Goal: Task Accomplishment & Management: Use online tool/utility

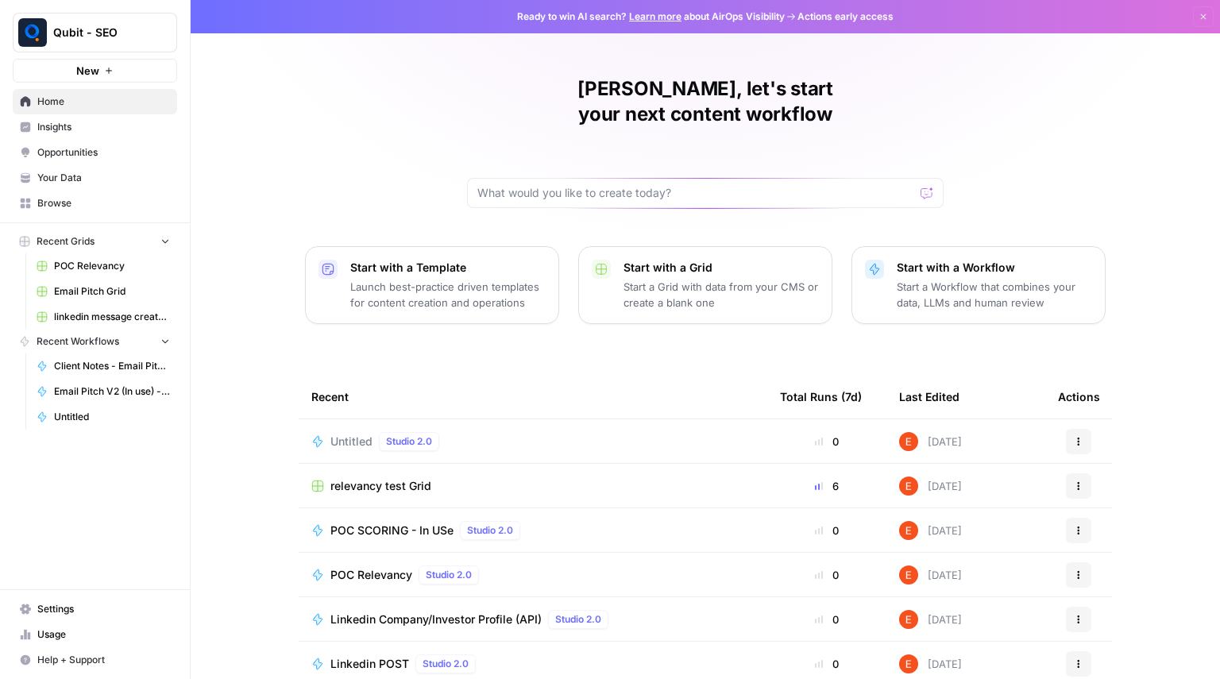
scroll to position [52, 0]
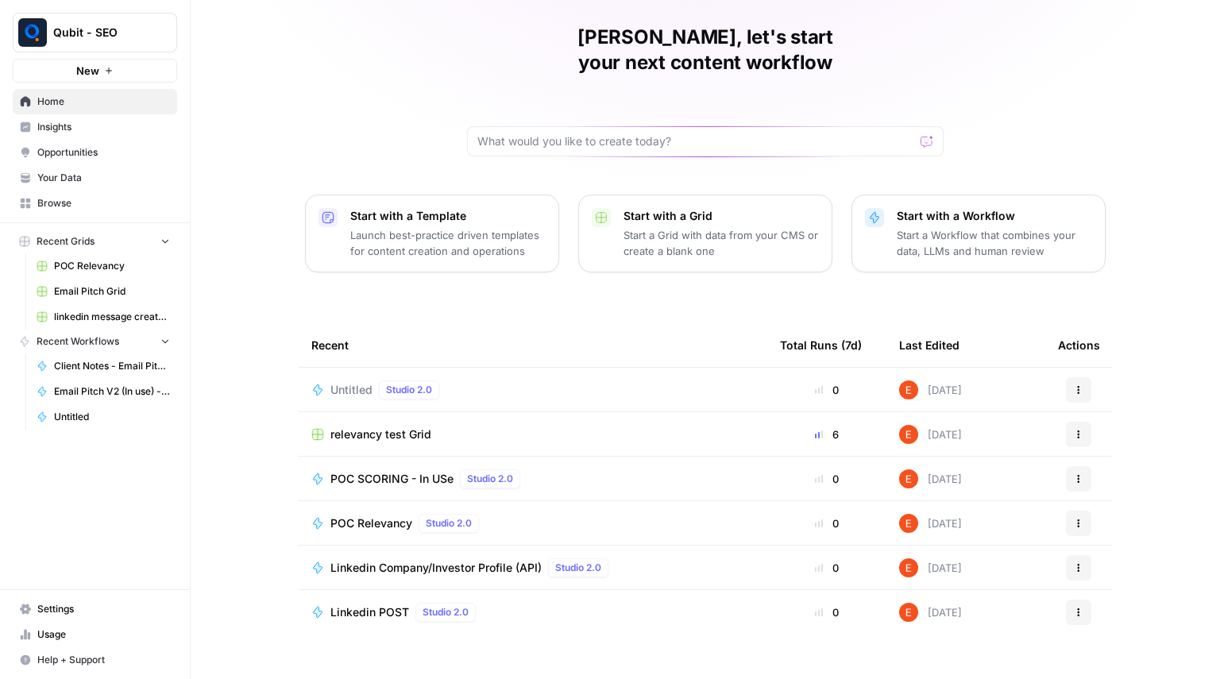
click at [98, 112] on link "Home" at bounding box center [95, 101] width 164 height 25
click at [107, 199] on span "Browse" at bounding box center [103, 203] width 133 height 14
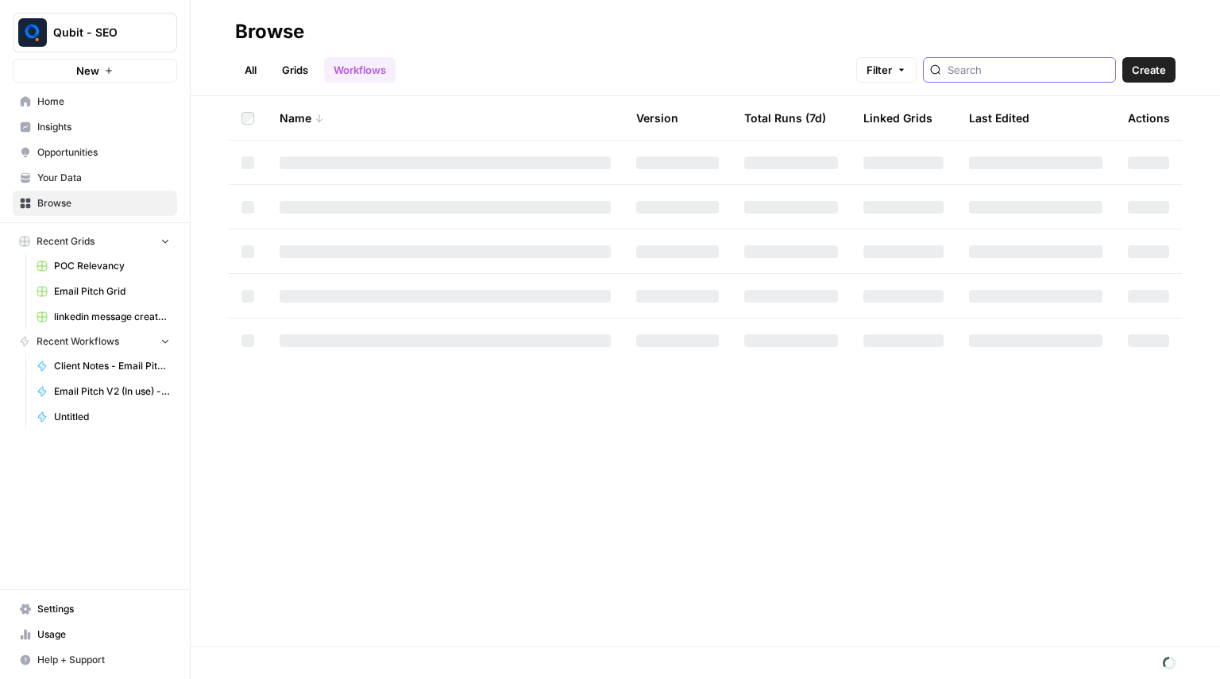
click at [978, 64] on input "search" at bounding box center [1027, 70] width 161 height 16
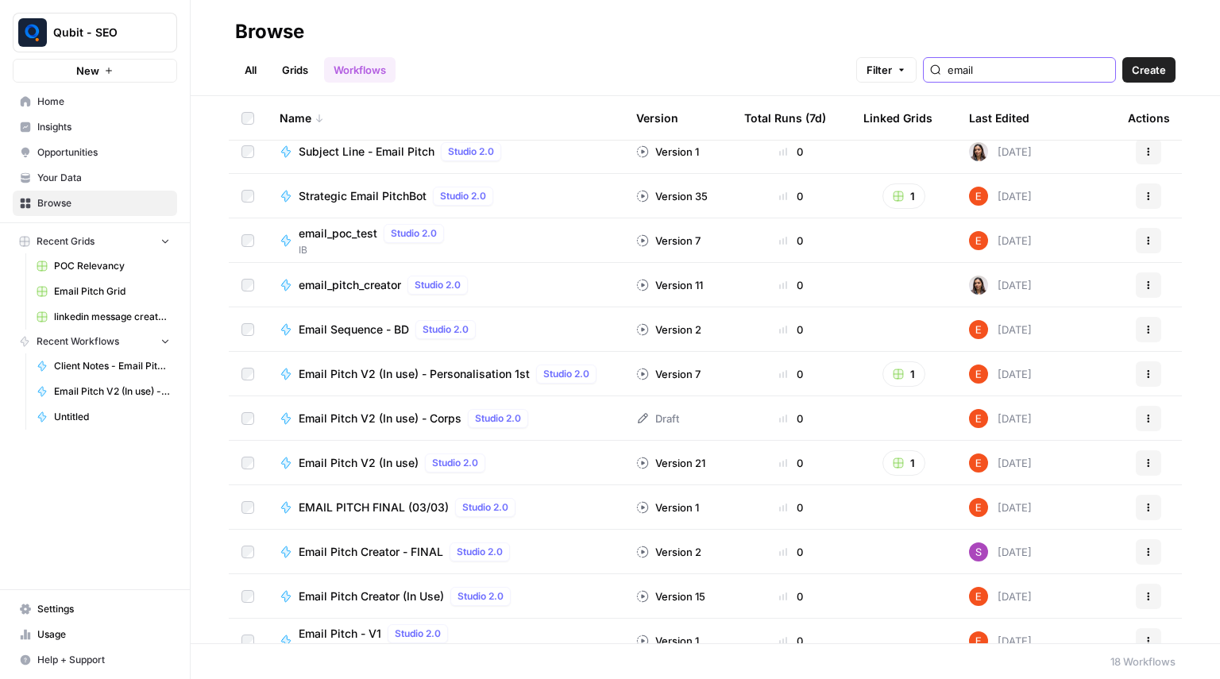
scroll to position [101, 0]
type input "email"
click at [375, 454] on span "Email Pitch V2 (In use)" at bounding box center [359, 462] width 120 height 16
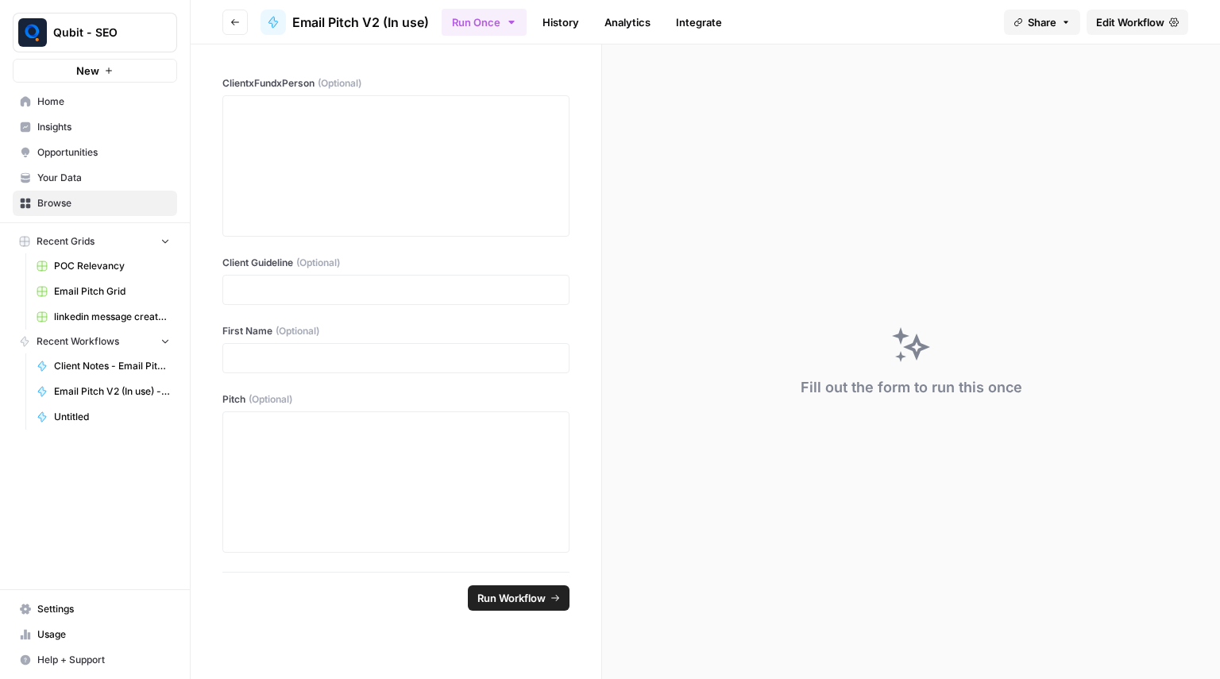
click at [1120, 15] on span "Edit Workflow" at bounding box center [1130, 22] width 68 height 16
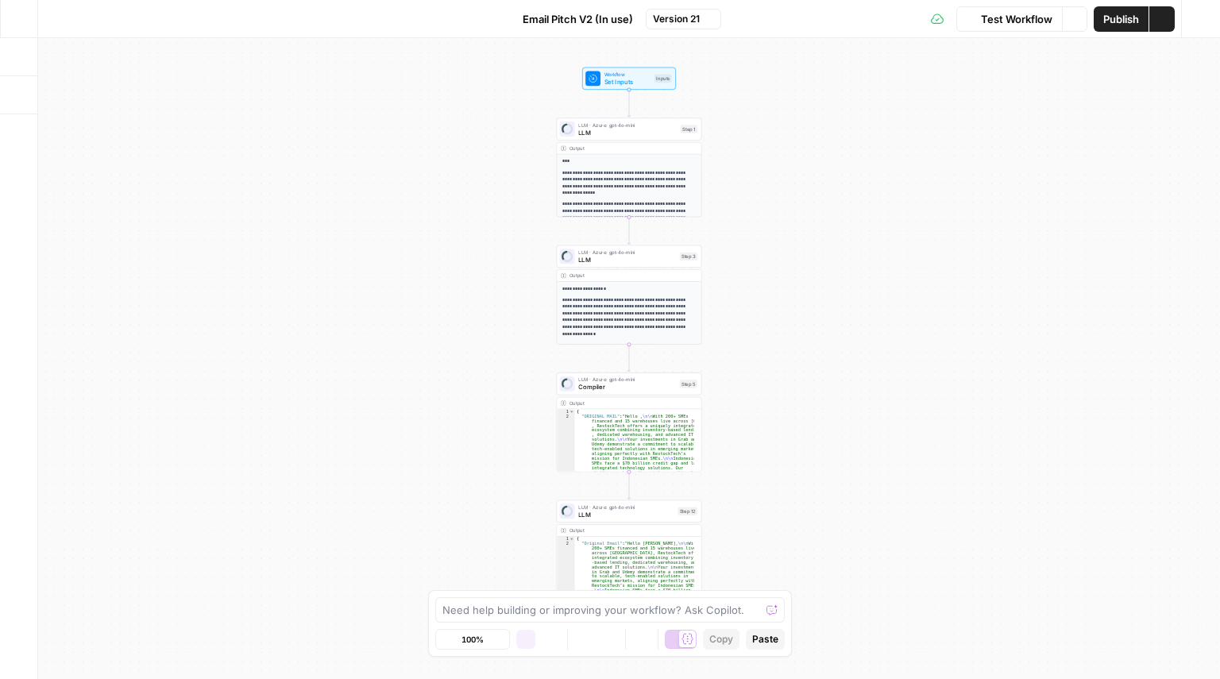
click at [23, 26] on button "Go Back" at bounding box center [19, 19] width 29 height 29
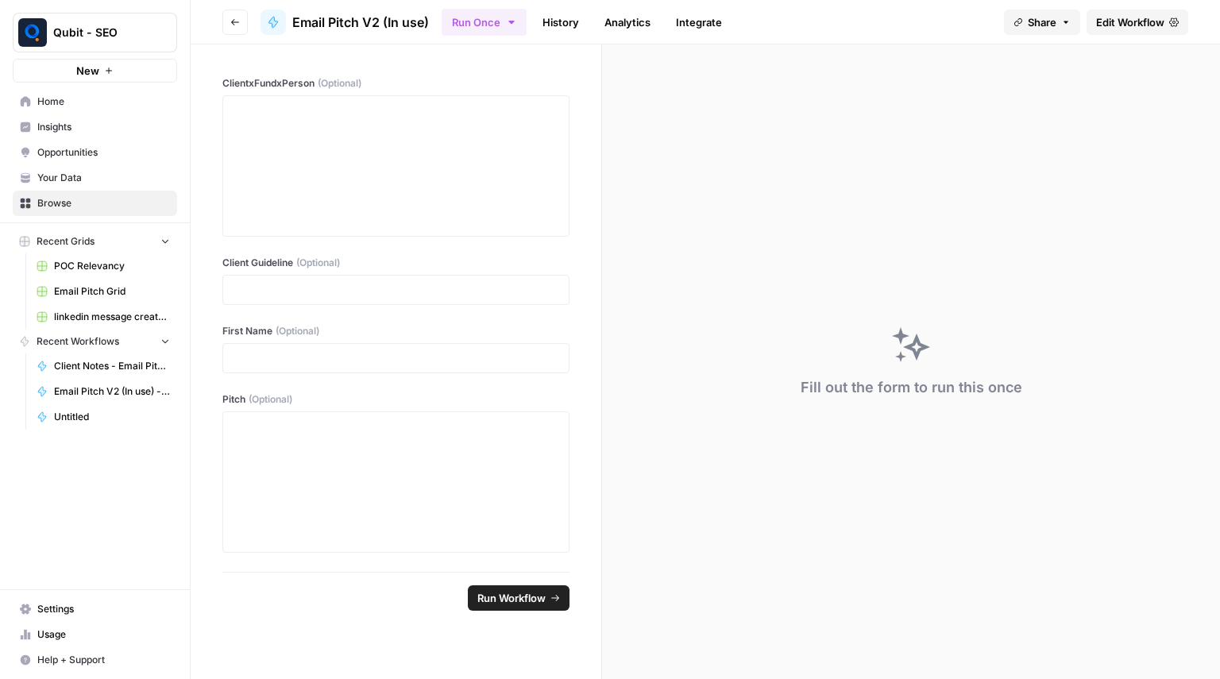
click at [1140, 14] on span "Edit Workflow" at bounding box center [1130, 22] width 68 height 16
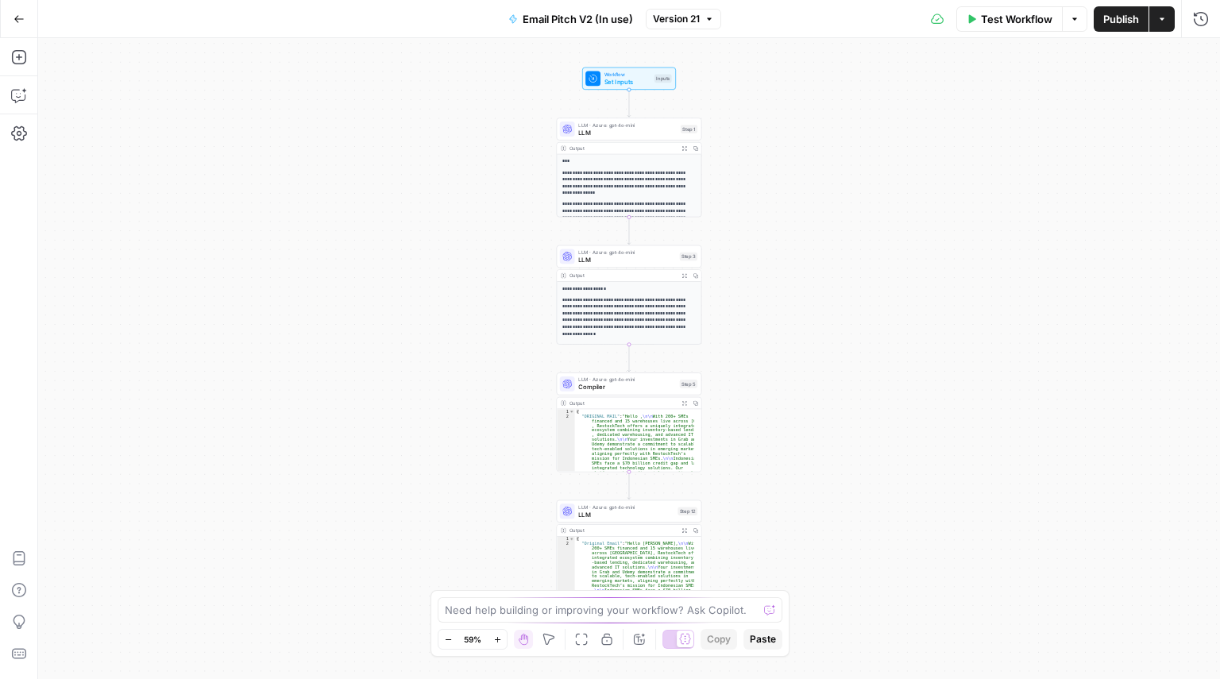
click at [707, 17] on icon "button" at bounding box center [709, 19] width 10 height 10
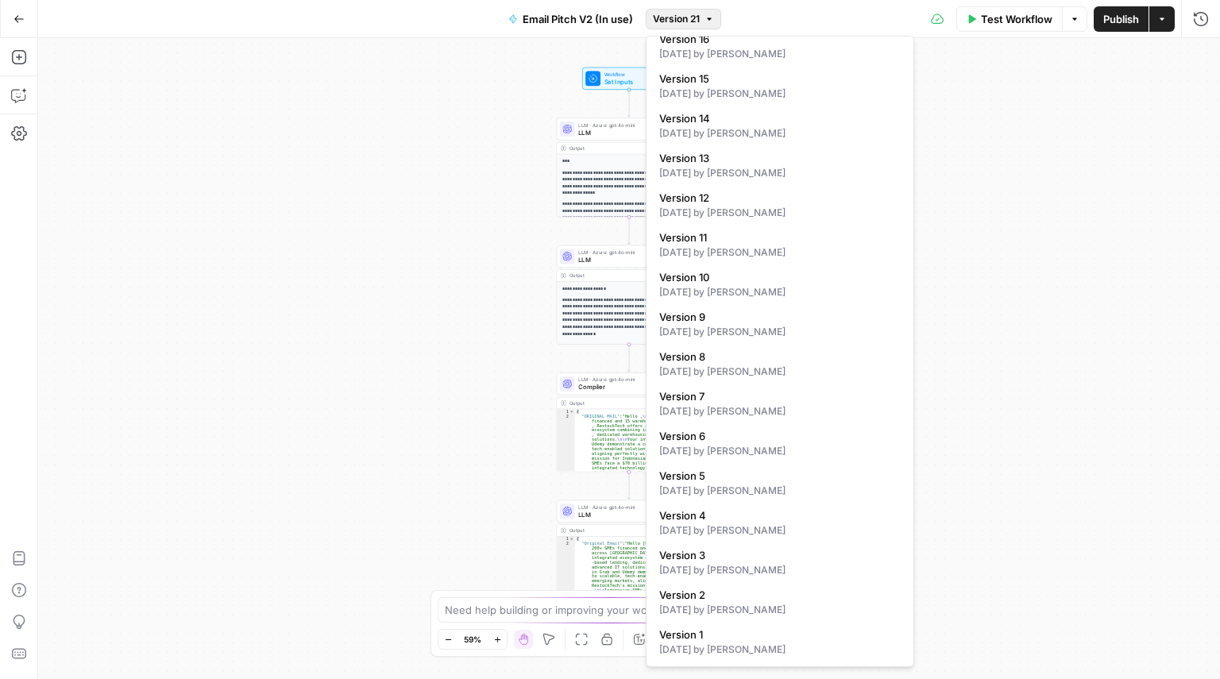
scroll to position [213, 0]
click at [712, 487] on div "2 months ago by Ekagra Arora" at bounding box center [779, 491] width 241 height 14
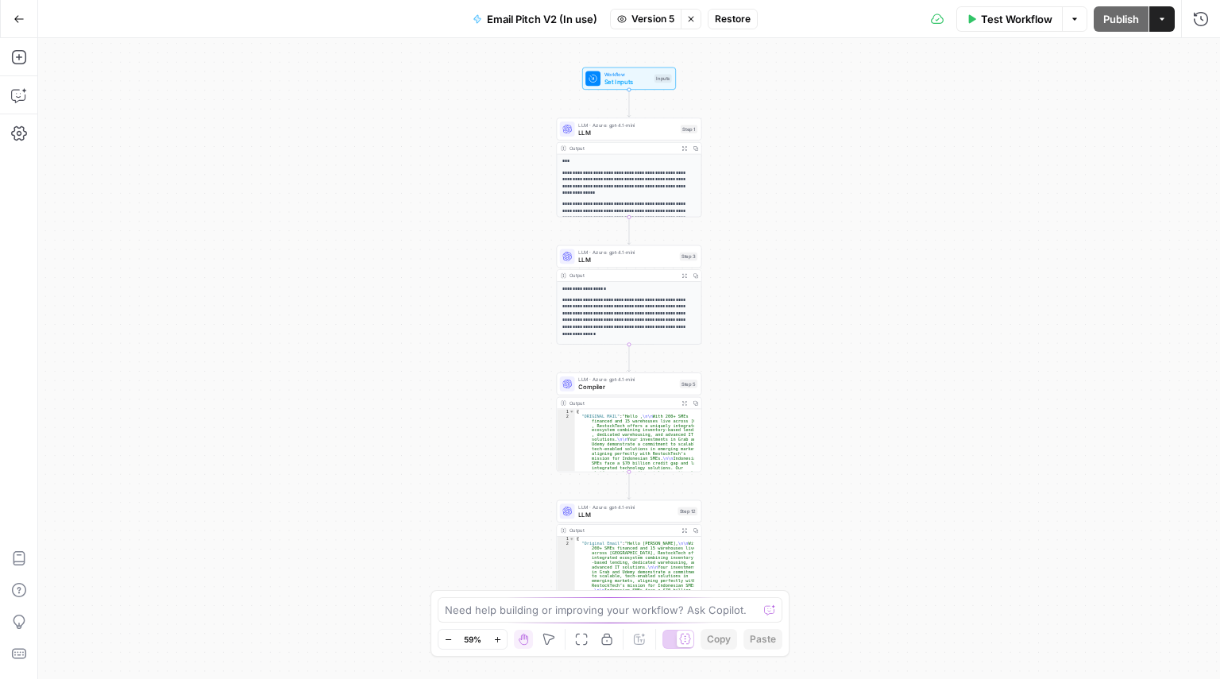
click at [623, 133] on span "LLM" at bounding box center [627, 133] width 98 height 10
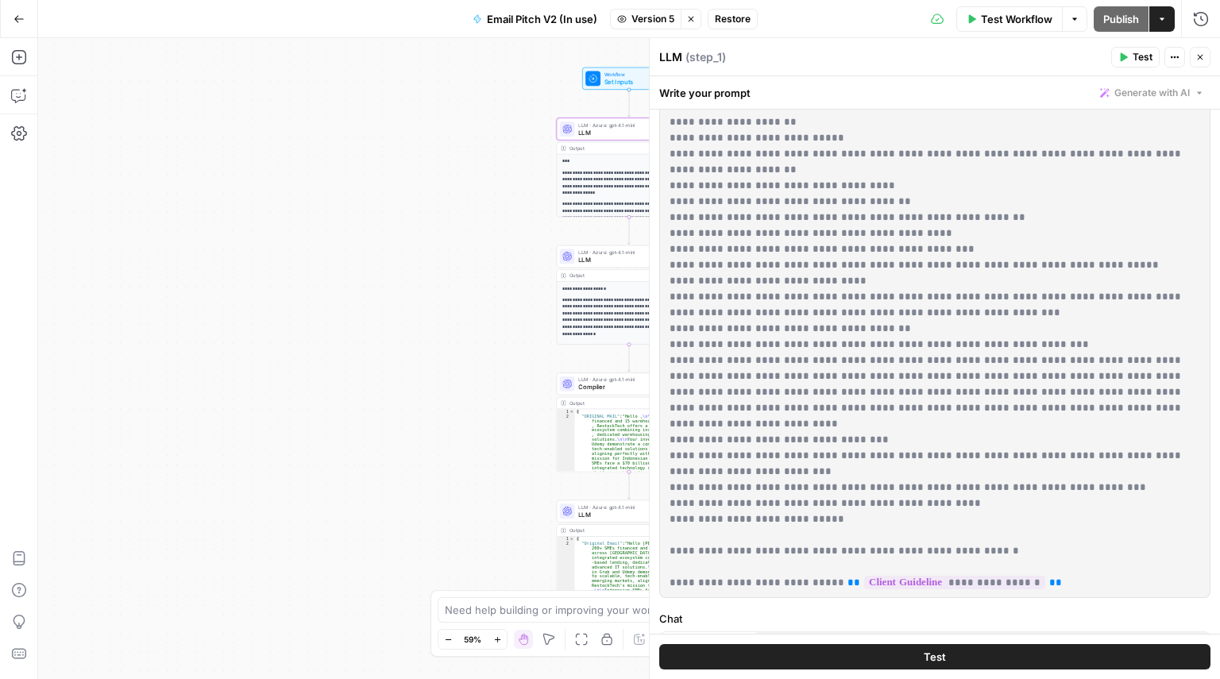
scroll to position [0, 0]
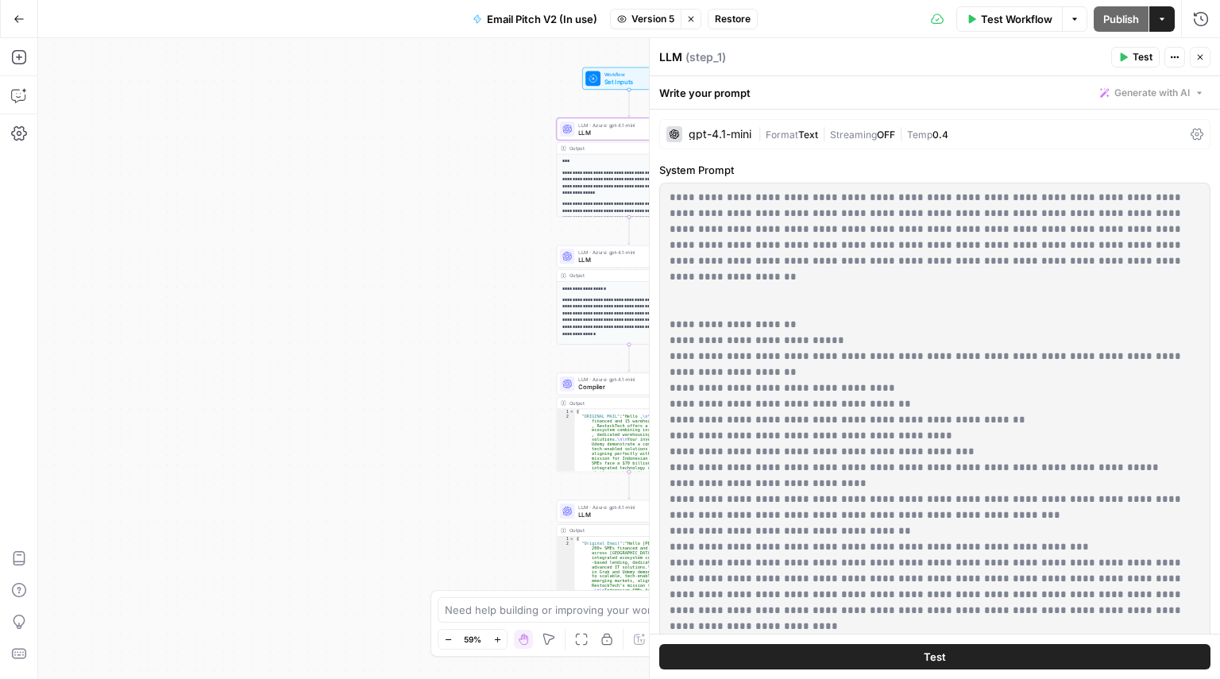
click at [1204, 50] on button "Close" at bounding box center [1199, 57] width 21 height 21
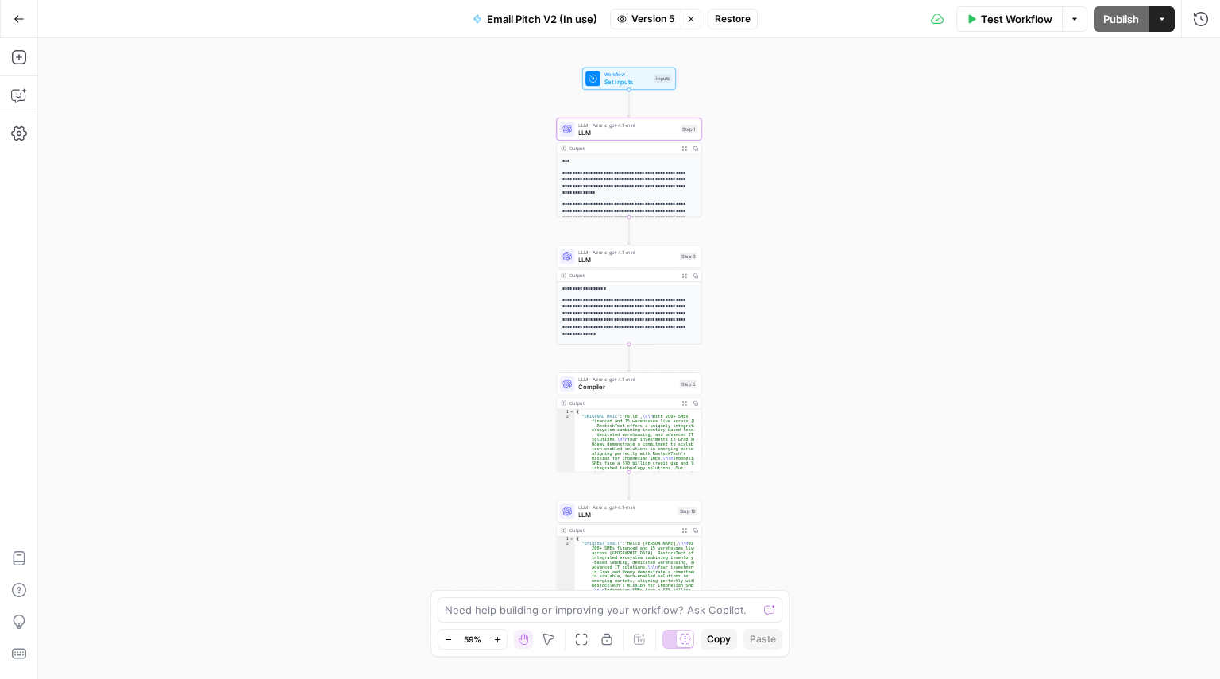
click at [18, 13] on icon "button" at bounding box center [18, 18] width 11 height 11
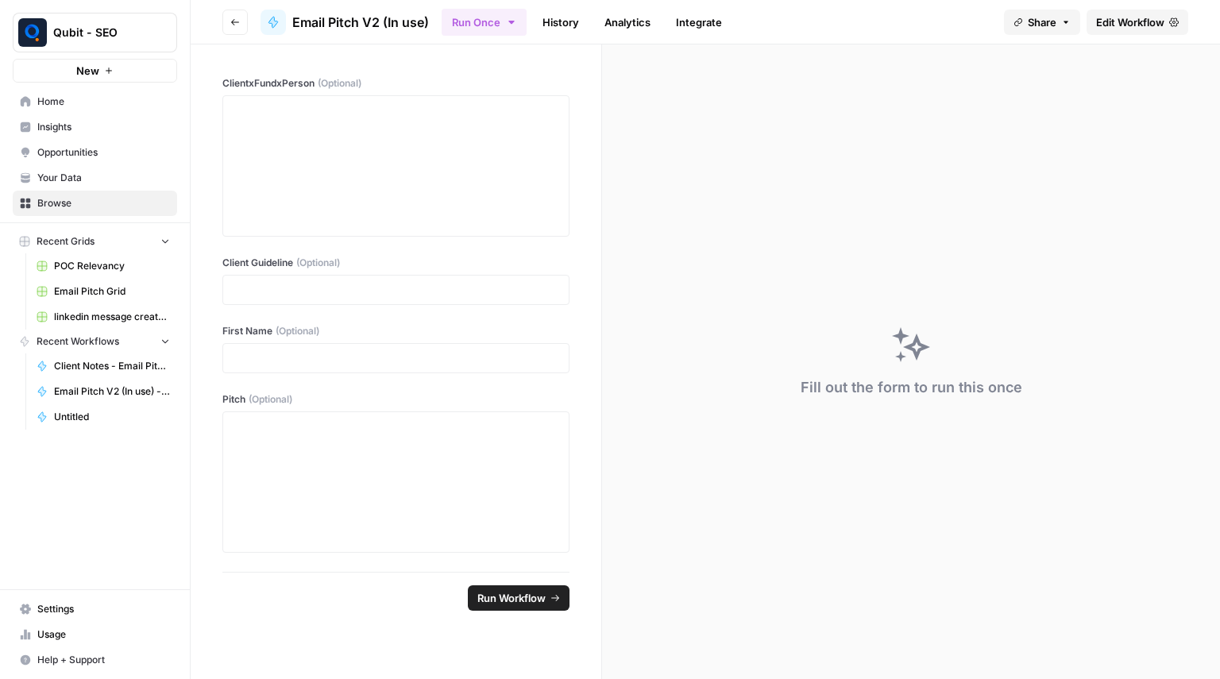
click at [234, 24] on icon "button" at bounding box center [235, 22] width 10 height 10
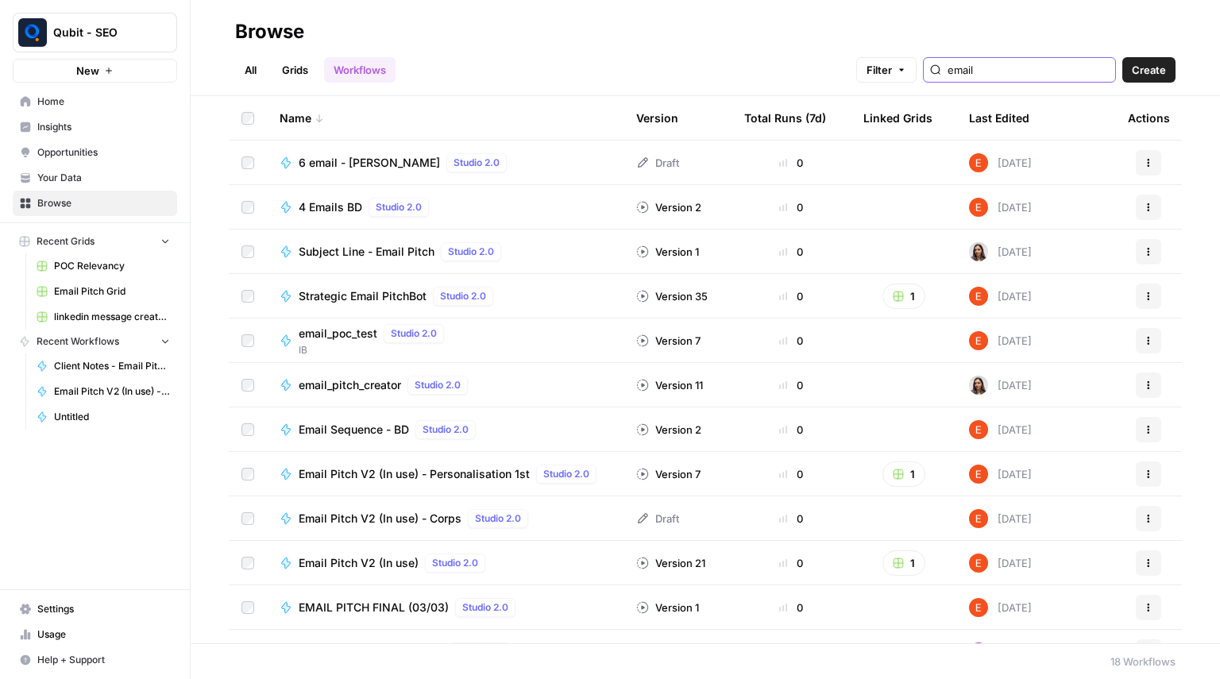
click at [1057, 67] on input "email" at bounding box center [1027, 70] width 161 height 16
type input "e"
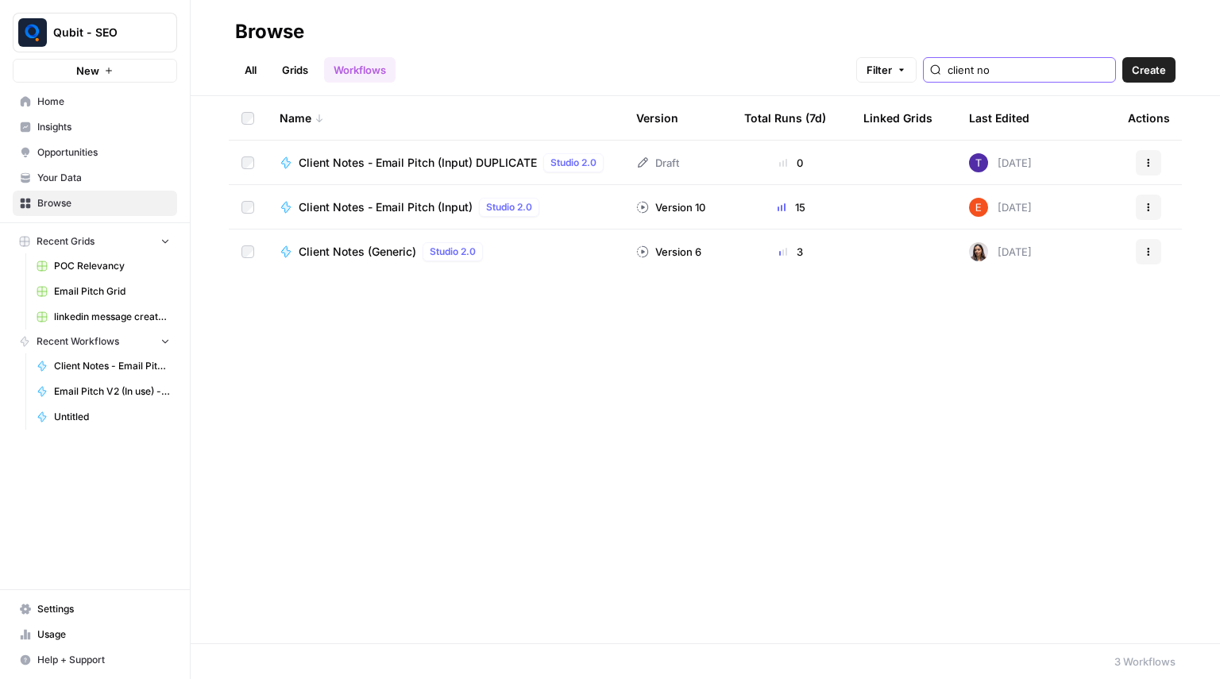
type input "client no"
click at [360, 202] on span "Client Notes - Email Pitch (Input)" at bounding box center [386, 207] width 174 height 16
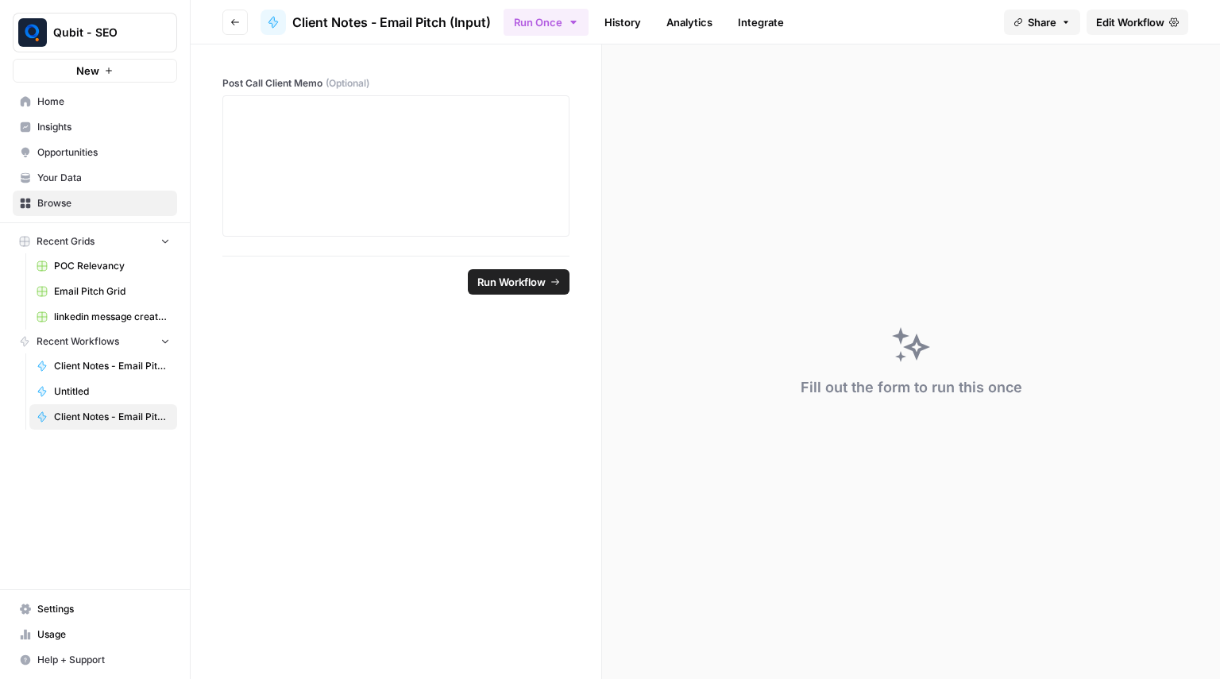
click at [1138, 11] on link "Edit Workflow" at bounding box center [1137, 22] width 102 height 25
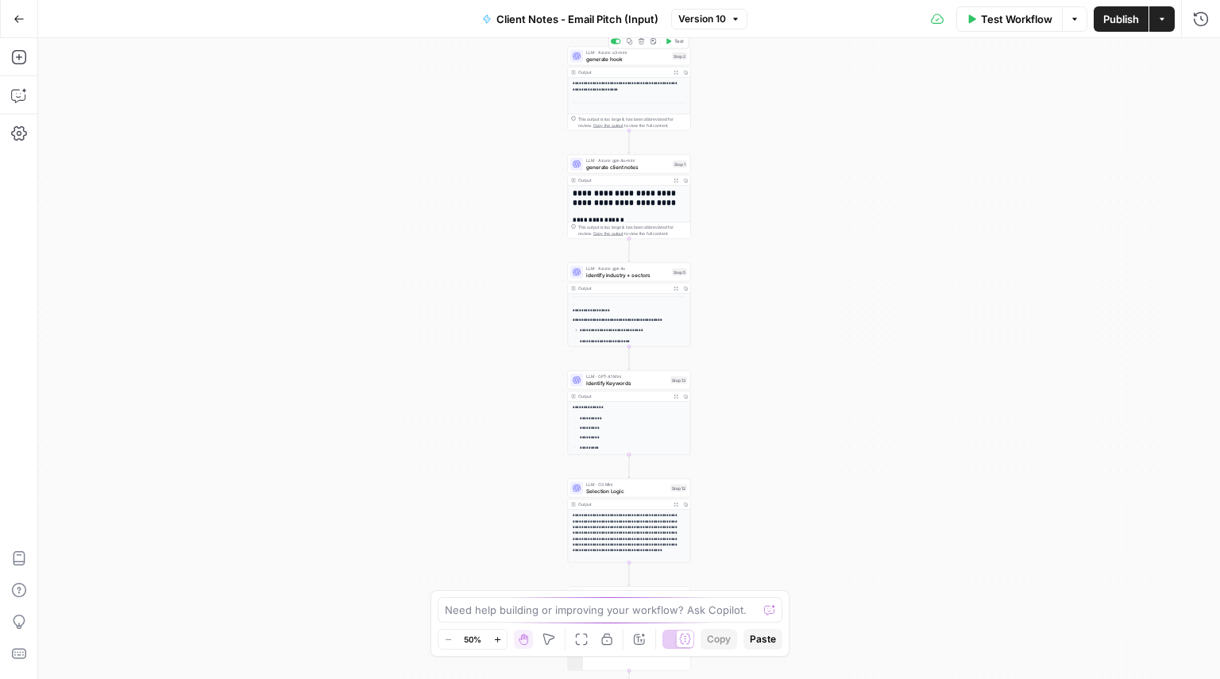
click at [653, 60] on span "generate hook" at bounding box center [627, 59] width 83 height 8
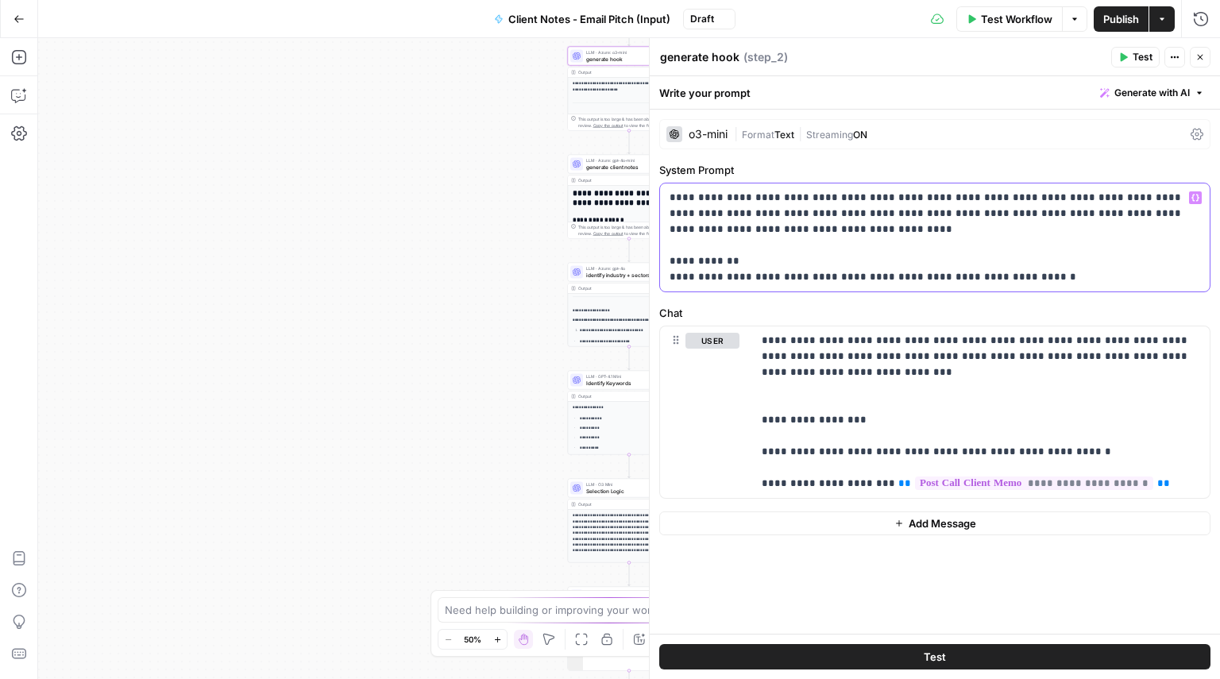
click at [842, 264] on p "**********" at bounding box center [934, 237] width 530 height 95
click at [708, 645] on span "Copy" at bounding box center [719, 639] width 24 height 14
click at [874, 449] on p "**********" at bounding box center [980, 412] width 438 height 159
click at [958, 238] on p "**********" at bounding box center [934, 237] width 530 height 95
click at [24, 17] on icon "button" at bounding box center [18, 18] width 11 height 11
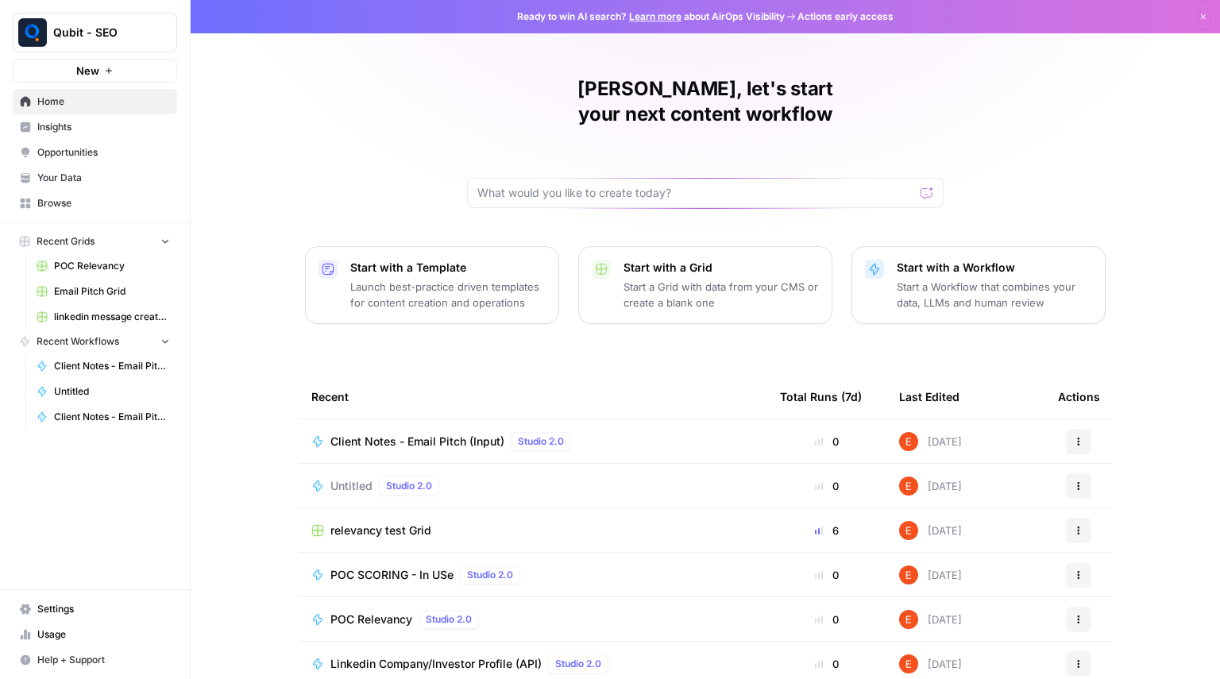
click at [125, 62] on button "New" at bounding box center [95, 71] width 164 height 24
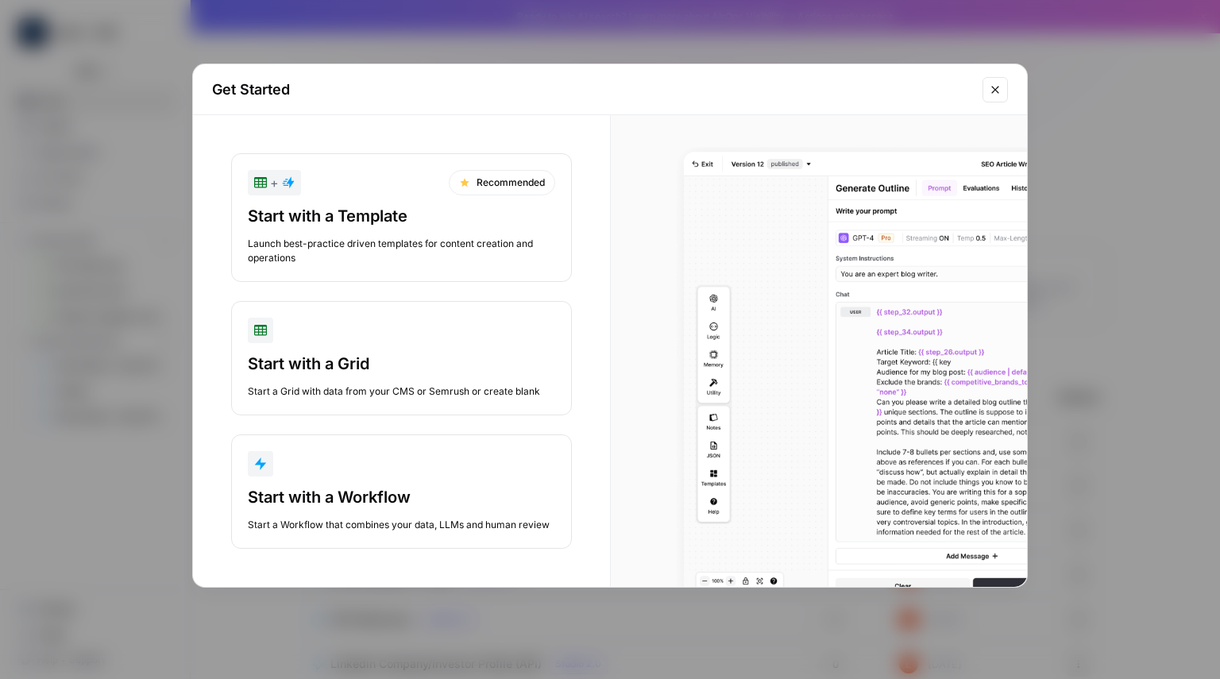
click at [348, 480] on button "Start with a Workflow Start a Workflow that combines your data, LLMs and human …" at bounding box center [401, 491] width 341 height 114
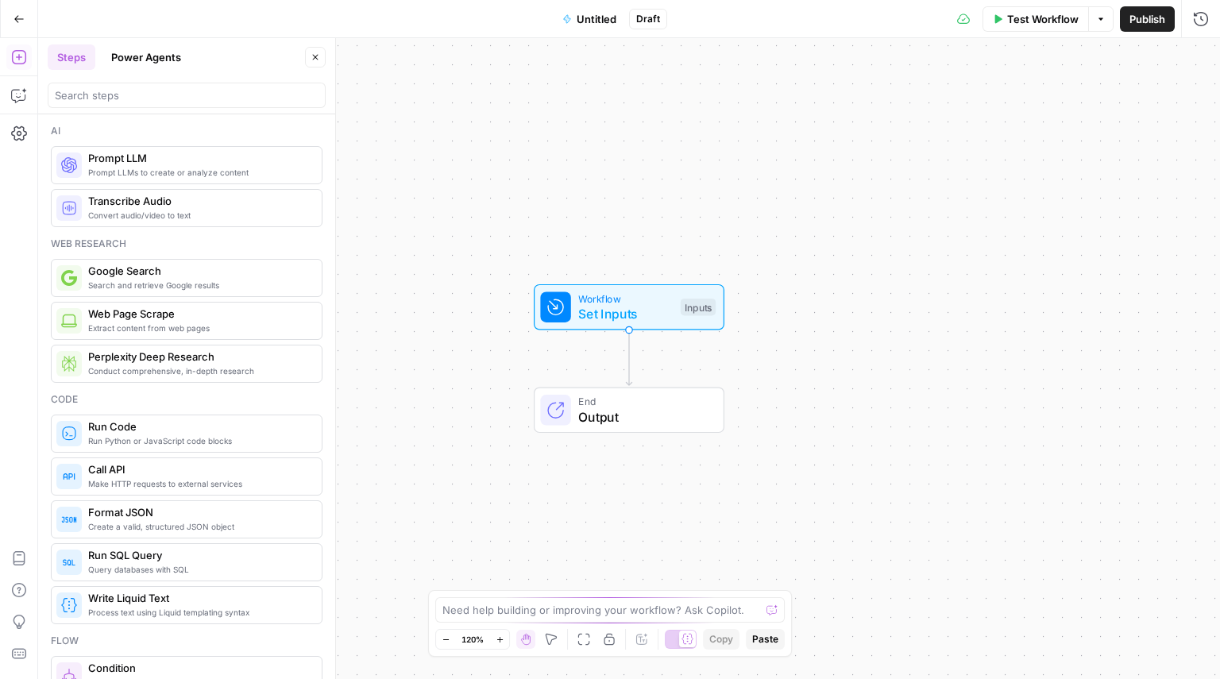
click at [588, 21] on span "Untitled" at bounding box center [596, 19] width 40 height 16
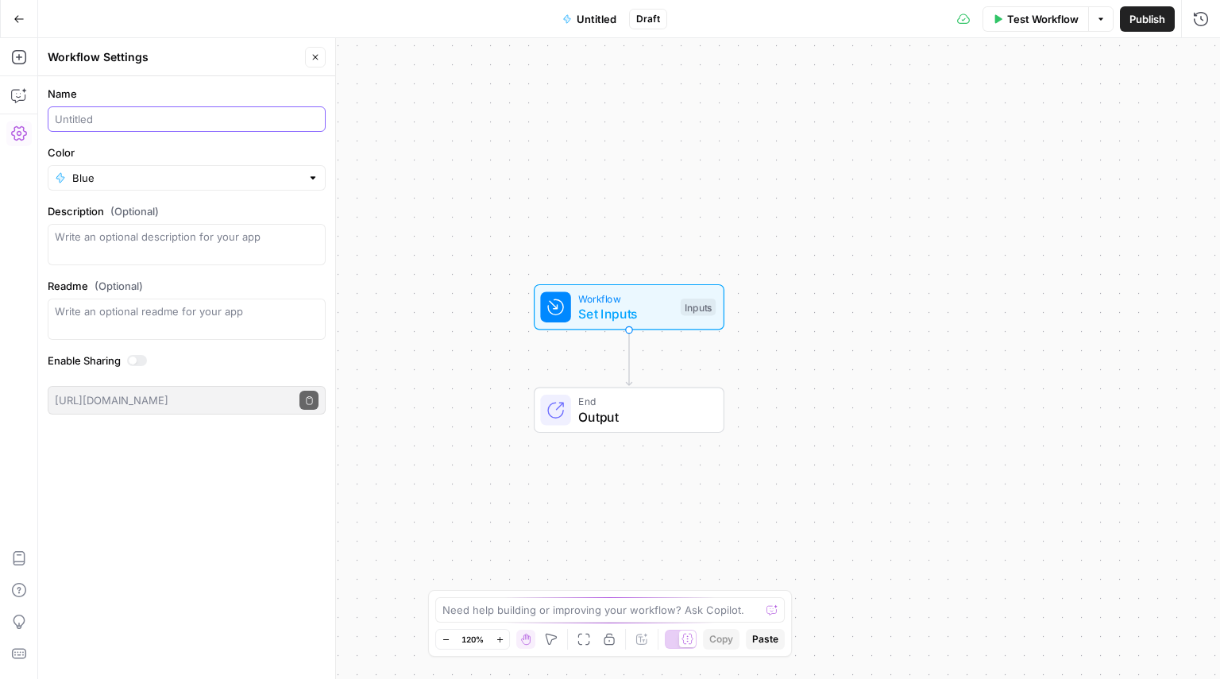
click at [233, 114] on input "Name" at bounding box center [187, 119] width 264 height 16
type input "Hook Identifier"
click at [758, 35] on div "Test Workflow Options Publish Run History" at bounding box center [952, 18] width 536 height 37
click at [694, 291] on div "Workflow Set Inputs Inputs Test Step" at bounding box center [627, 307] width 175 height 33
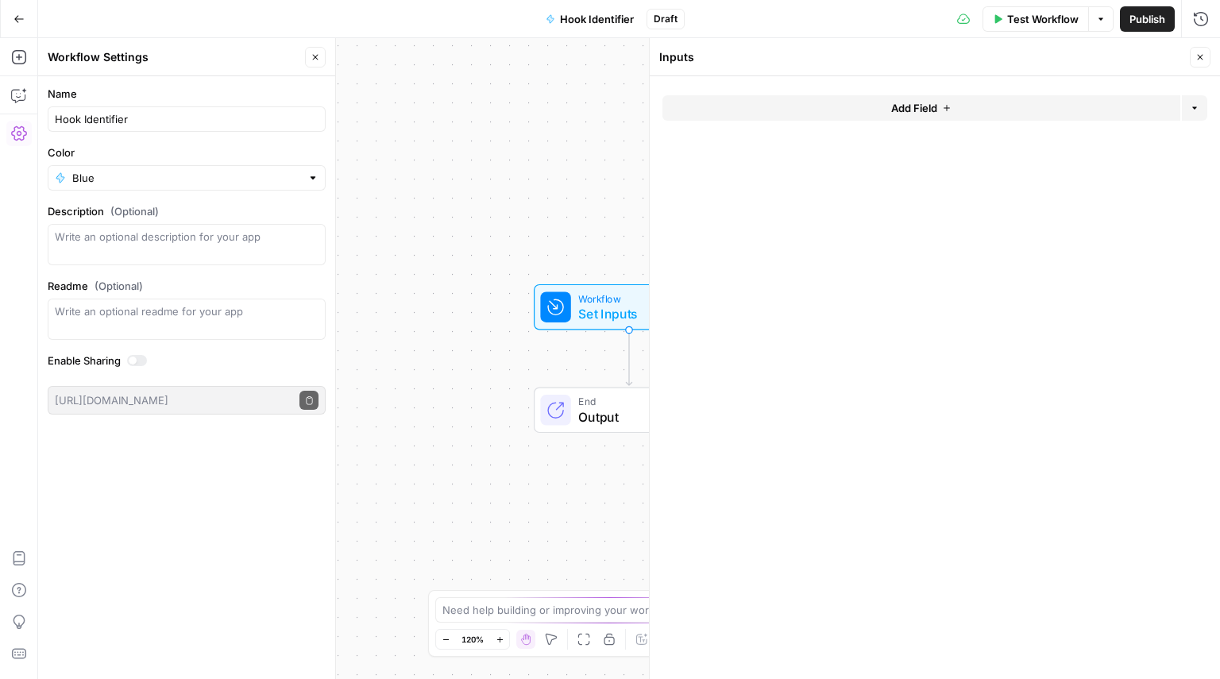
click at [909, 115] on span "Add Field" at bounding box center [914, 108] width 46 height 16
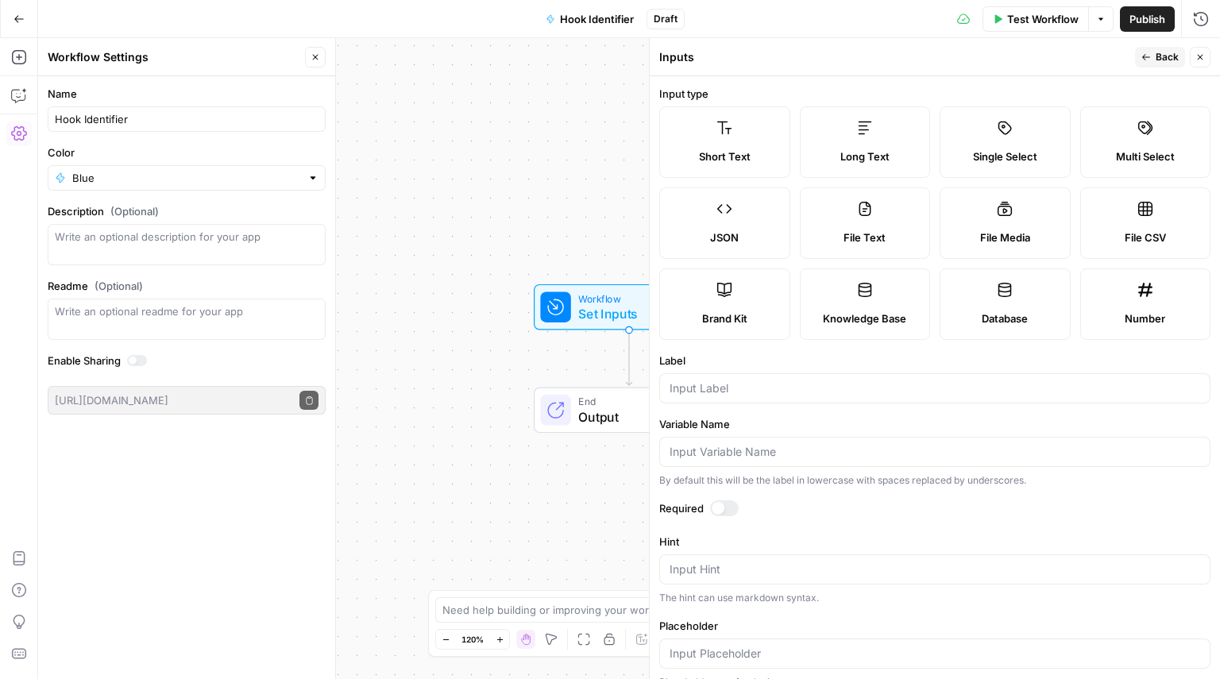
click at [861, 162] on span "Long Text" at bounding box center [864, 156] width 49 height 16
click at [687, 404] on form "Input type Short Text Long Text Single Select Multi Select JSON File Text File …" at bounding box center [935, 377] width 570 height 603
click at [694, 398] on div at bounding box center [934, 388] width 551 height 30
type input "PCCM"
click at [1211, 56] on header "Inputs Back Close" at bounding box center [935, 57] width 570 height 38
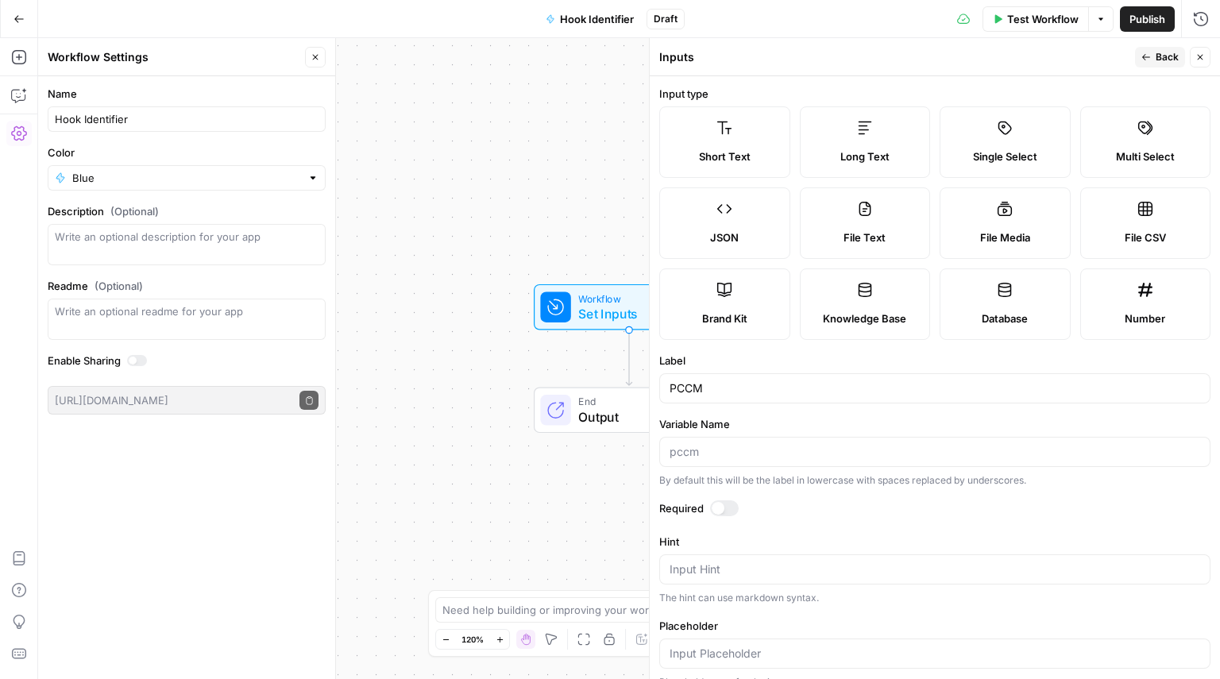
click at [1208, 58] on button "Close" at bounding box center [1199, 57] width 21 height 21
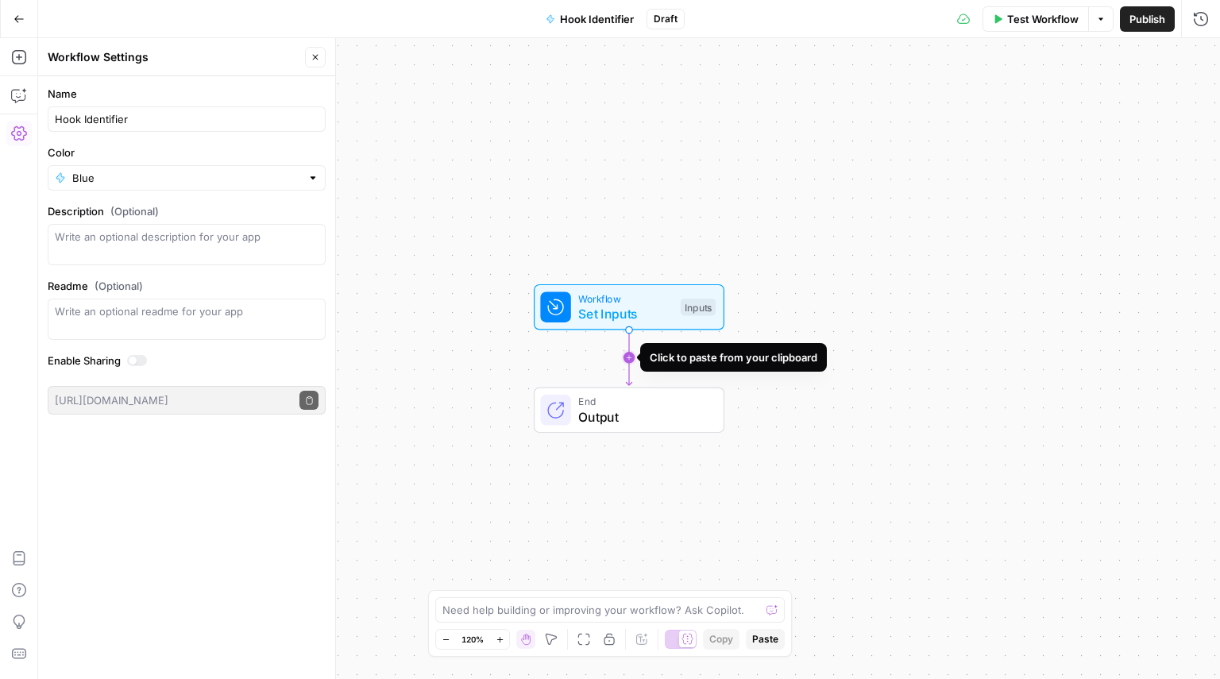
click at [630, 361] on icon "Edge from start to end" at bounding box center [629, 358] width 6 height 56
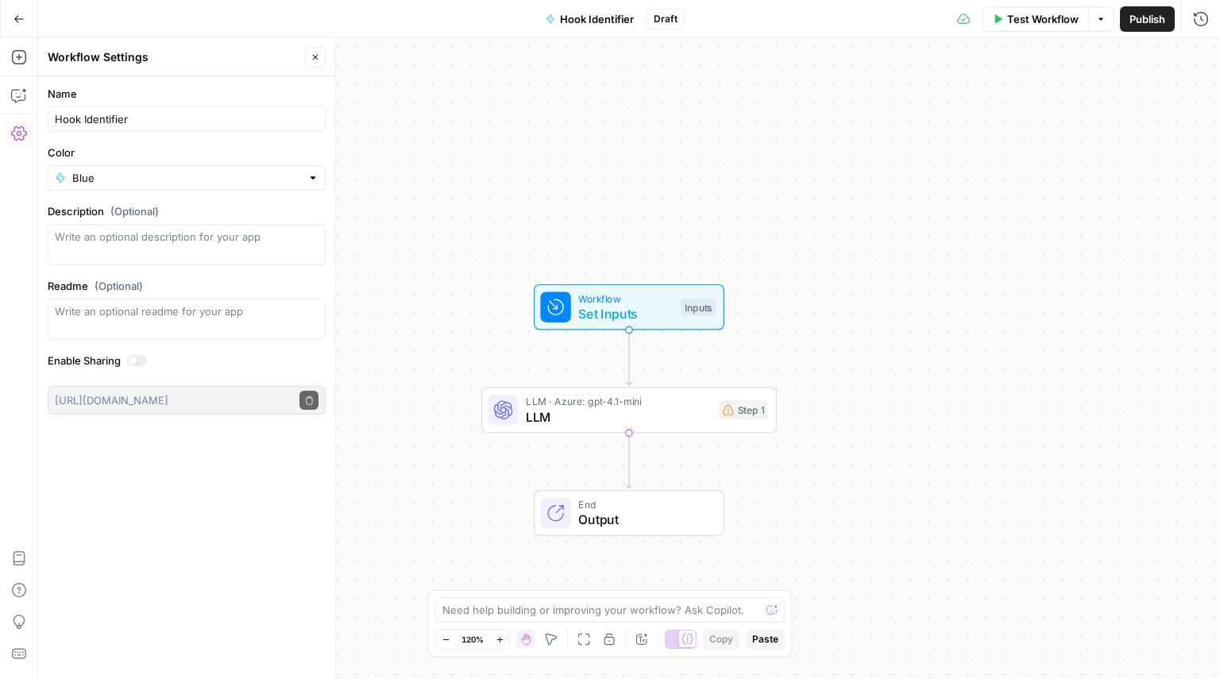
click at [595, 411] on span "LLM" at bounding box center [618, 416] width 185 height 19
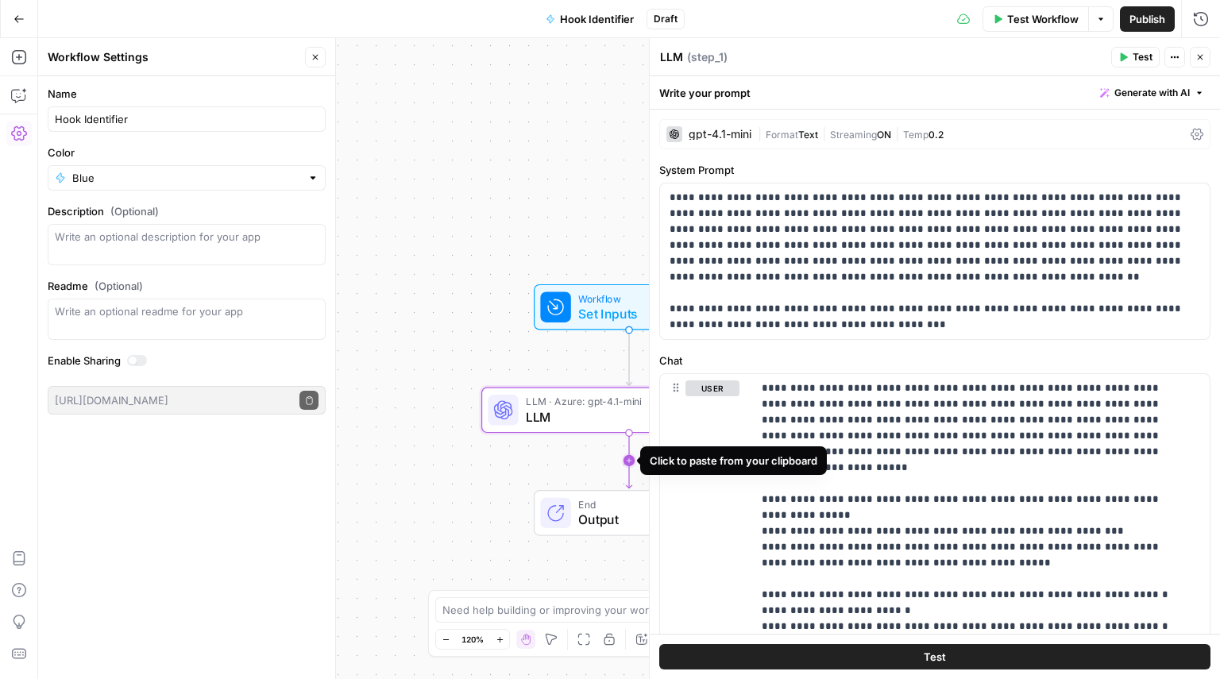
click at [629, 459] on icon "Edge from step_1 to end" at bounding box center [629, 461] width 6 height 56
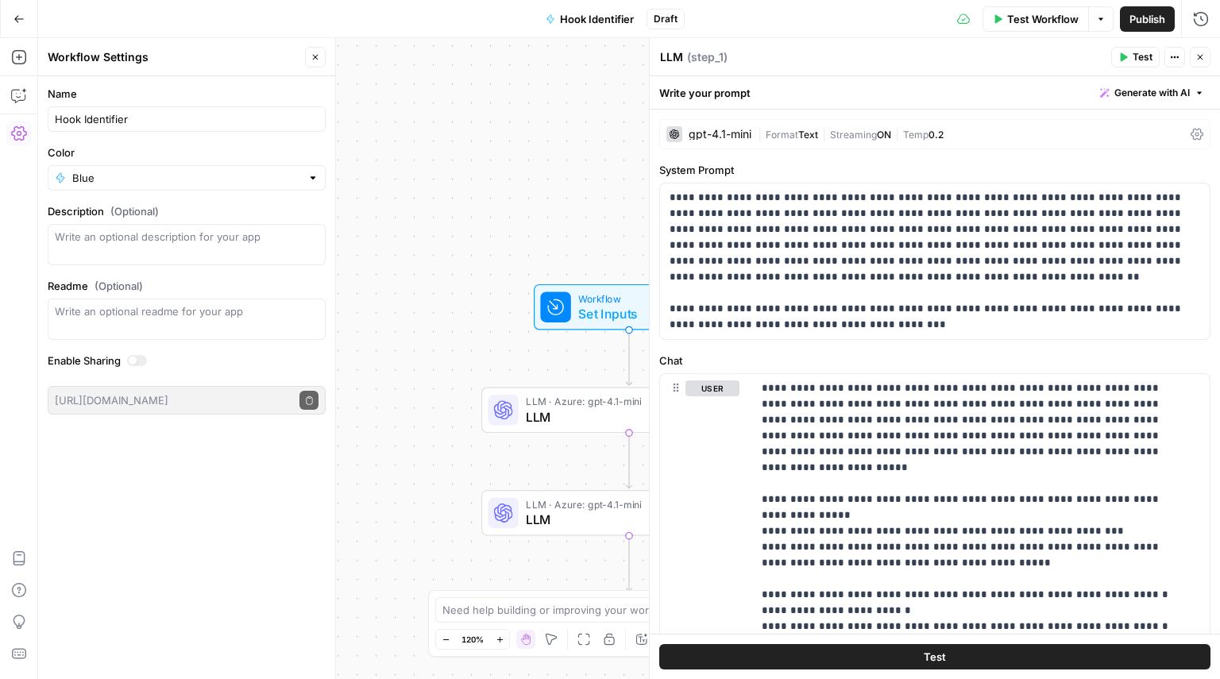
click at [1197, 57] on icon "button" at bounding box center [1200, 57] width 10 height 10
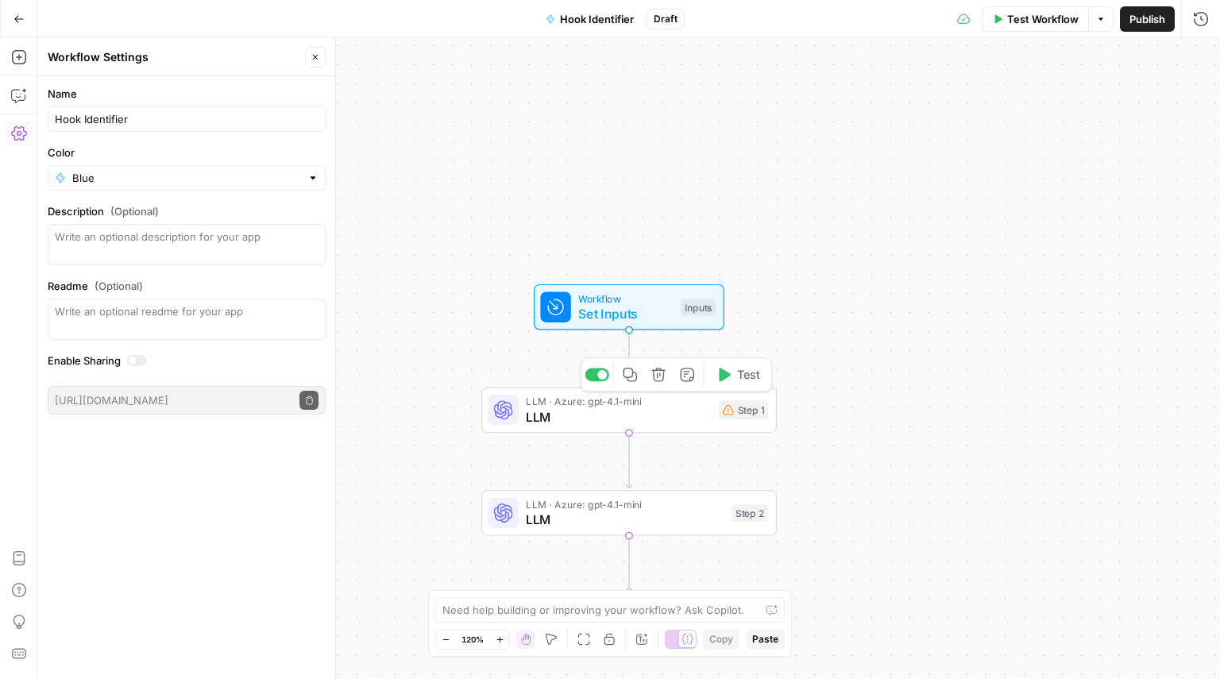
click at [665, 383] on button "Delete step" at bounding box center [658, 374] width 25 height 25
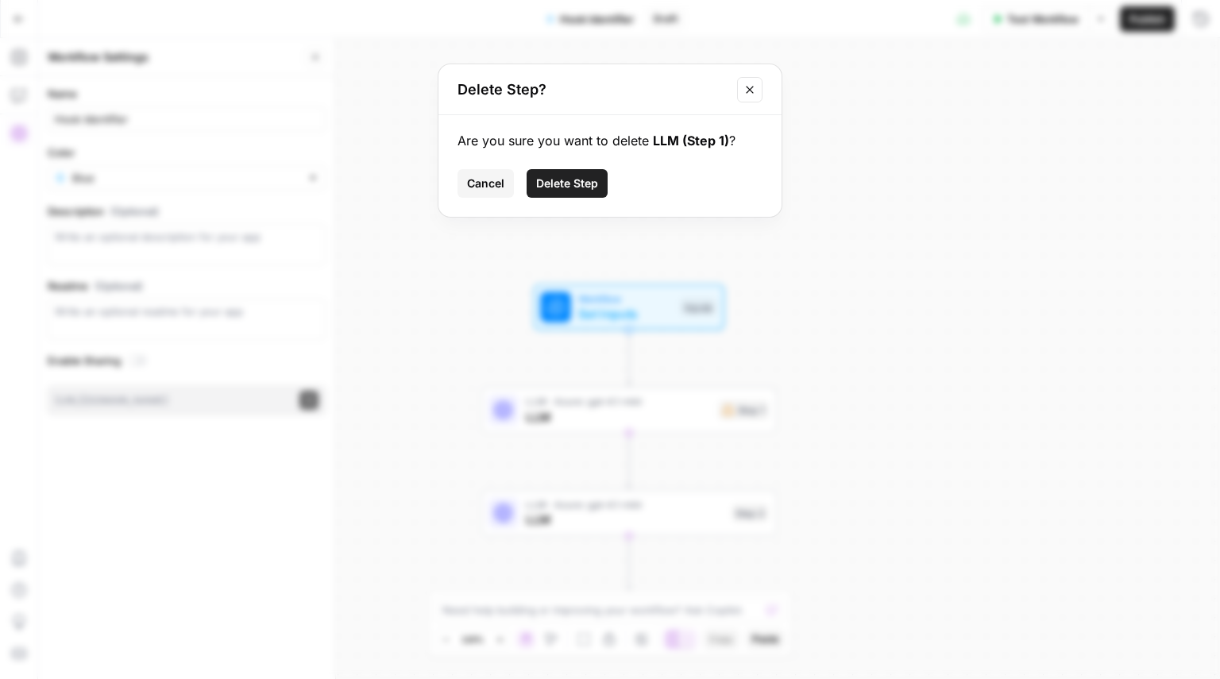
click at [575, 185] on span "Delete Step" at bounding box center [567, 183] width 62 height 16
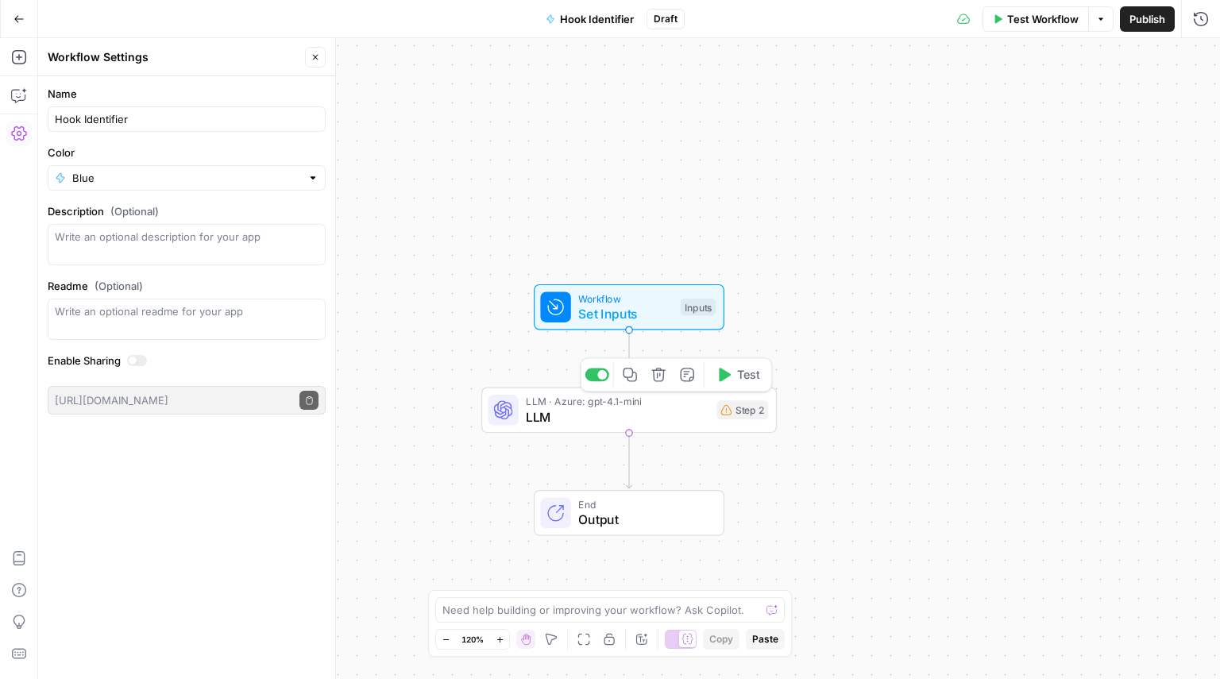
click at [568, 413] on span "LLM" at bounding box center [617, 416] width 183 height 19
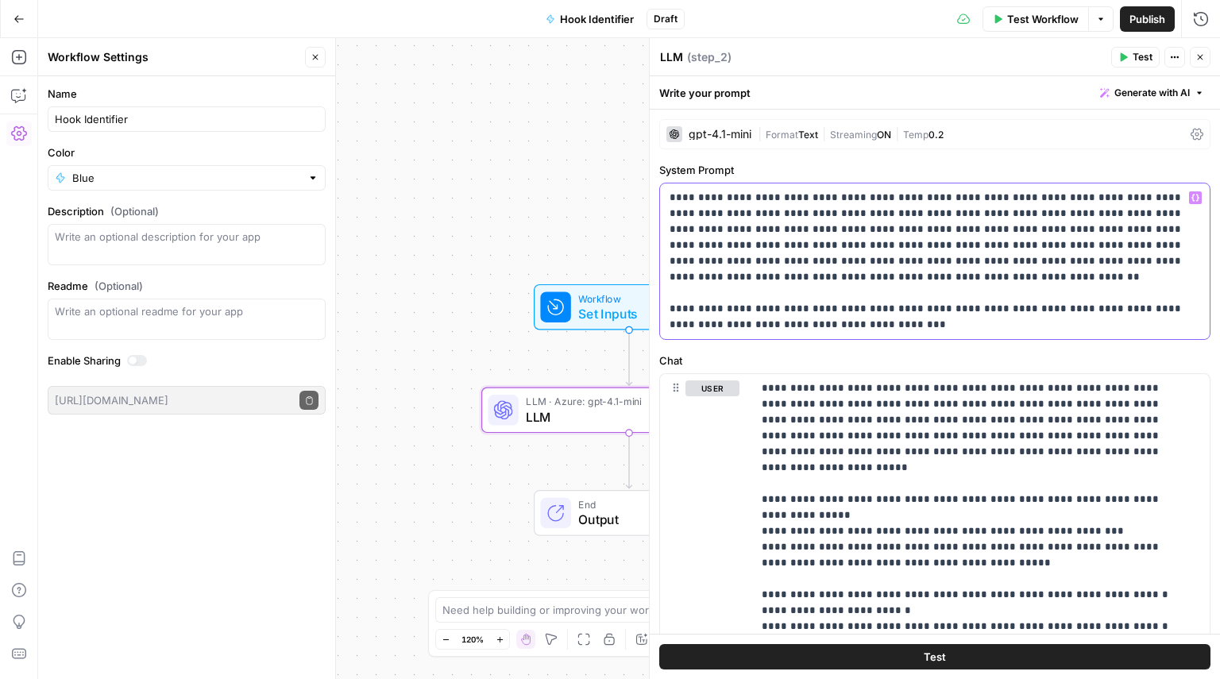
click at [812, 293] on p "**********" at bounding box center [928, 261] width 519 height 143
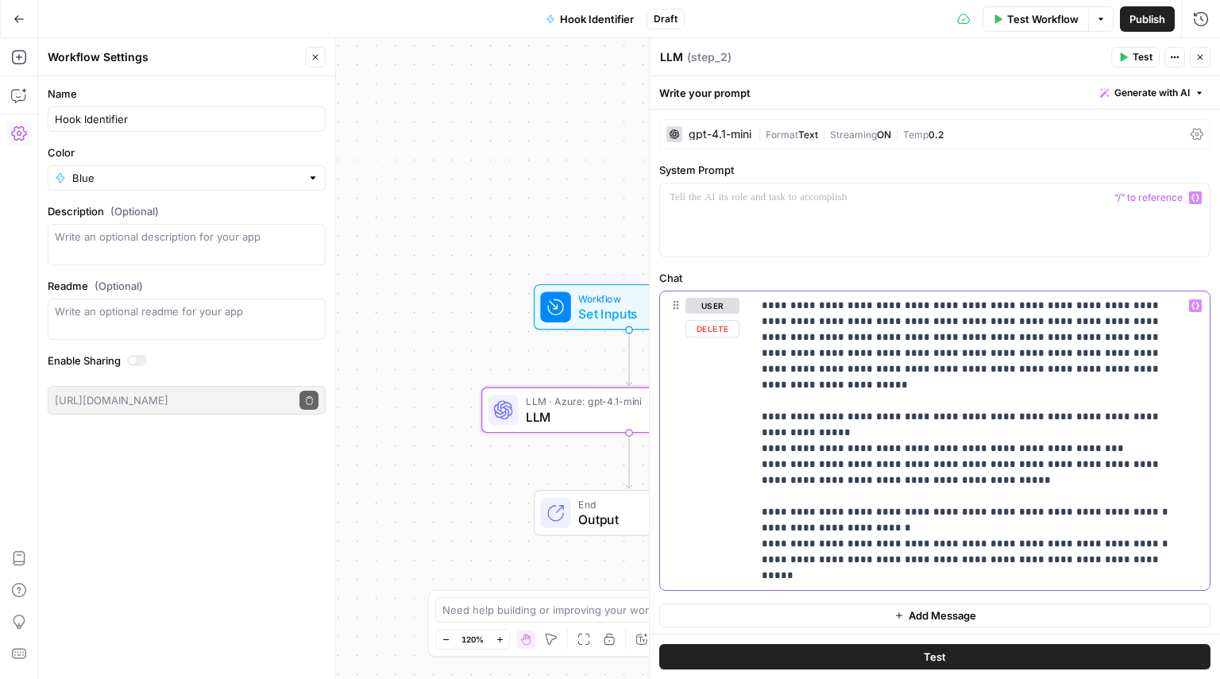
click at [799, 364] on p "**********" at bounding box center [974, 441] width 426 height 286
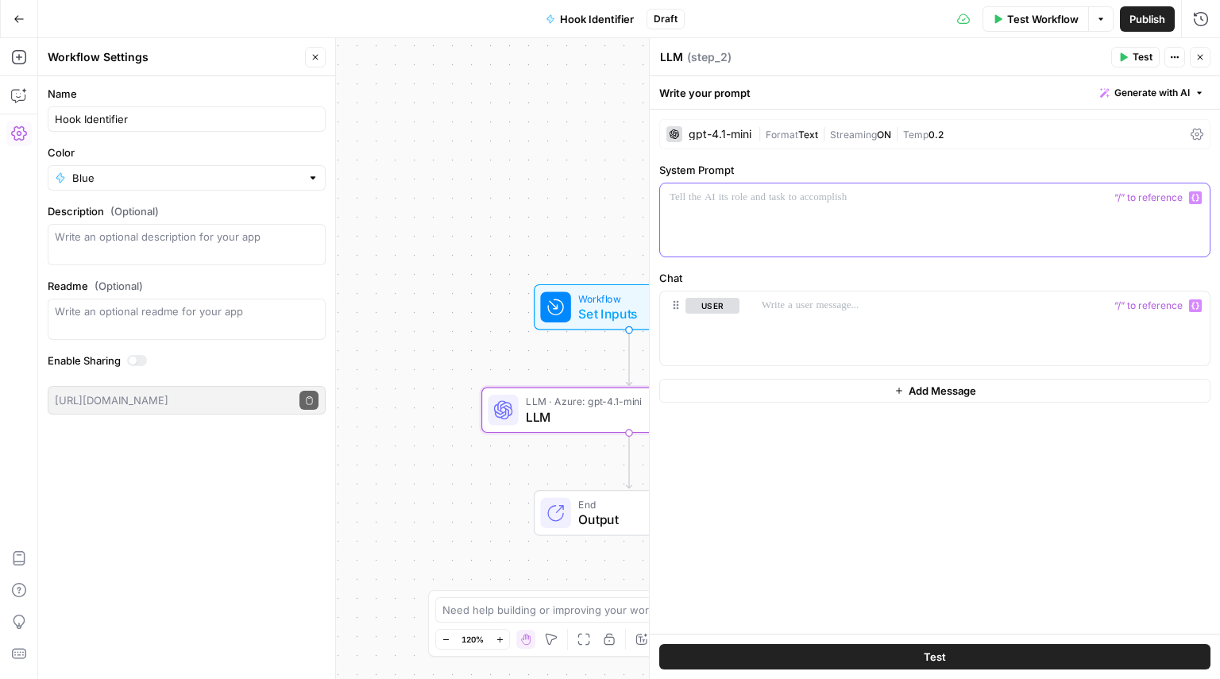
click at [812, 207] on div at bounding box center [934, 219] width 549 height 73
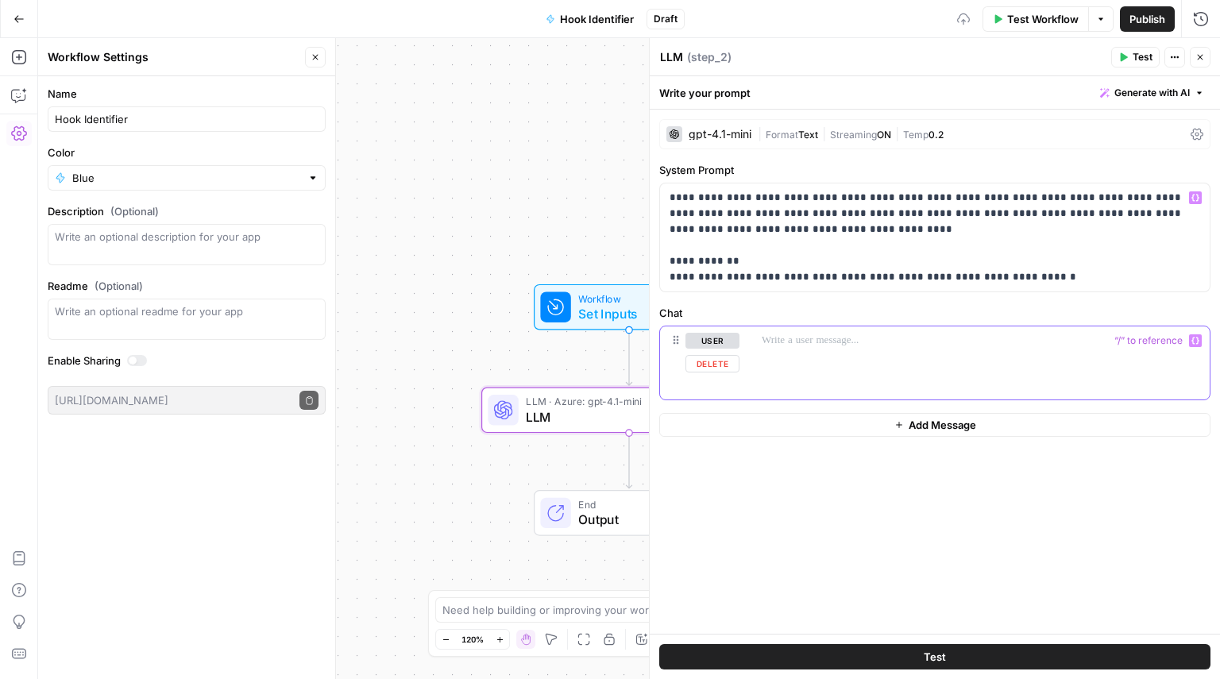
click at [824, 368] on div at bounding box center [980, 362] width 457 height 73
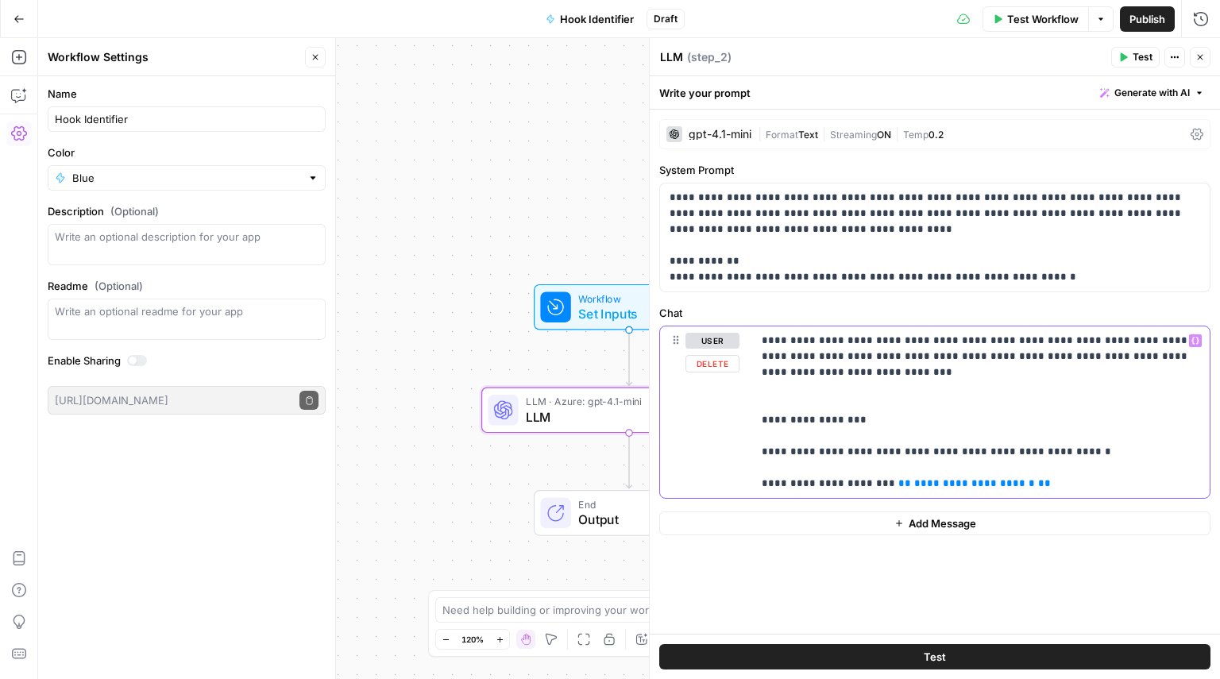
drag, startPoint x: 1007, startPoint y: 480, endPoint x: 876, endPoint y: 480, distance: 131.0
click at [876, 480] on p "**********" at bounding box center [980, 412] width 438 height 159
click at [1195, 343] on icon "button" at bounding box center [1195, 341] width 8 height 8
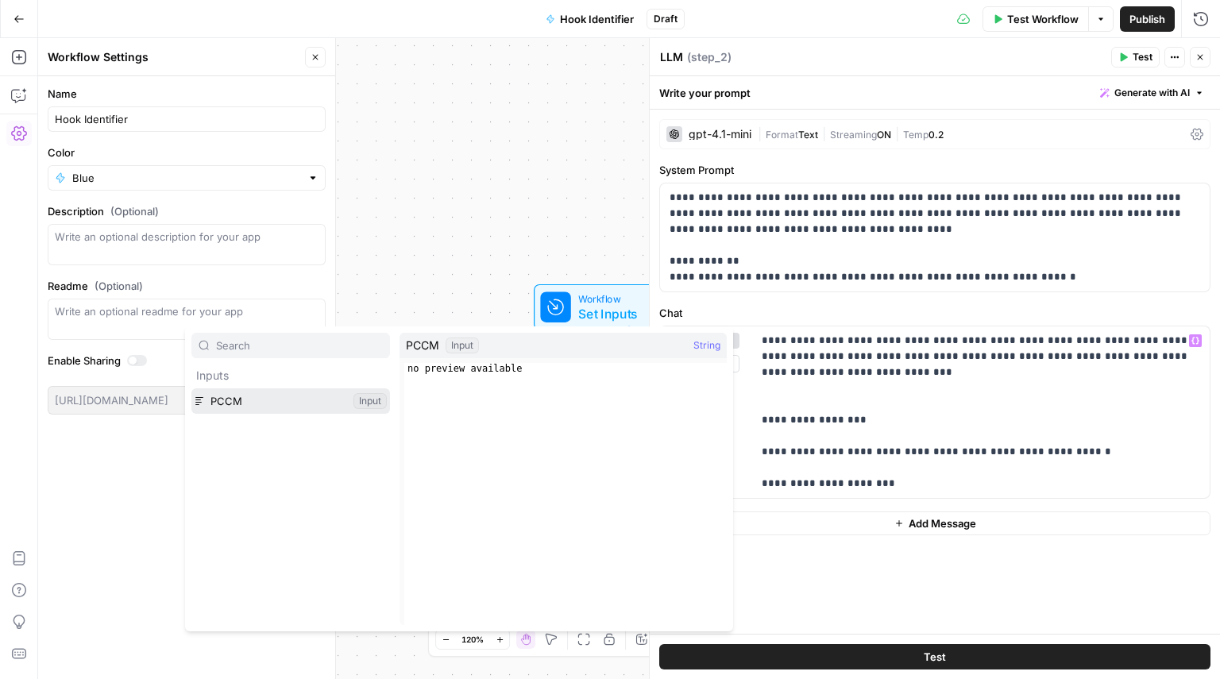
click at [290, 401] on button "Select variable PCCM" at bounding box center [290, 400] width 199 height 25
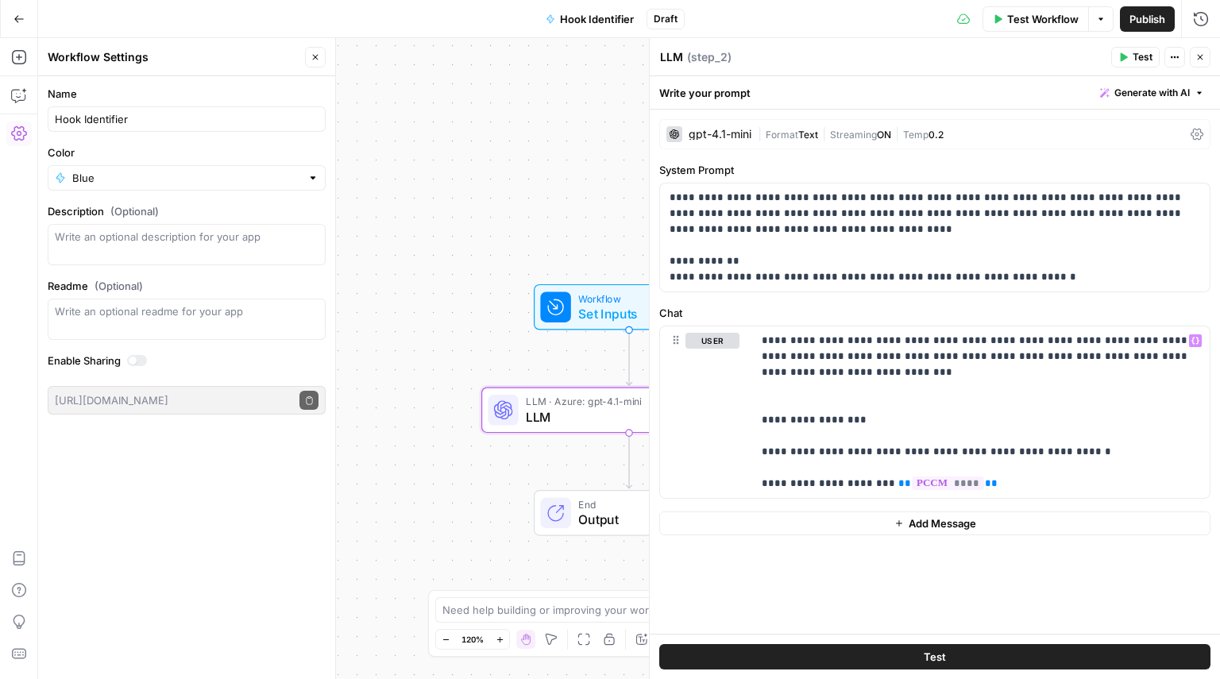
click at [939, 642] on div "Test" at bounding box center [935, 656] width 570 height 45
click at [939, 650] on span "Test" at bounding box center [934, 657] width 22 height 16
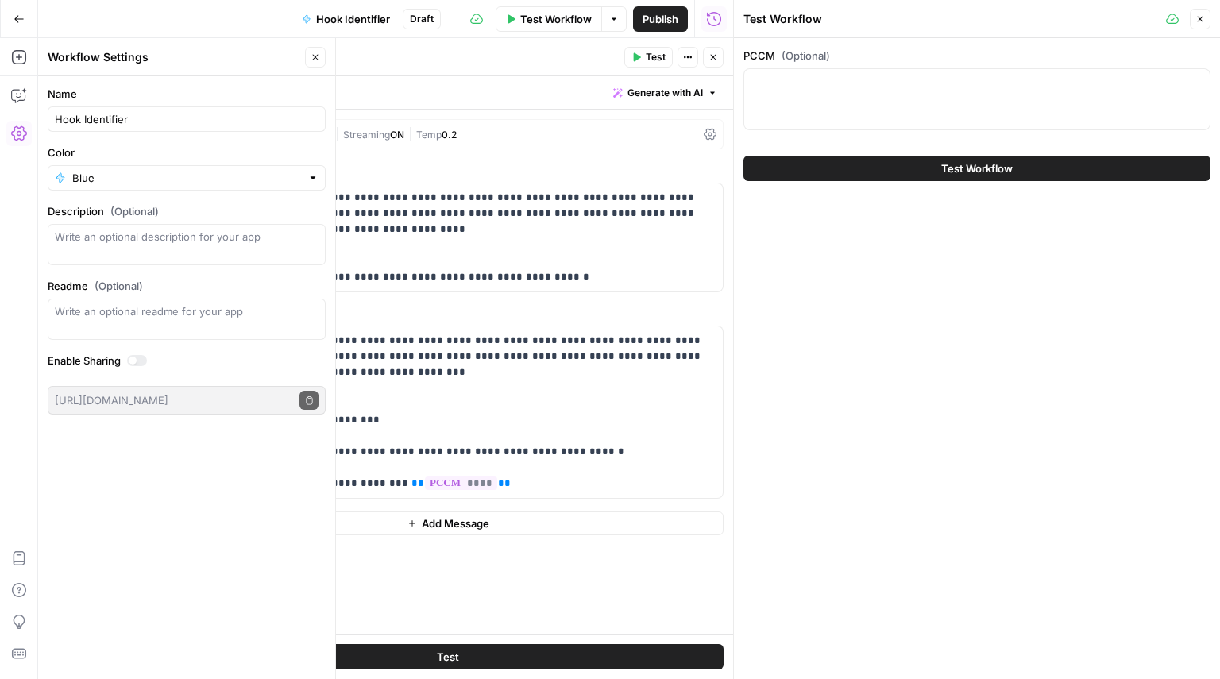
click at [564, 15] on span "Test Workflow" at bounding box center [555, 19] width 71 height 16
click at [850, 89] on textarea "PCCM (Optional)" at bounding box center [977, 83] width 446 height 16
paste textarea "Set 1: Questions with Available Answers 1. Company Overview & Founding Story Q:…"
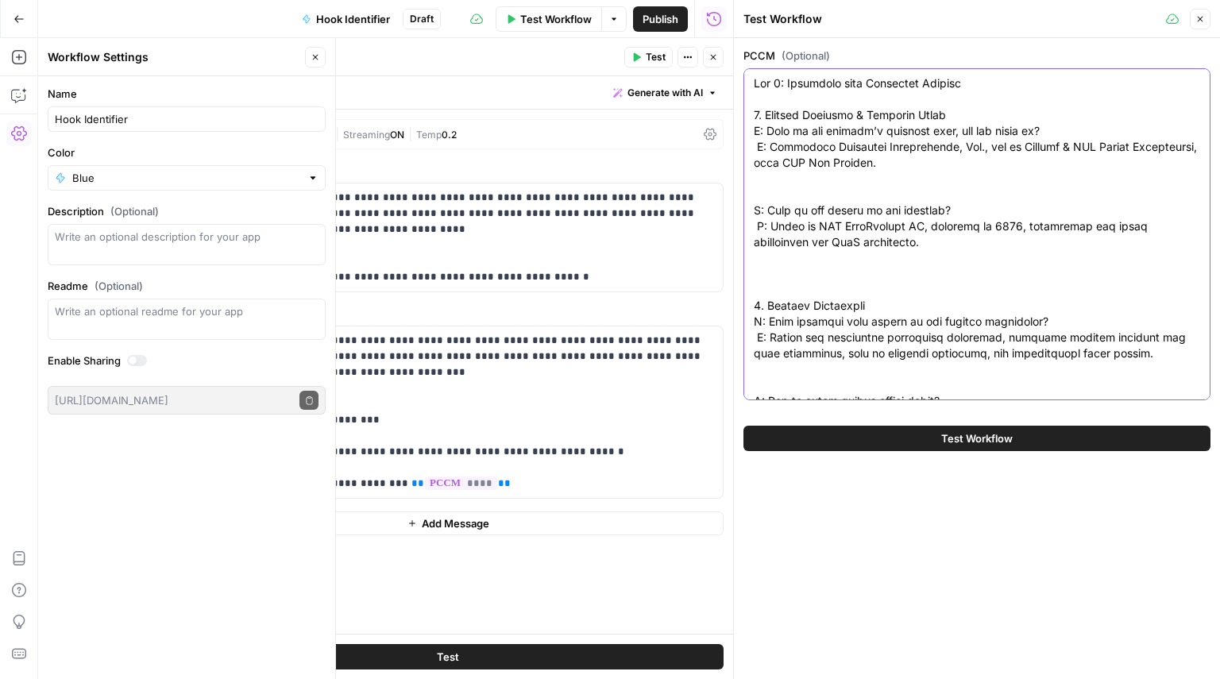
scroll to position [5765, 0]
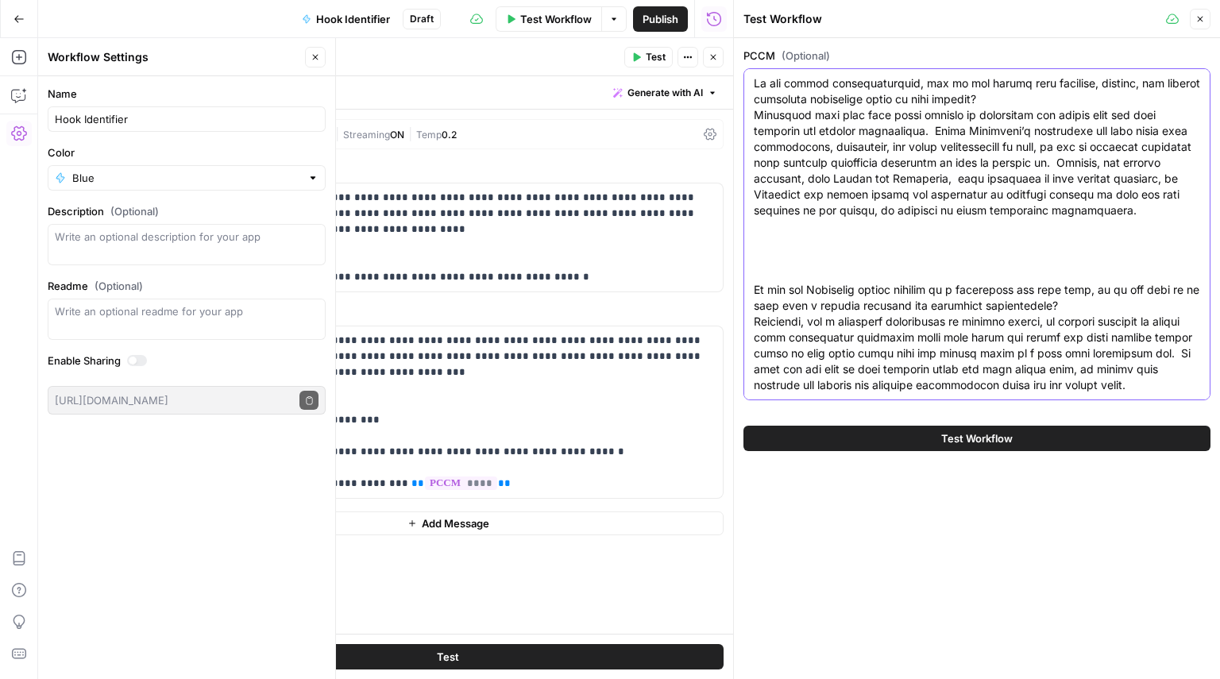
type textarea "Set 1: Questions with Available Answers 1. Company Overview & Founding Story Q:…"
click at [906, 440] on button "Test Workflow" at bounding box center [976, 438] width 467 height 25
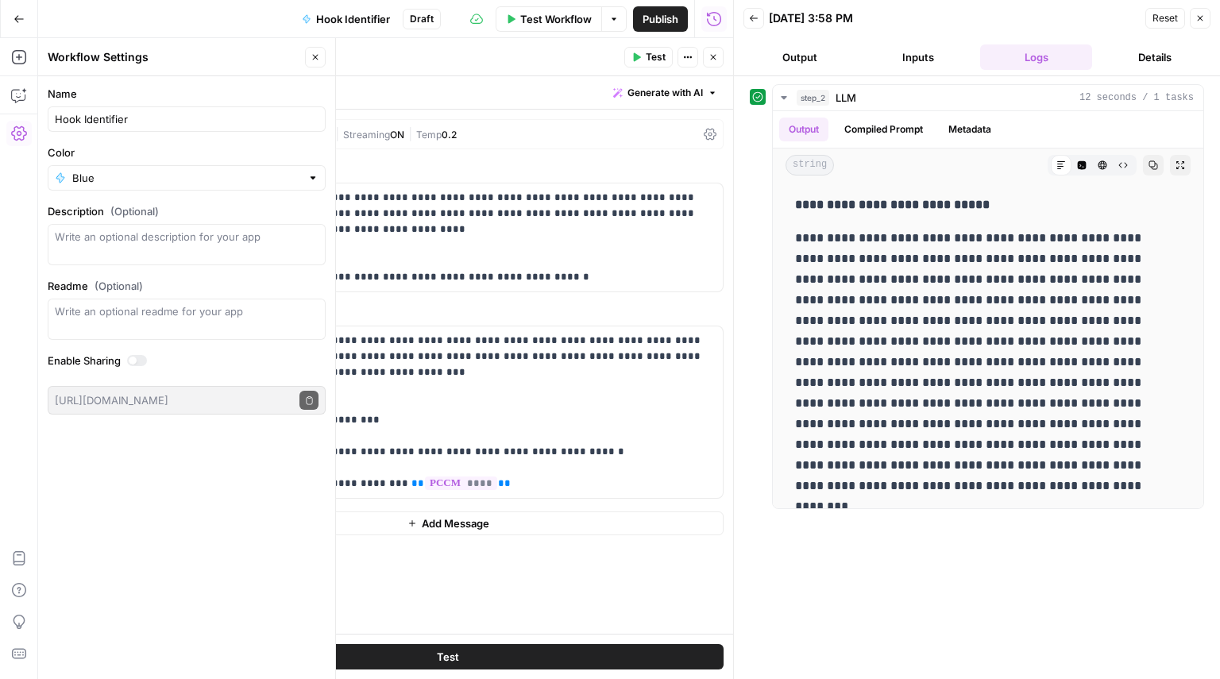
click at [526, 148] on div "gpt-4.1-mini | Format Text | Streaming ON | Temp 0.2" at bounding box center [447, 134] width 551 height 30
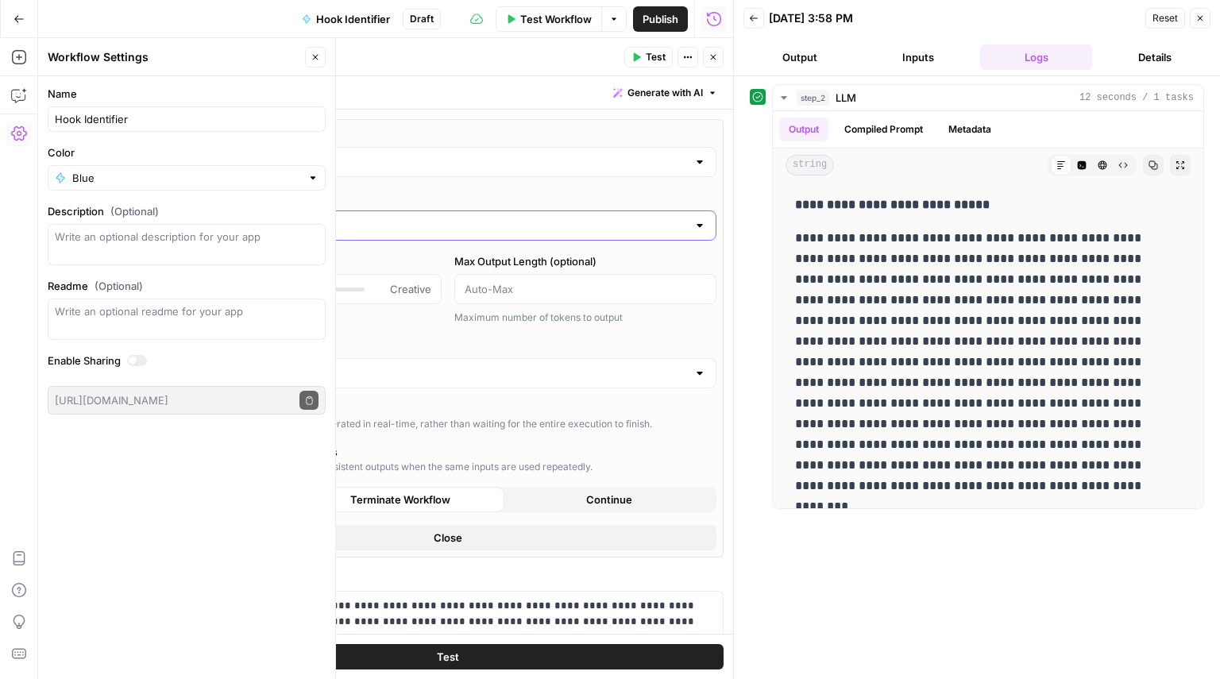
click at [333, 226] on input "Select AI Model" at bounding box center [438, 226] width 497 height 16
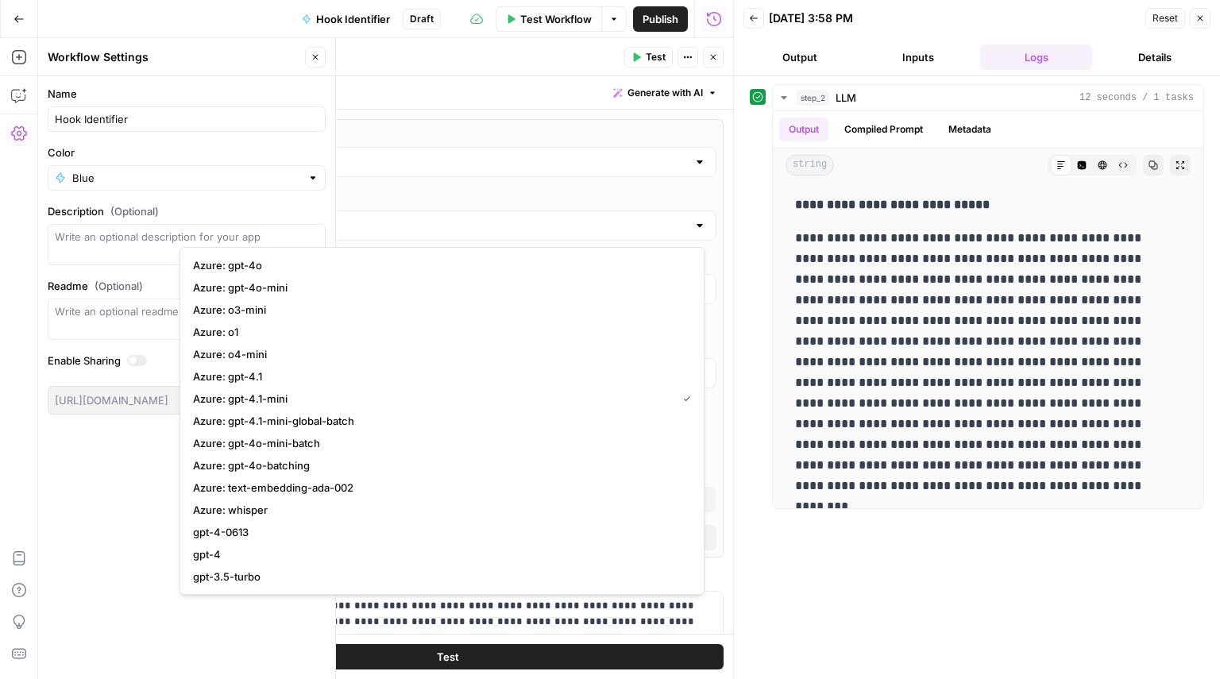
type input "***"
click at [298, 314] on span "Azure: o3-mini" at bounding box center [439, 310] width 492 height 16
type input "Azure: o3-mini"
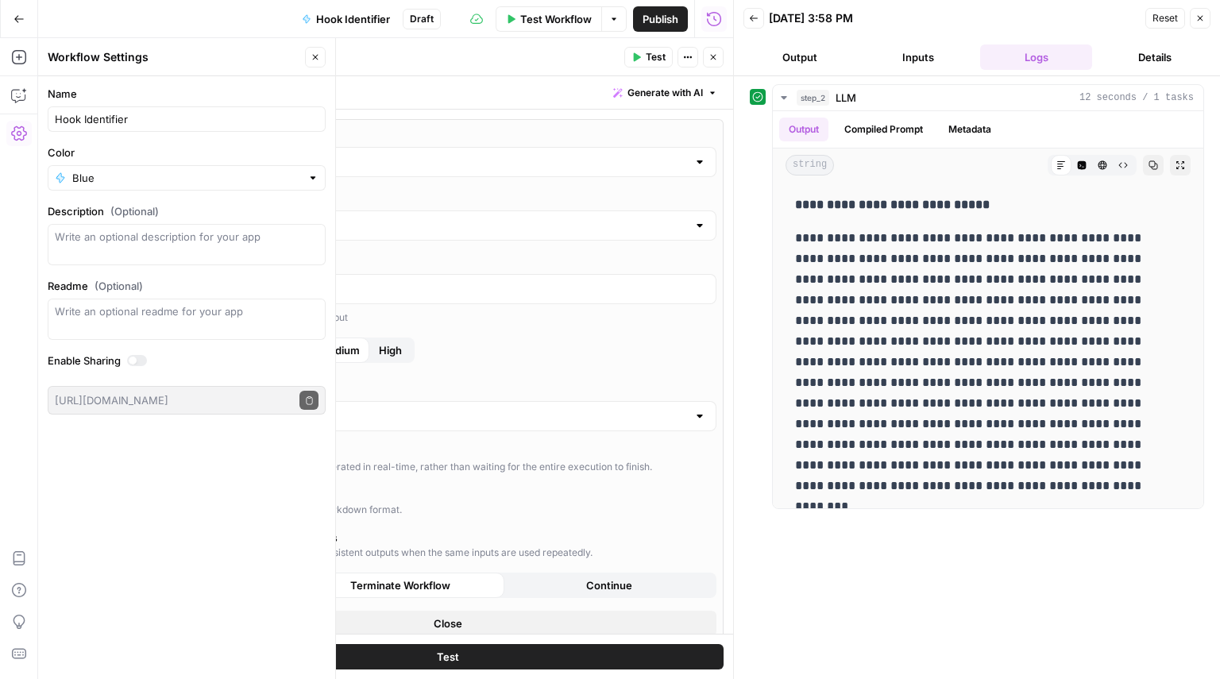
click at [461, 655] on button "Test" at bounding box center [447, 656] width 551 height 25
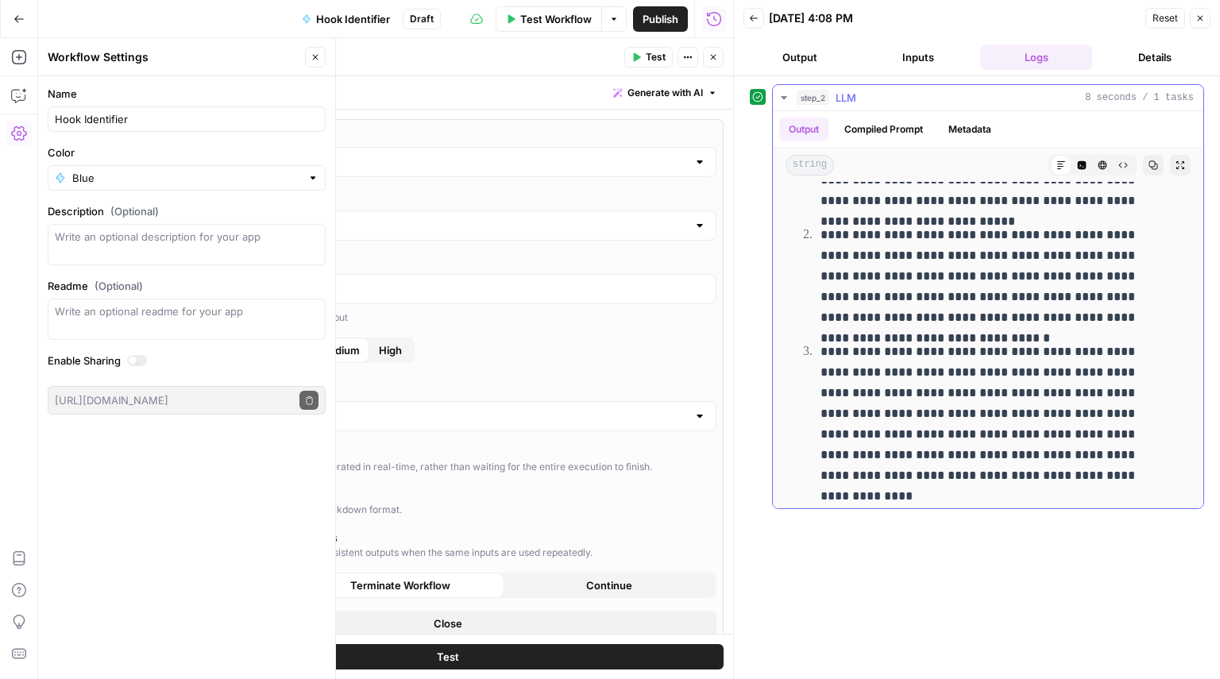
scroll to position [1226, 0]
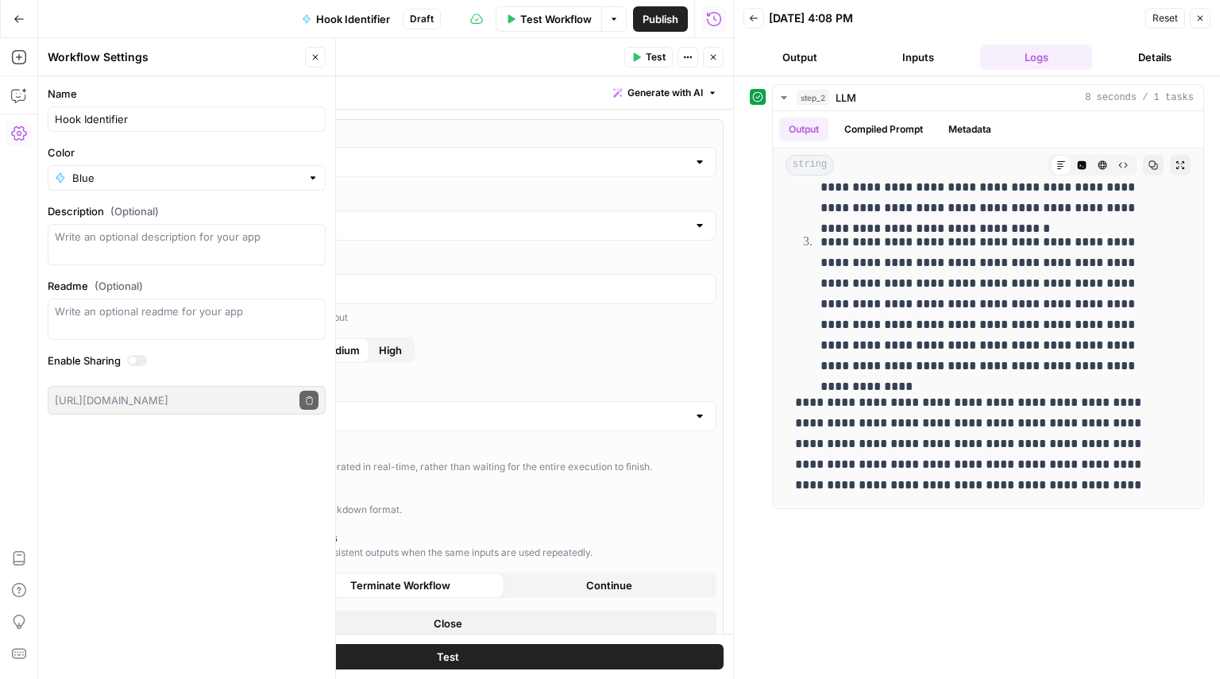
click at [1192, 20] on button "Close" at bounding box center [1199, 18] width 21 height 21
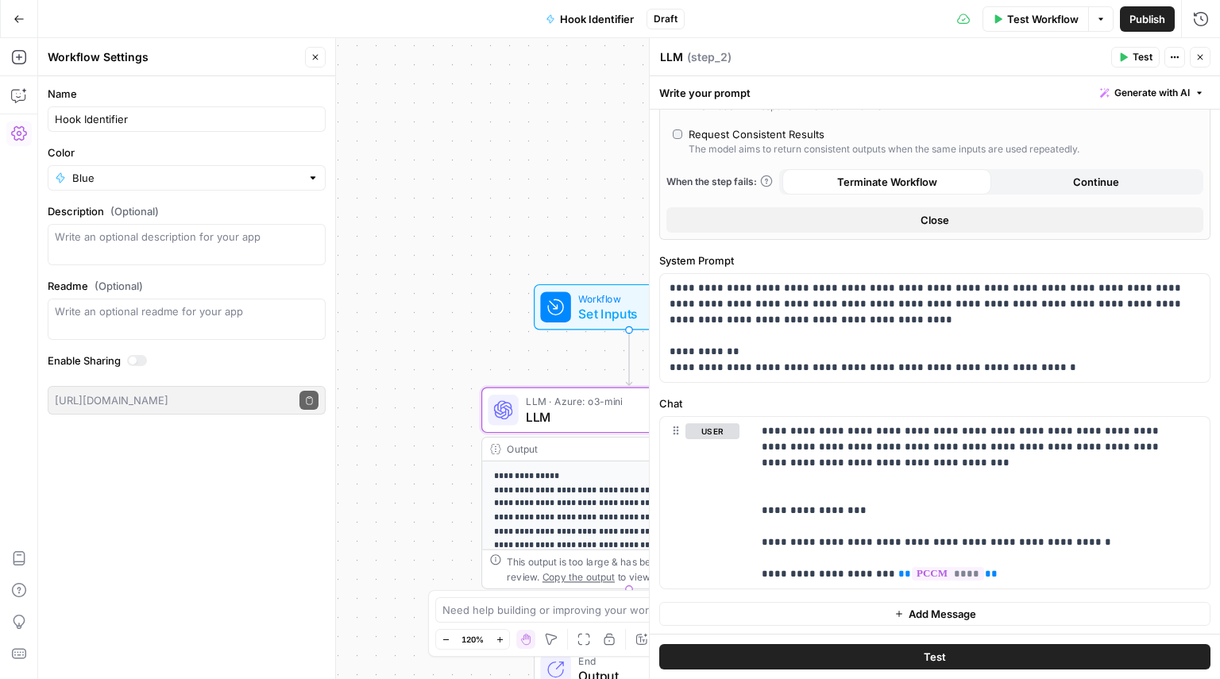
scroll to position [405, 0]
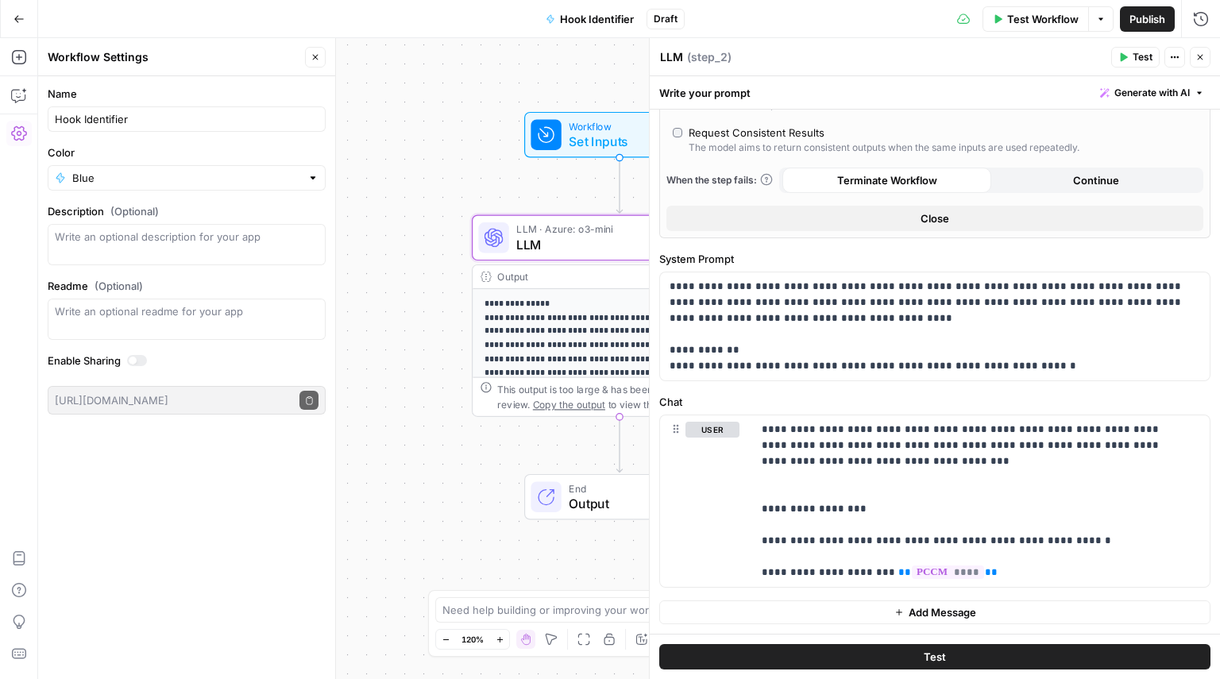
drag, startPoint x: 453, startPoint y: 440, endPoint x: 369, endPoint y: 438, distance: 84.2
click at [369, 438] on div "**********" at bounding box center [629, 358] width 1182 height 641
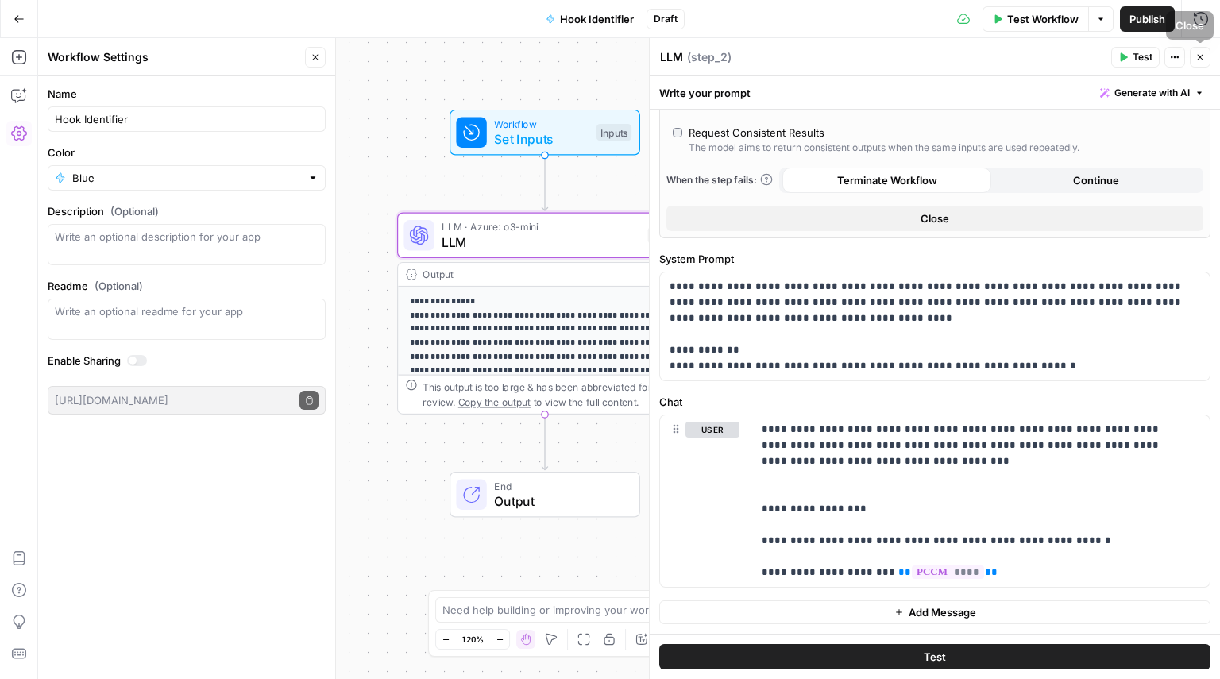
click at [1208, 63] on button "Close" at bounding box center [1199, 57] width 21 height 21
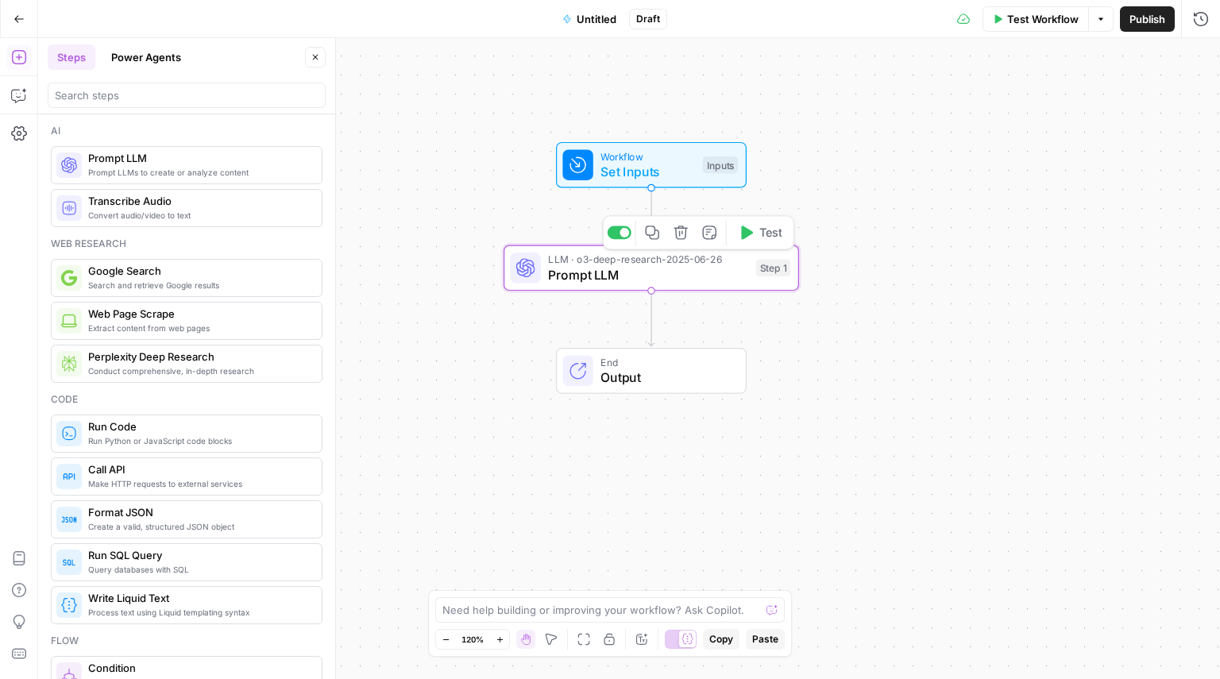
scroll to position [1218, 0]
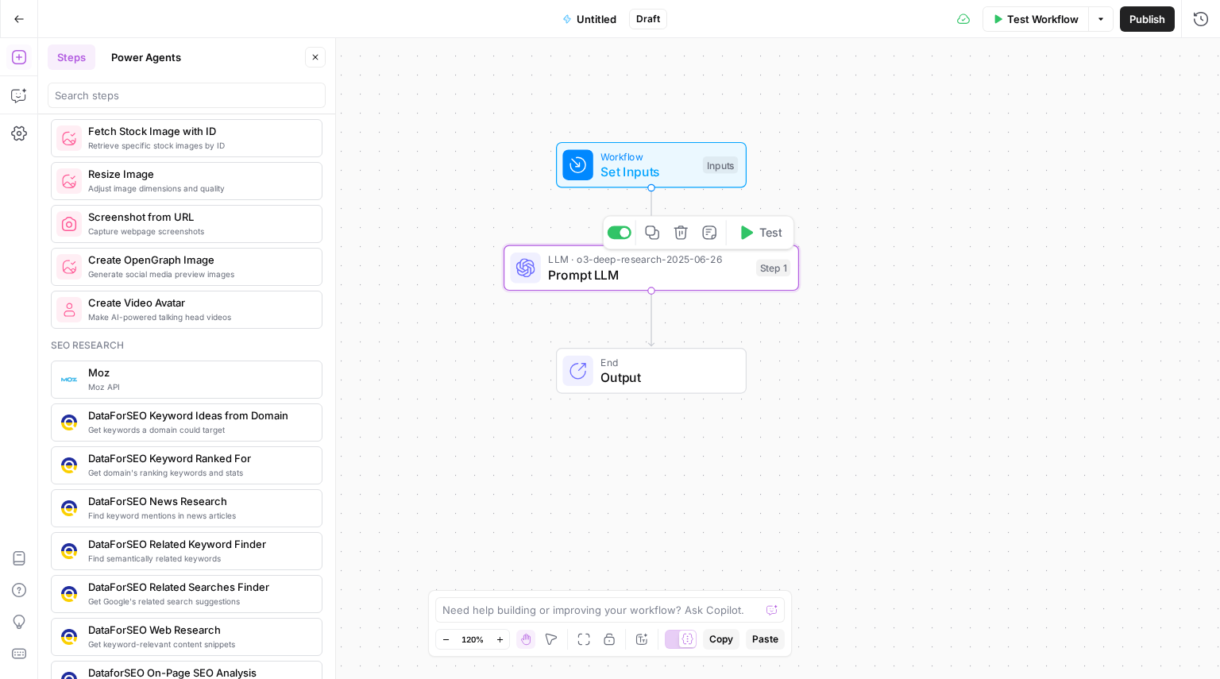
click at [573, 262] on span "LLM · o3-deep-research-2025-06-26" at bounding box center [648, 259] width 200 height 15
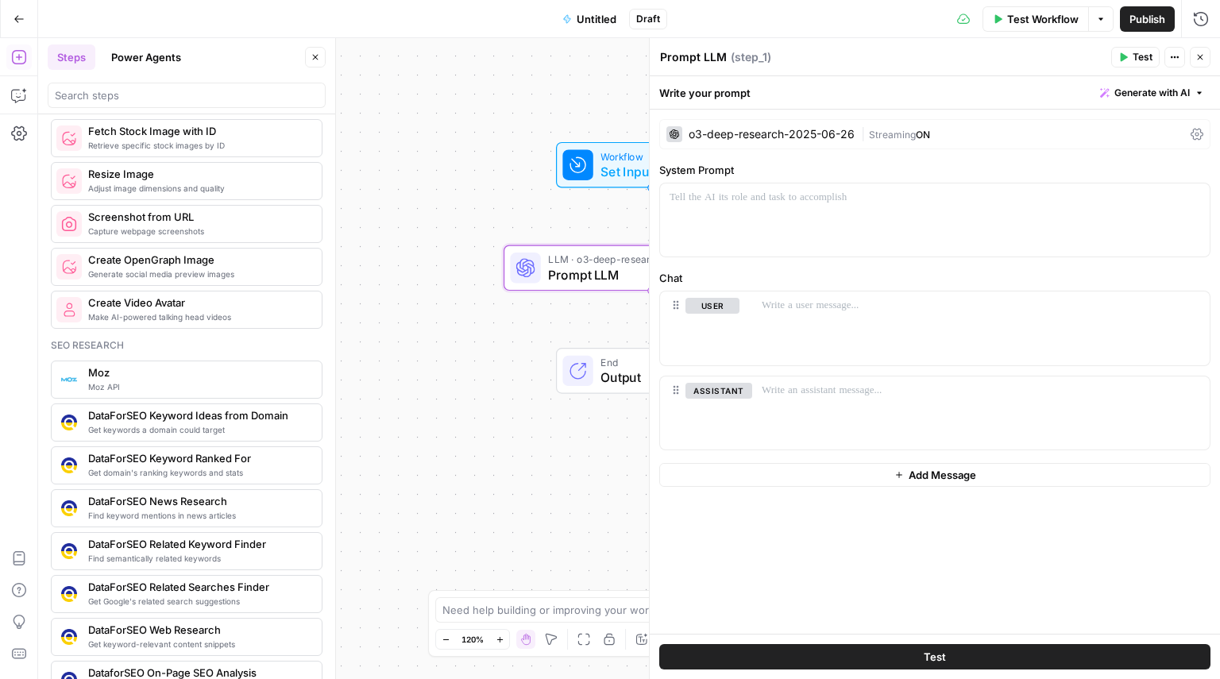
click at [695, 131] on div "o3-deep-research-2025-06-26" at bounding box center [771, 134] width 166 height 11
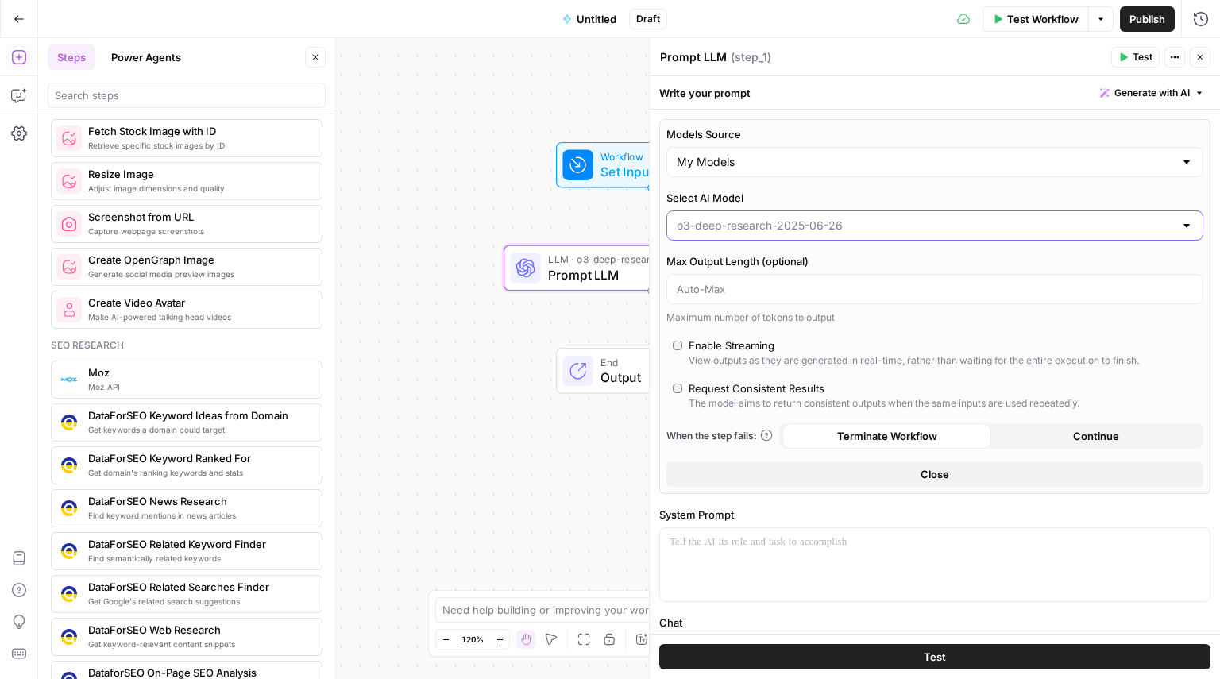
click at [714, 230] on input "Select AI Model" at bounding box center [925, 226] width 497 height 16
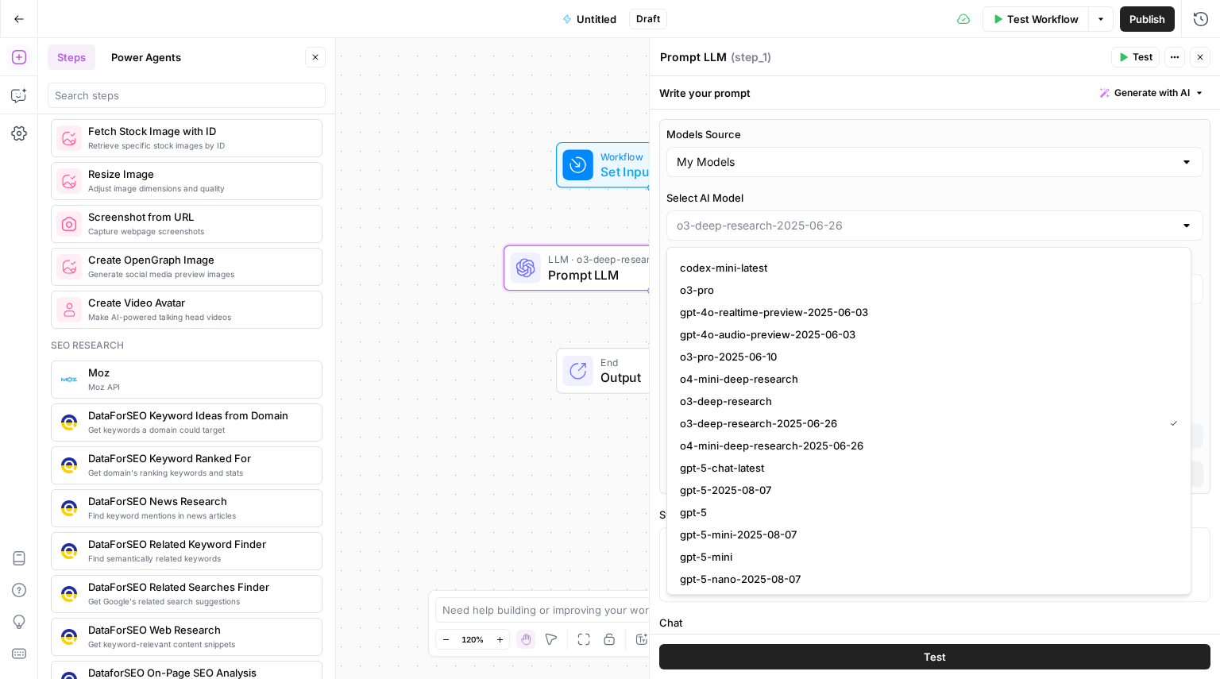
scroll to position [1690, 0]
type input "o3-deep-research-2025-06-26"
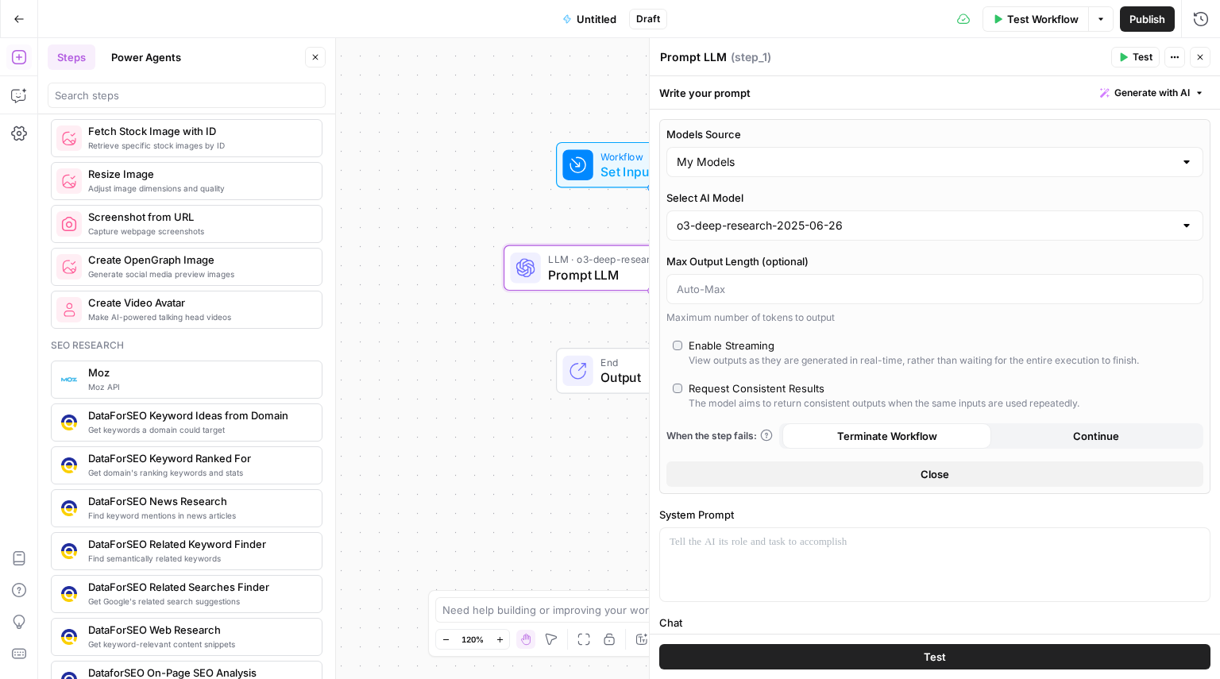
click at [1193, 69] on header "Prompt LLM Prompt LLM ( step_1 ) Test Actions Close" at bounding box center [935, 57] width 570 height 38
click at [589, 17] on span "Untitled" at bounding box center [596, 19] width 40 height 16
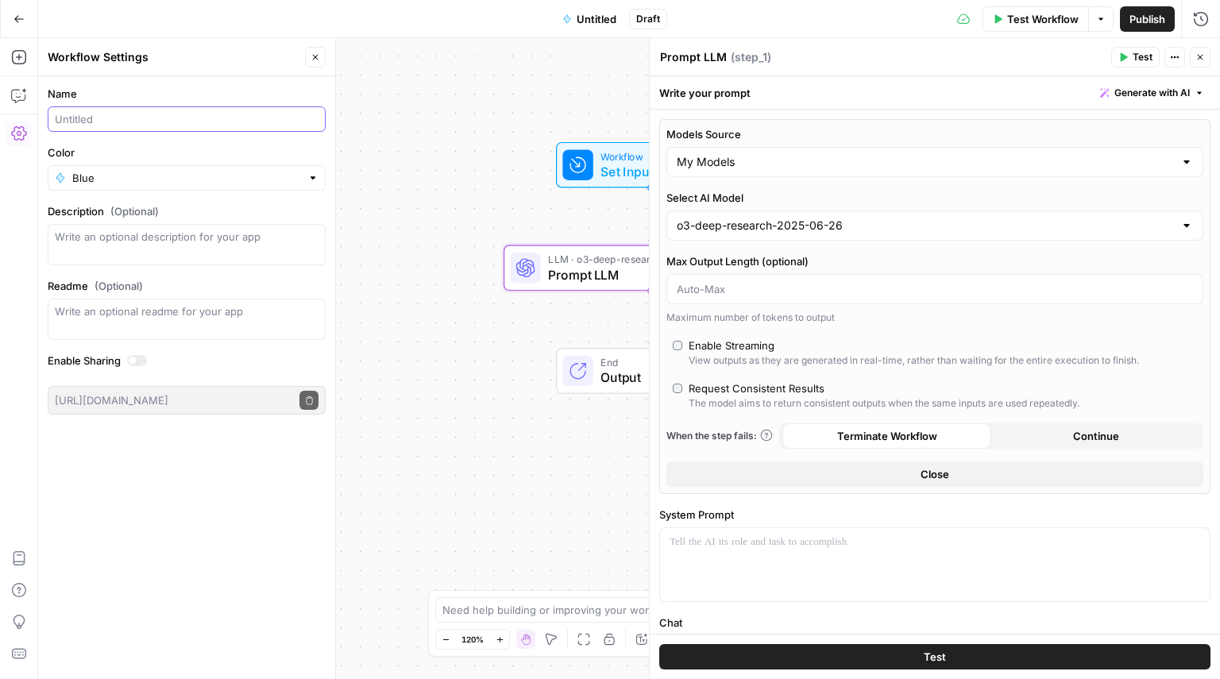
click at [206, 119] on input "Name" at bounding box center [187, 119] width 264 height 16
type input "Deep Research - RT"
click at [1200, 53] on icon "button" at bounding box center [1200, 57] width 10 height 10
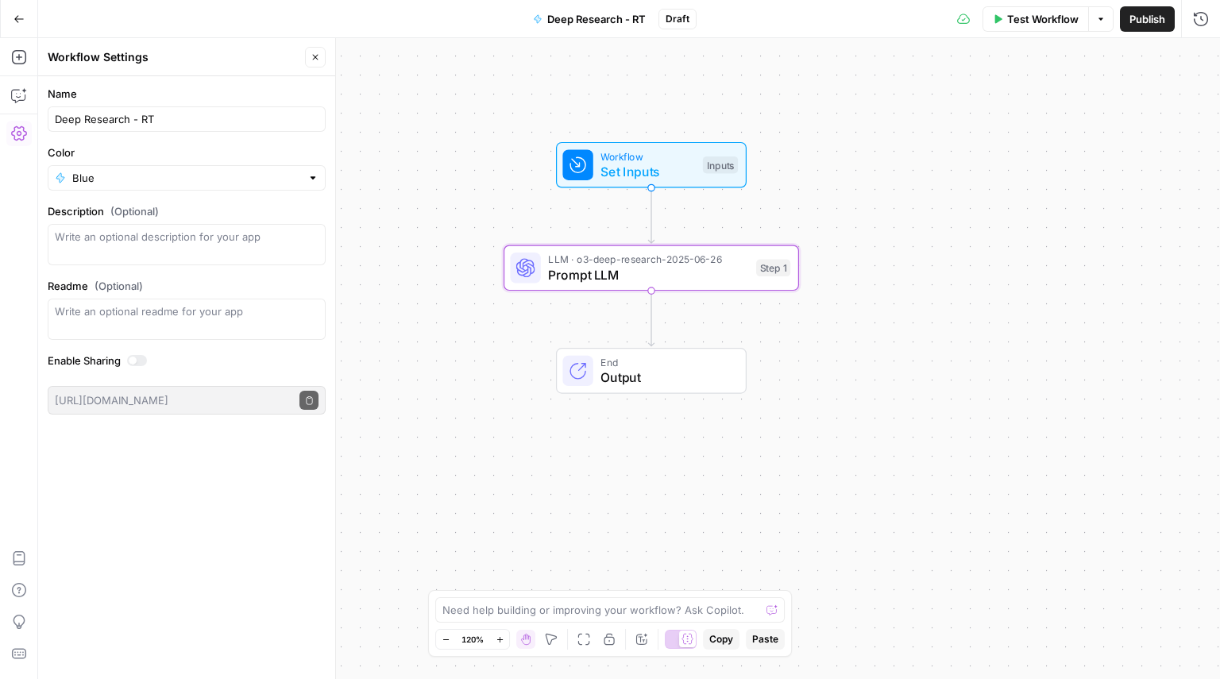
click at [649, 176] on span "Set Inputs" at bounding box center [647, 171] width 94 height 19
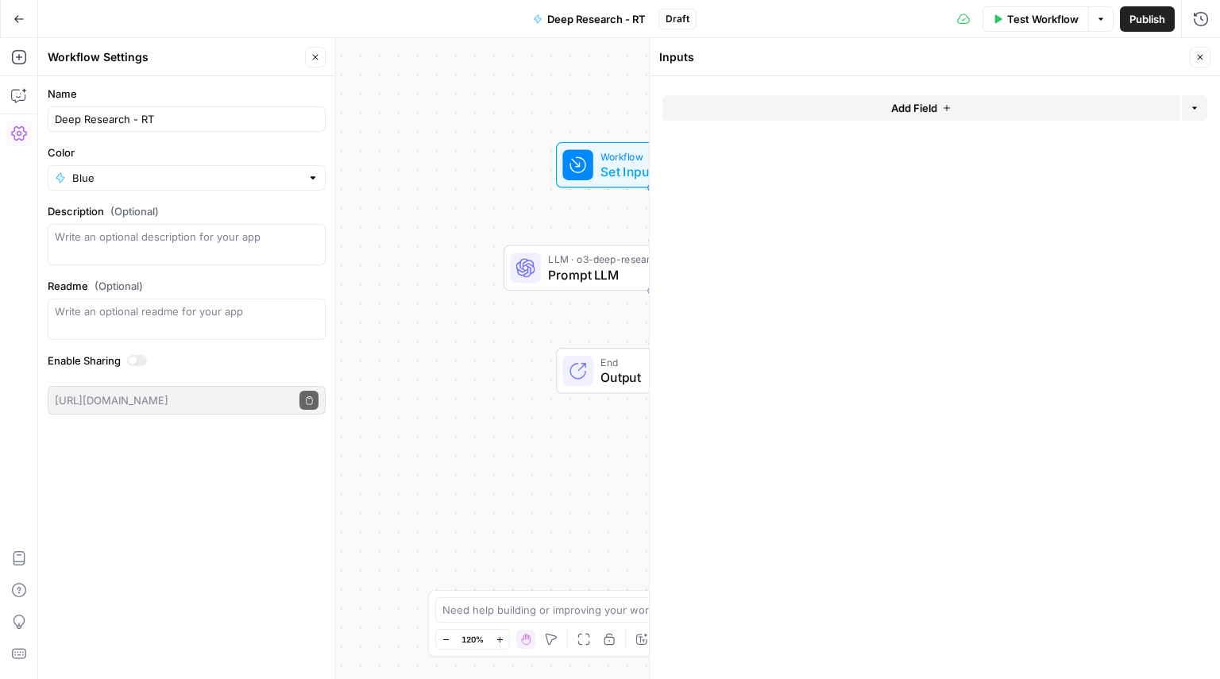
click at [942, 99] on button "Add Field" at bounding box center [921, 107] width 518 height 25
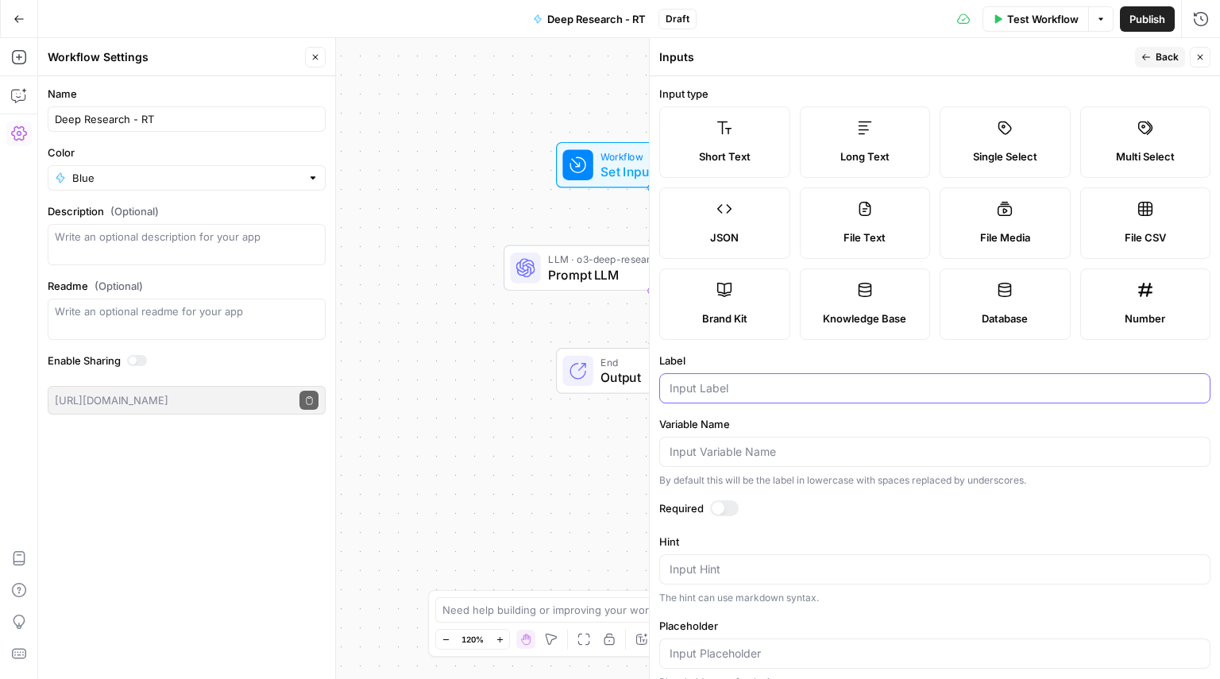
click at [742, 394] on input "Label" at bounding box center [934, 388] width 530 height 16
type input "System Prompt"
click at [1175, 52] on span "Back" at bounding box center [1166, 57] width 23 height 14
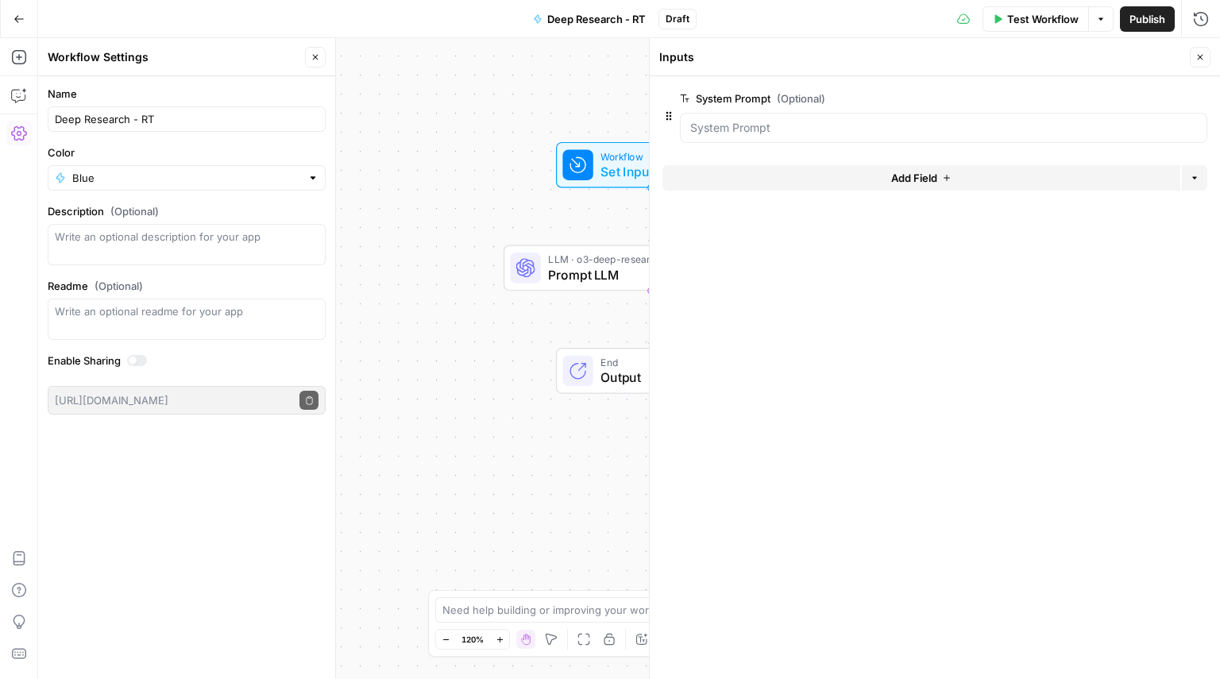
click at [1165, 101] on button "edit field" at bounding box center [1154, 98] width 61 height 19
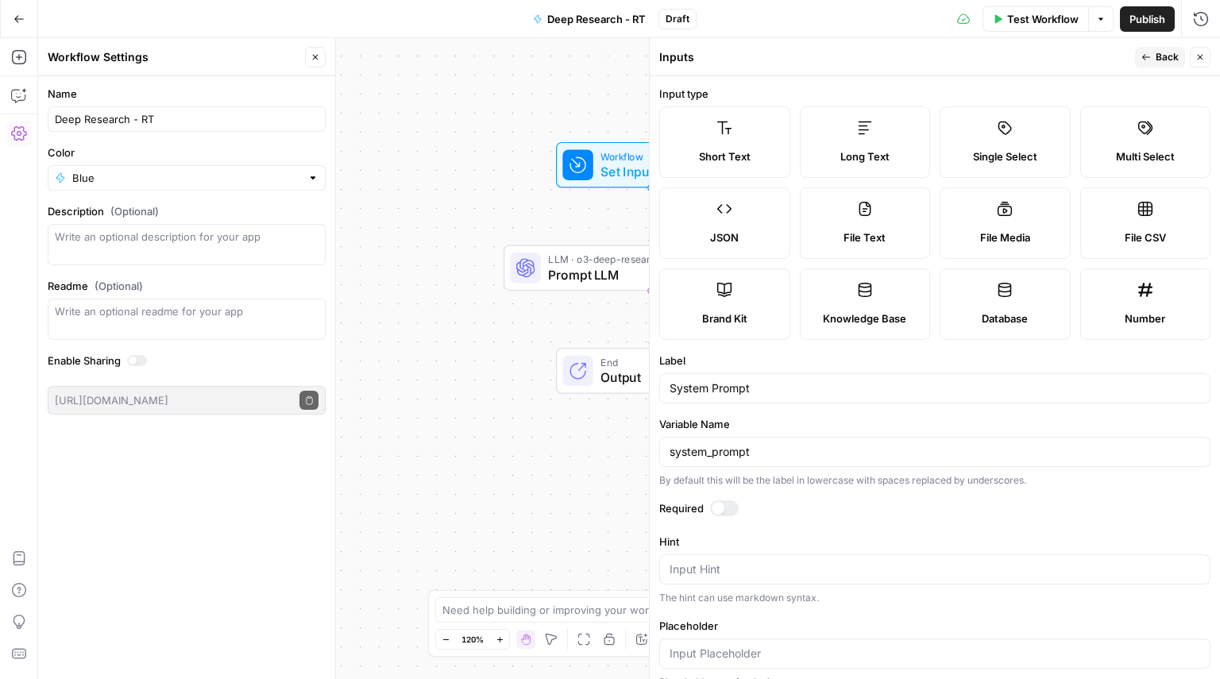
click at [874, 132] on label "Long Text" at bounding box center [865, 141] width 131 height 71
click at [1178, 56] on span "Back" at bounding box center [1166, 57] width 23 height 14
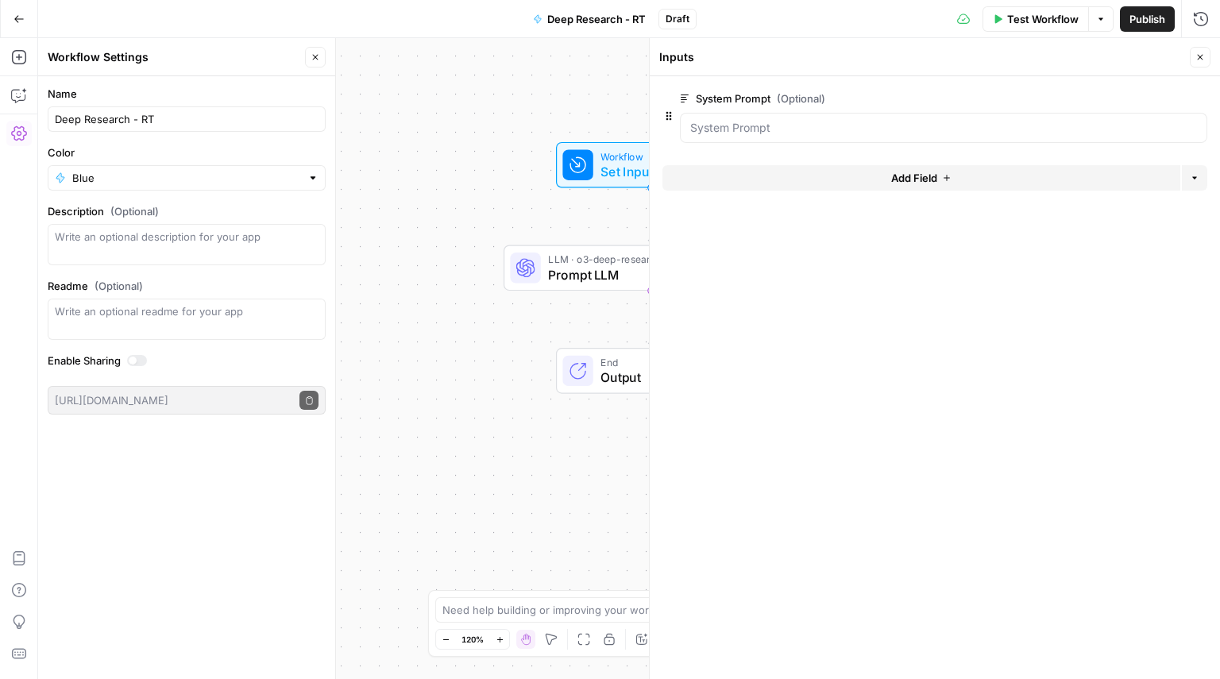
click at [853, 178] on button "Add Field" at bounding box center [921, 177] width 518 height 25
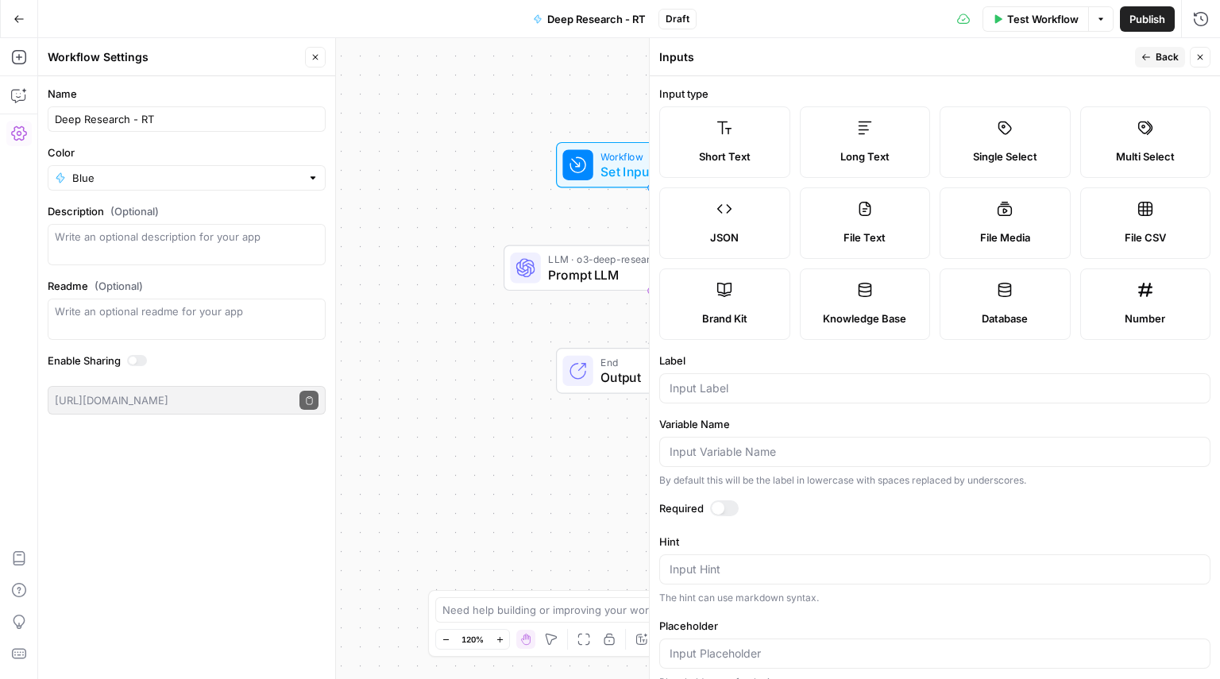
click at [682, 379] on div at bounding box center [934, 388] width 551 height 30
type input "User Prompt"
click at [861, 148] on label "Long Text" at bounding box center [865, 141] width 131 height 71
click at [1137, 56] on button "Back" at bounding box center [1160, 57] width 50 height 21
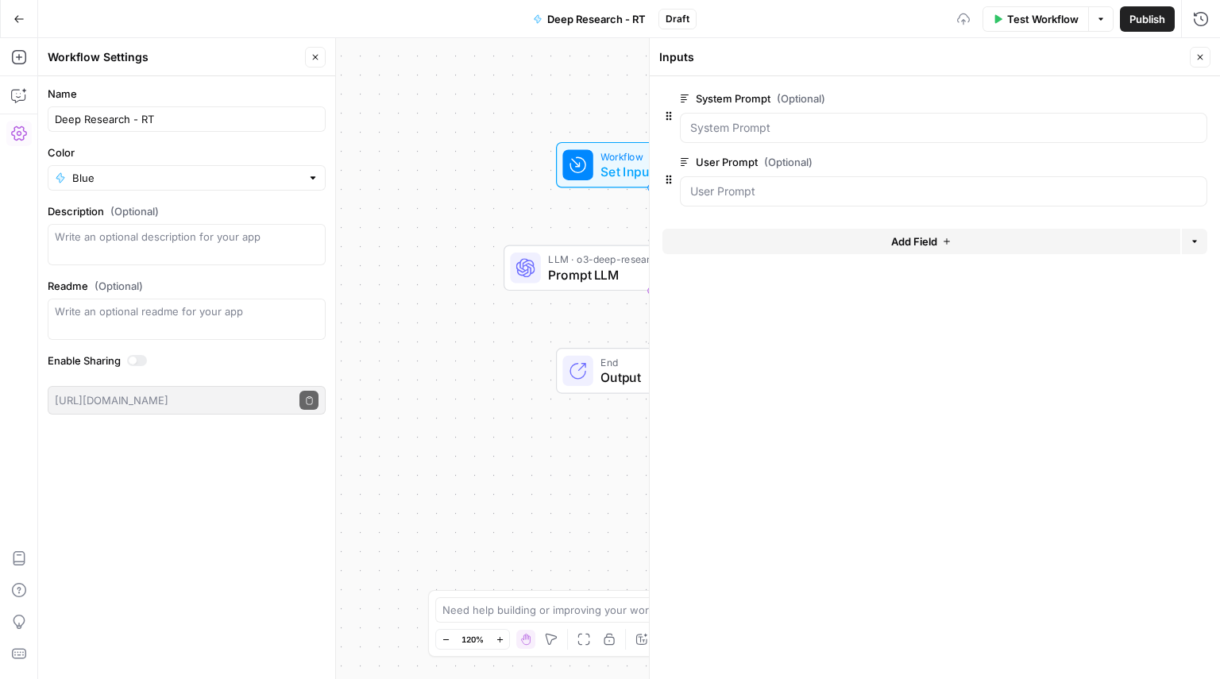
click at [764, 248] on button "Add Field" at bounding box center [921, 241] width 518 height 25
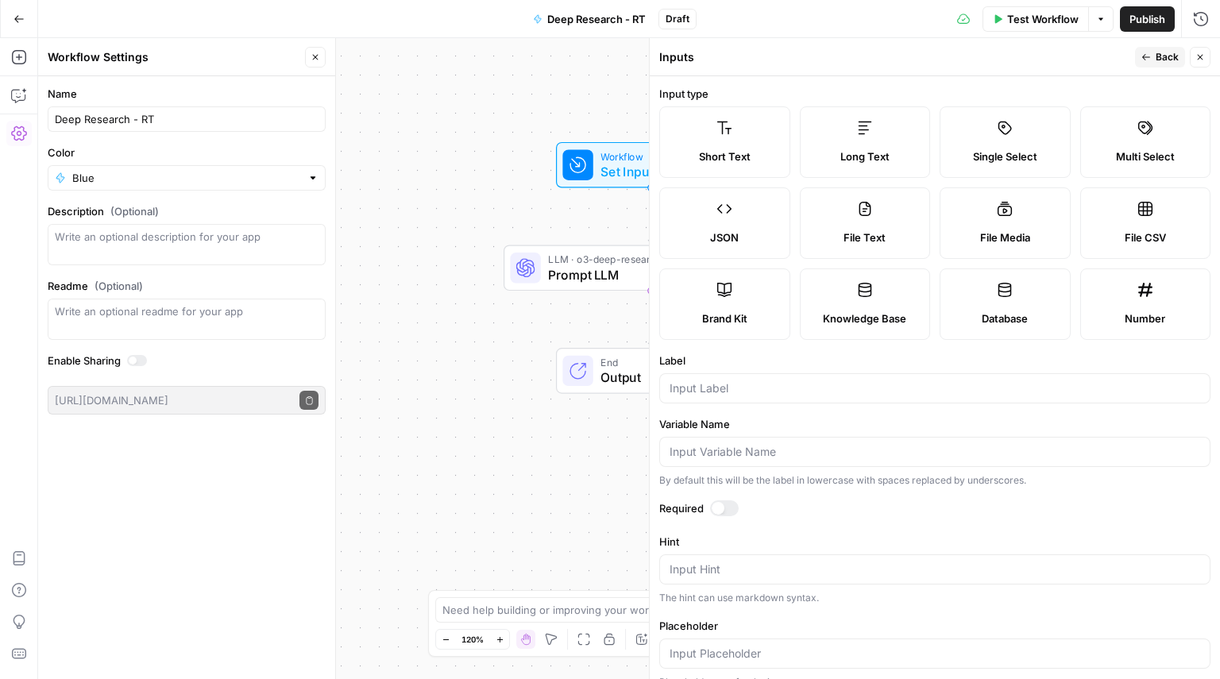
click at [1197, 67] on header "Inputs Back Close" at bounding box center [935, 57] width 570 height 38
click at [1197, 63] on button "Close" at bounding box center [1199, 57] width 21 height 21
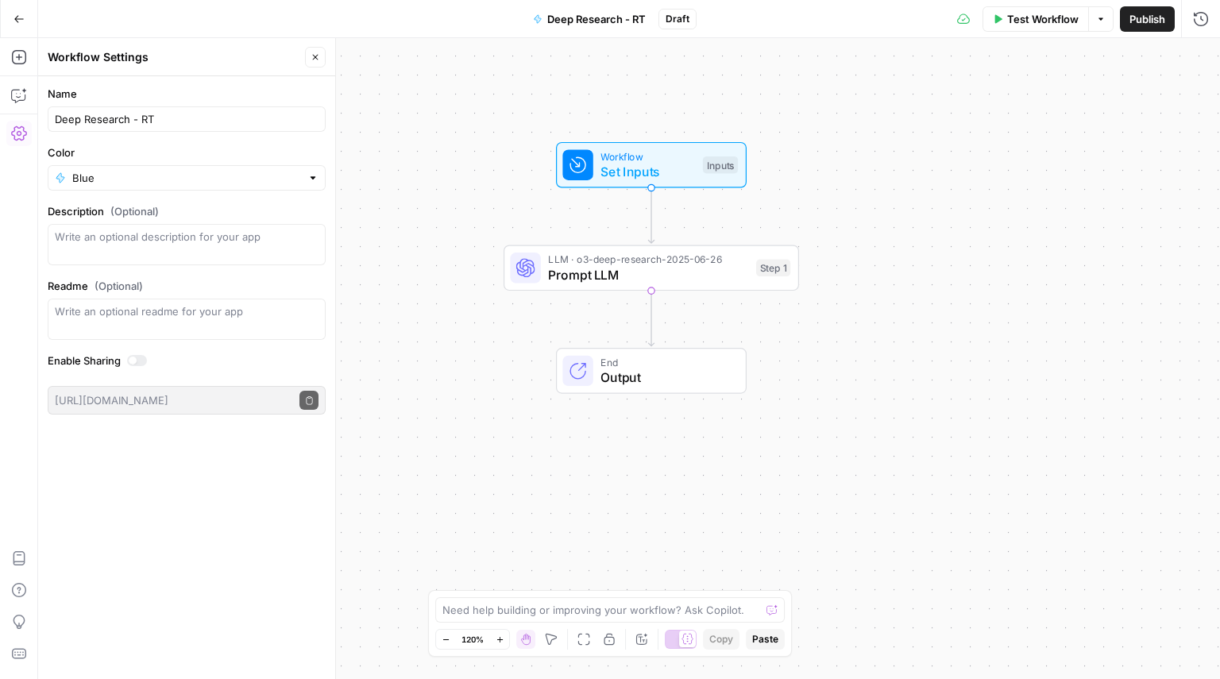
click at [631, 268] on span "Prompt LLM" at bounding box center [648, 274] width 200 height 19
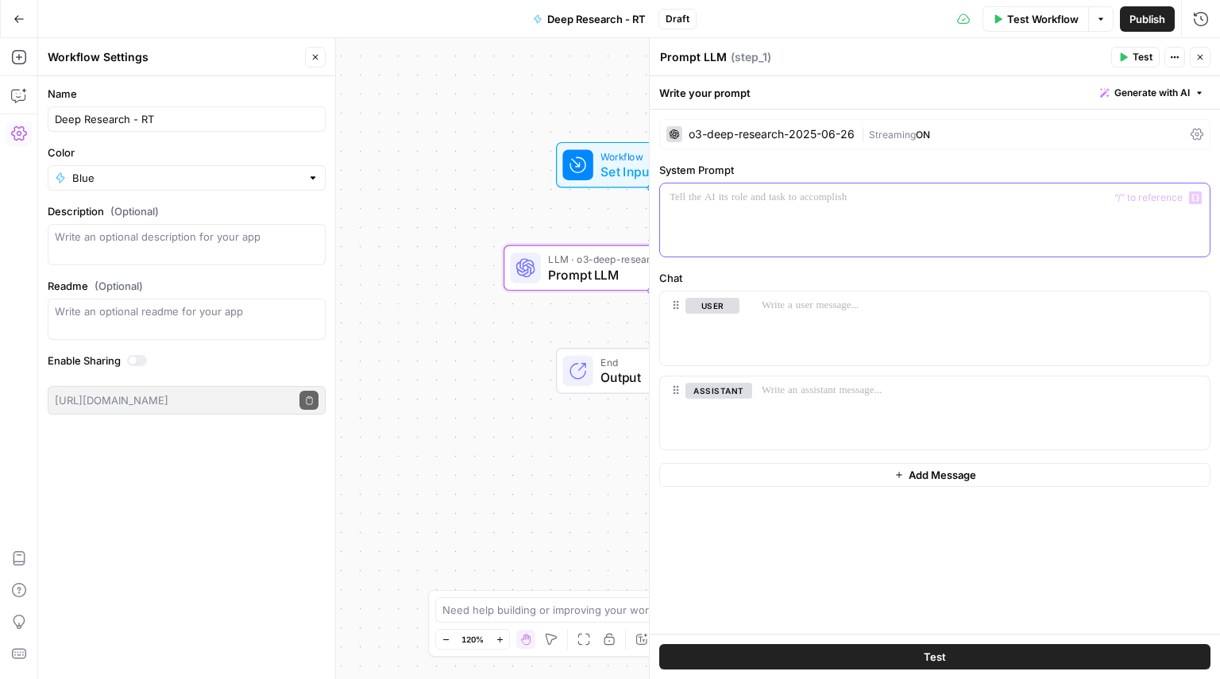
click at [754, 242] on div at bounding box center [934, 219] width 549 height 73
click at [1190, 198] on button "Variables Menu" at bounding box center [1195, 197] width 13 height 13
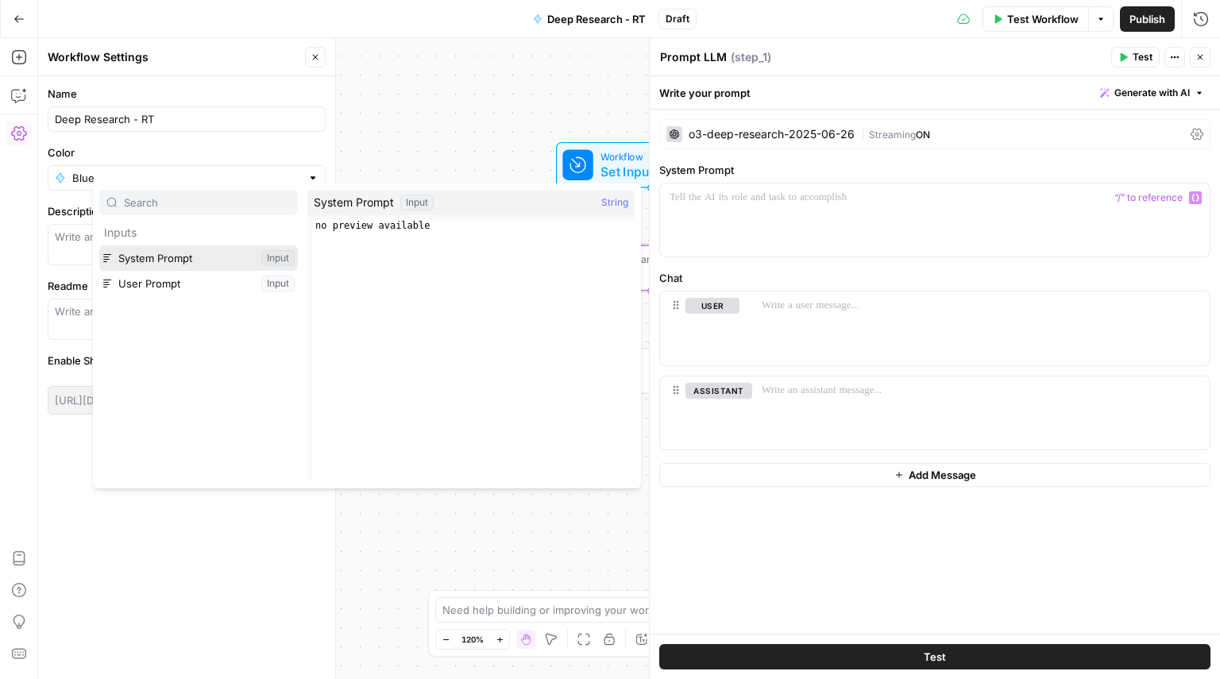
click at [276, 260] on button "Select variable System Prompt" at bounding box center [198, 257] width 199 height 25
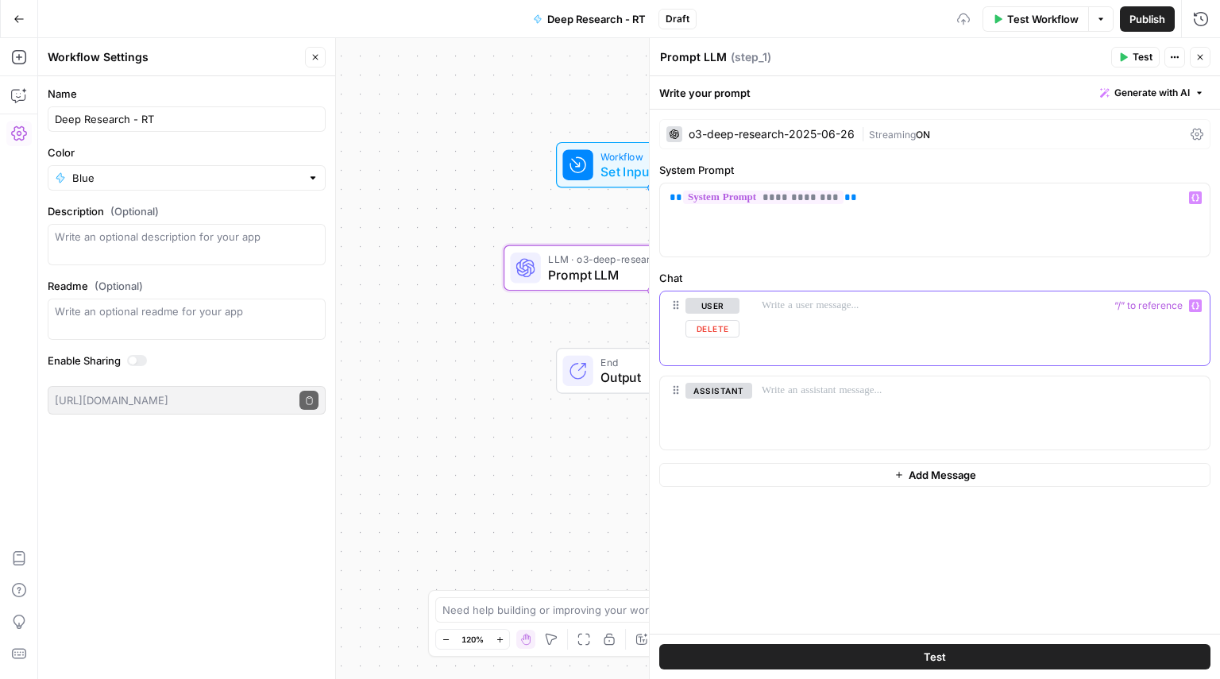
click at [869, 332] on div at bounding box center [980, 327] width 457 height 73
click at [1194, 307] on icon "button" at bounding box center [1195, 306] width 8 height 8
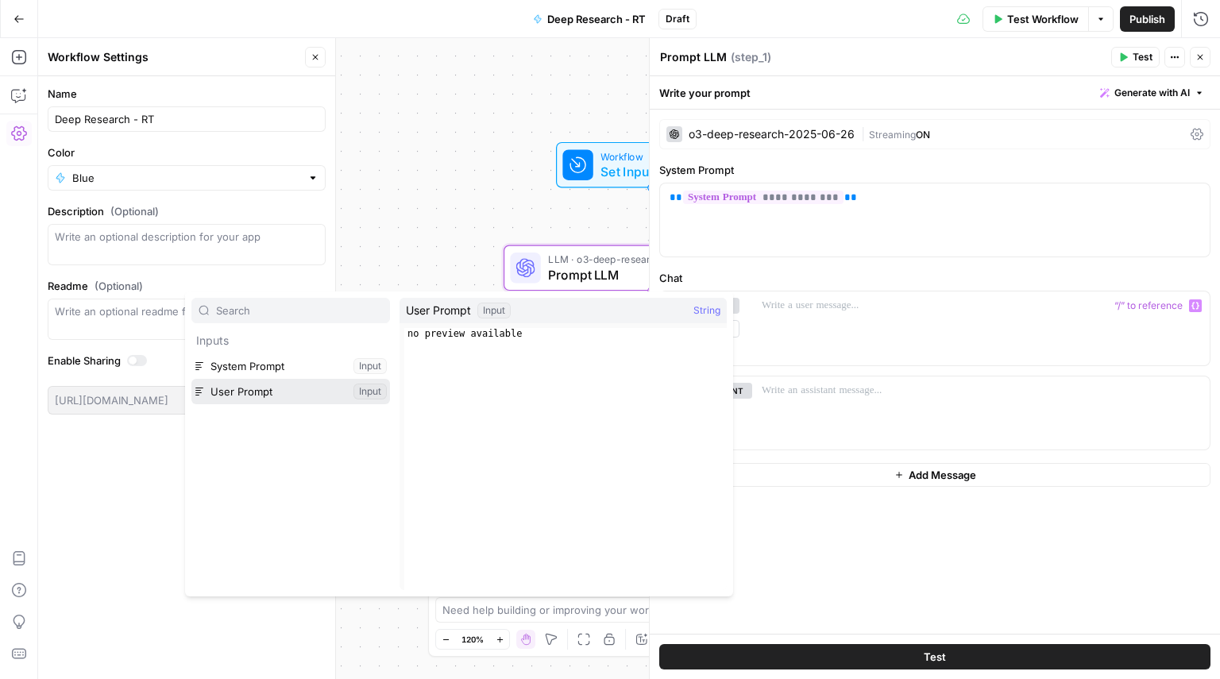
click at [268, 402] on button "Select variable User Prompt" at bounding box center [290, 391] width 199 height 25
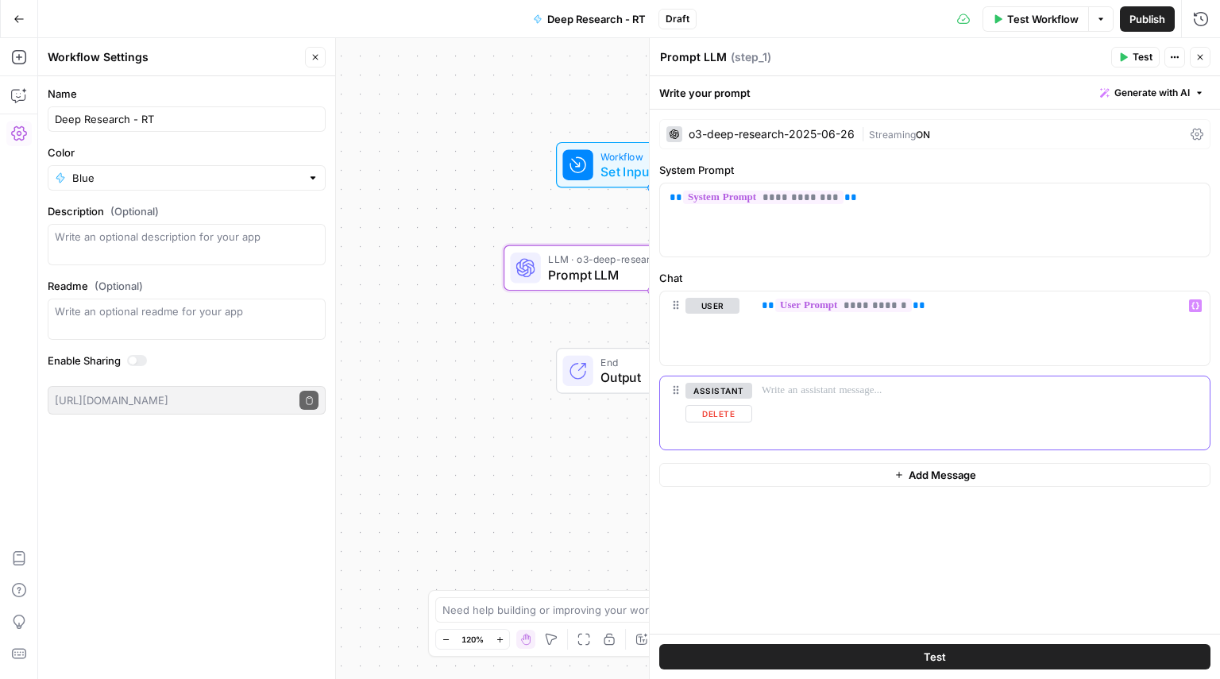
click at [723, 417] on button "Delete" at bounding box center [718, 413] width 67 height 17
click at [1008, 491] on div "**********" at bounding box center [935, 372] width 570 height 524
click at [1143, 29] on button "Publish" at bounding box center [1147, 18] width 55 height 25
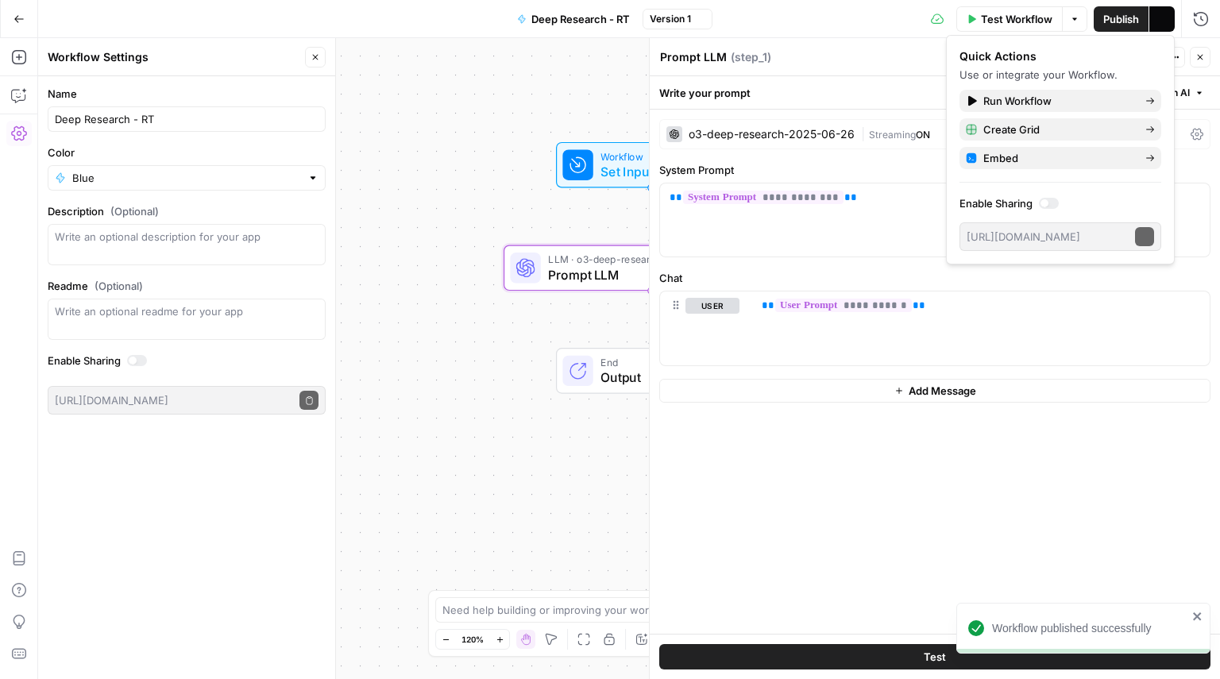
click at [14, 15] on icon "button" at bounding box center [18, 18] width 11 height 11
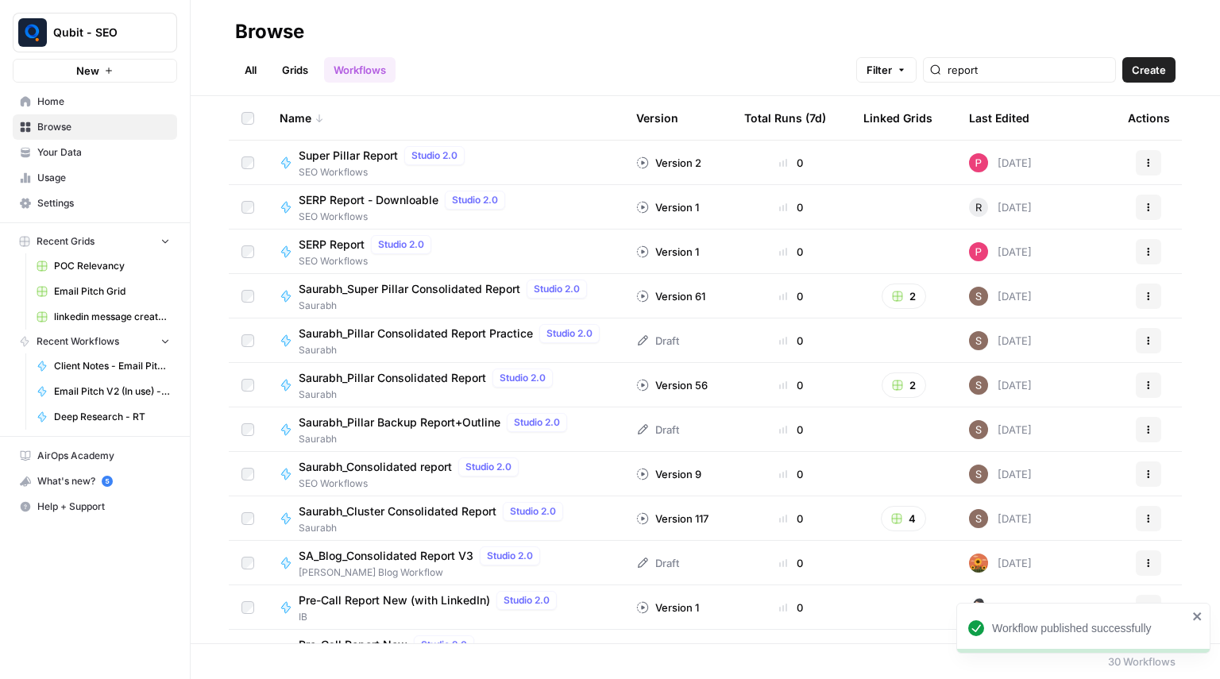
click at [1043, 80] on div "report" at bounding box center [1019, 69] width 193 height 25
drag, startPoint x: 1043, startPoint y: 80, endPoint x: 1010, endPoint y: 74, distance: 33.9
click at [1010, 74] on div "report" at bounding box center [1019, 69] width 193 height 25
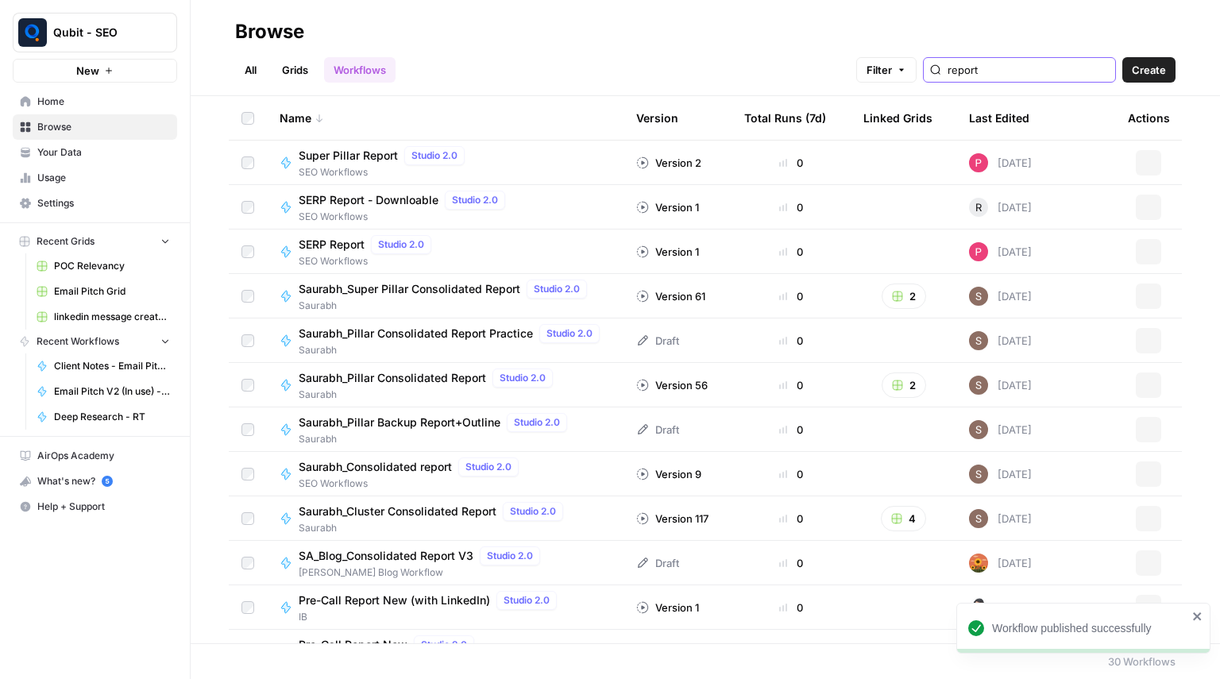
click at [1010, 74] on input "report" at bounding box center [1027, 70] width 161 height 16
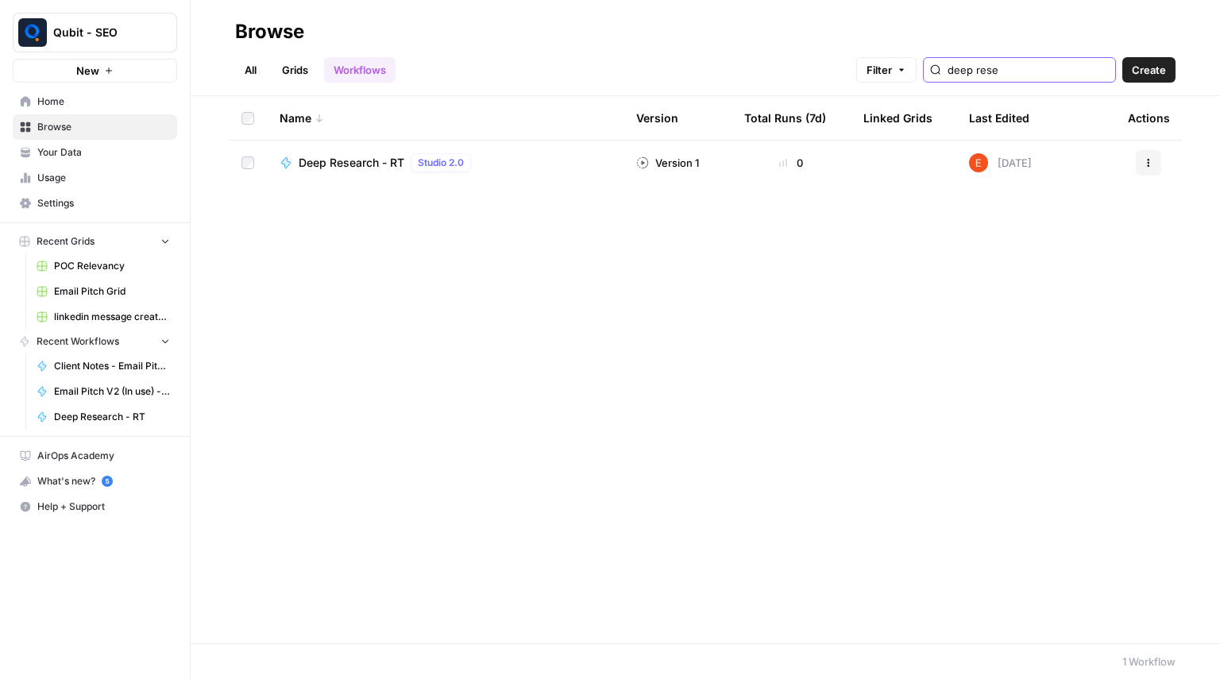
type input "deep rese"
click at [615, 164] on td "Deep Research - RT Studio 2.0" at bounding box center [445, 163] width 357 height 44
click at [354, 158] on span "Deep Research - RT" at bounding box center [352, 163] width 106 height 16
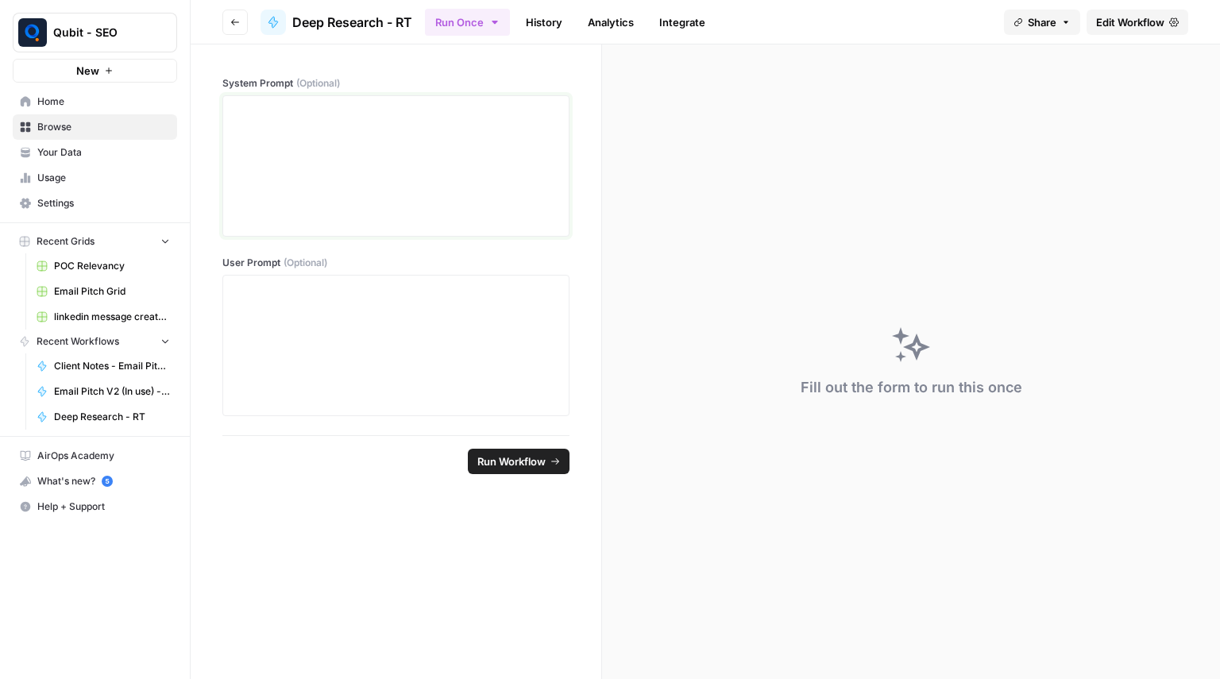
click at [379, 159] on div at bounding box center [396, 165] width 326 height 127
click at [1164, 18] on link "Edit Workflow" at bounding box center [1137, 22] width 102 height 25
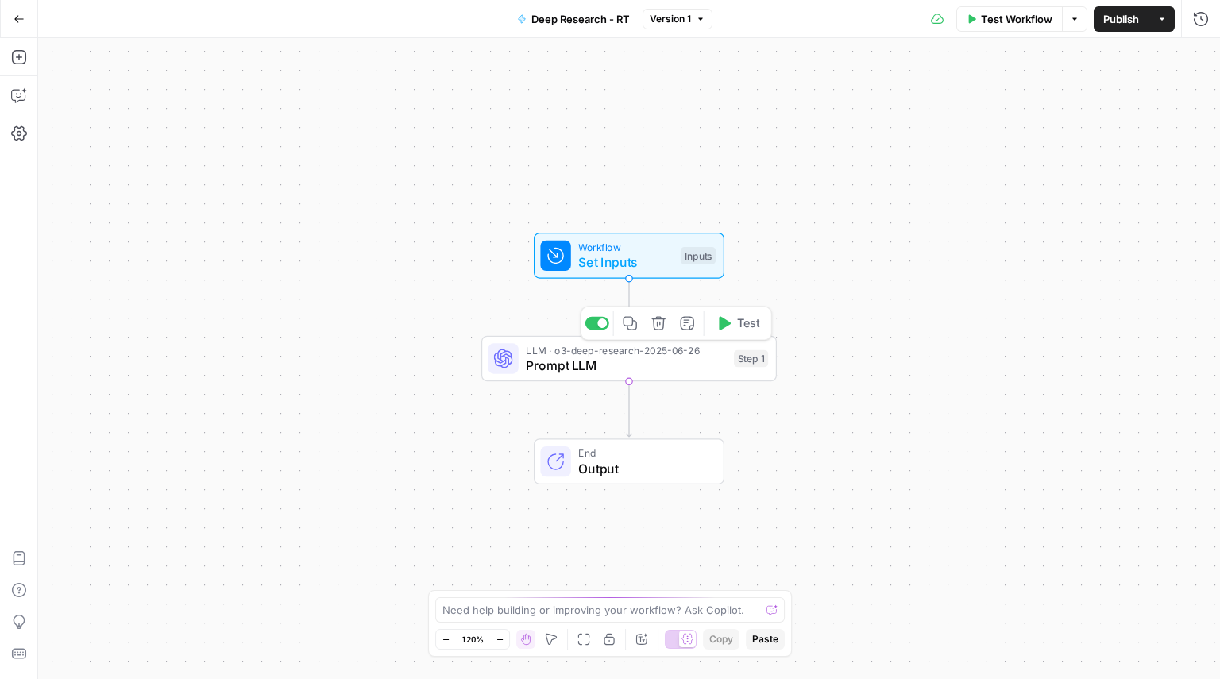
click at [607, 357] on span "Prompt LLM" at bounding box center [626, 365] width 200 height 19
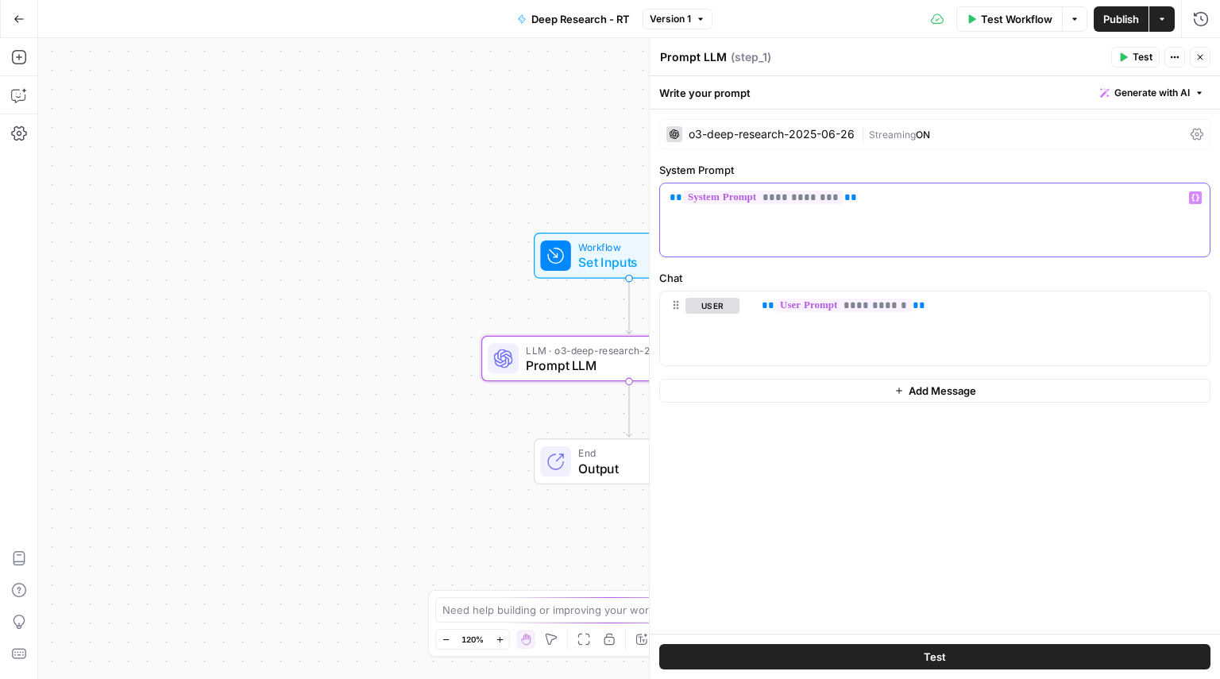
click at [813, 213] on div "**********" at bounding box center [934, 219] width 549 height 73
click at [812, 215] on div "**********" at bounding box center [934, 219] width 549 height 73
click at [870, 329] on div "**********" at bounding box center [980, 327] width 457 height 73
click at [785, 226] on div at bounding box center [934, 219] width 549 height 73
